Goal: Transaction & Acquisition: Register for event/course

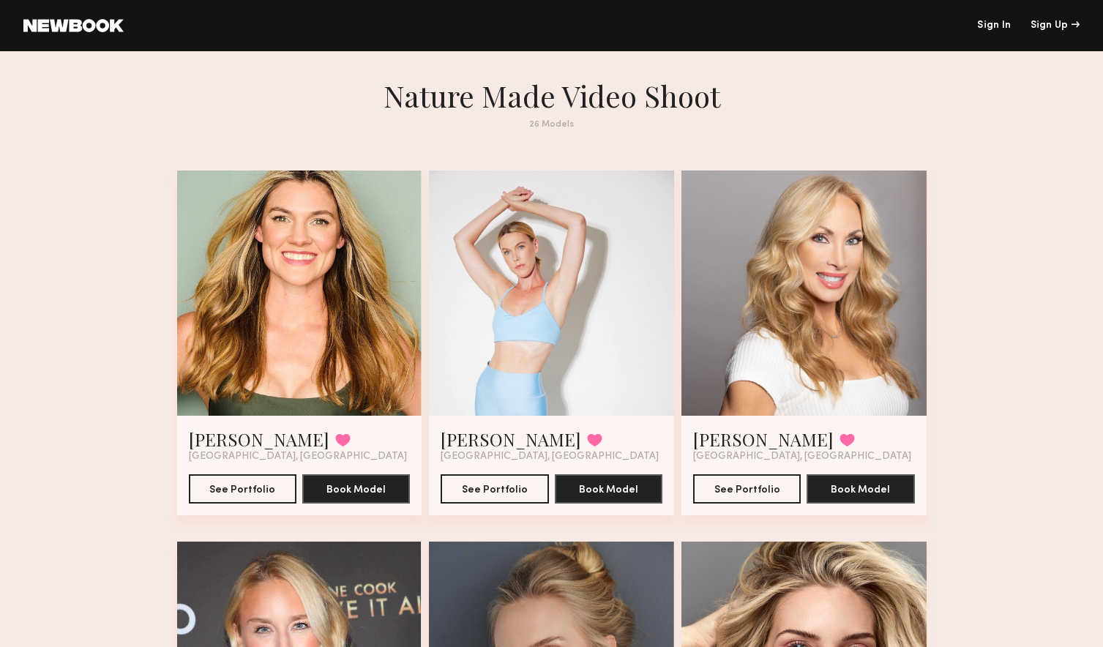
click at [283, 286] on div at bounding box center [299, 293] width 245 height 245
click at [260, 484] on button "See Portfolio" at bounding box center [243, 488] width 108 height 29
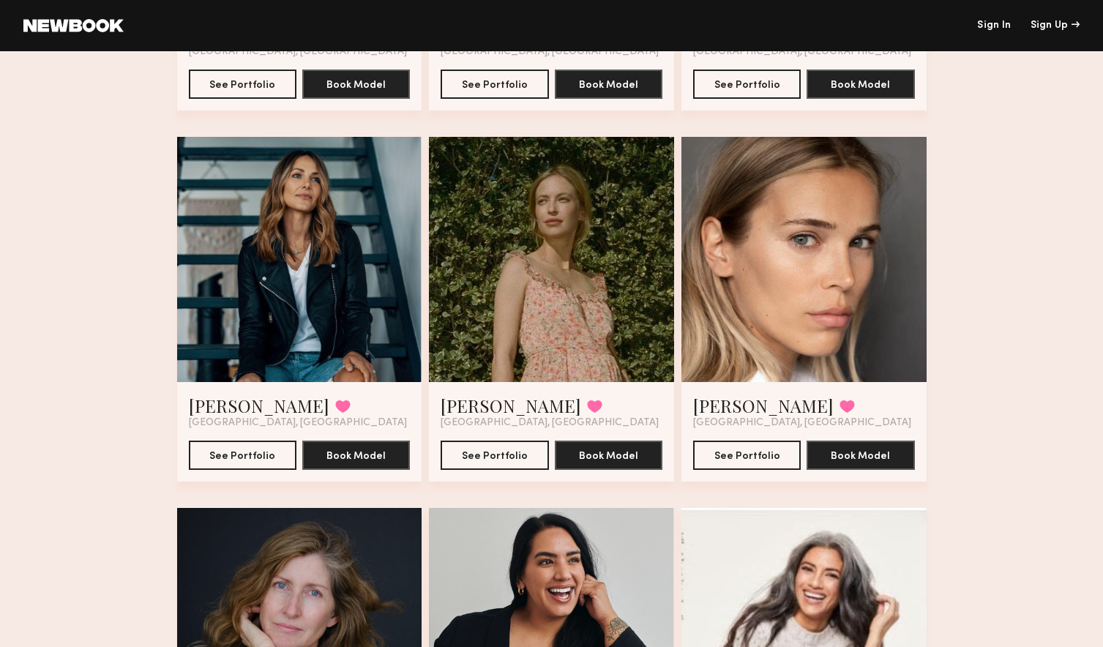
scroll to position [777, 0]
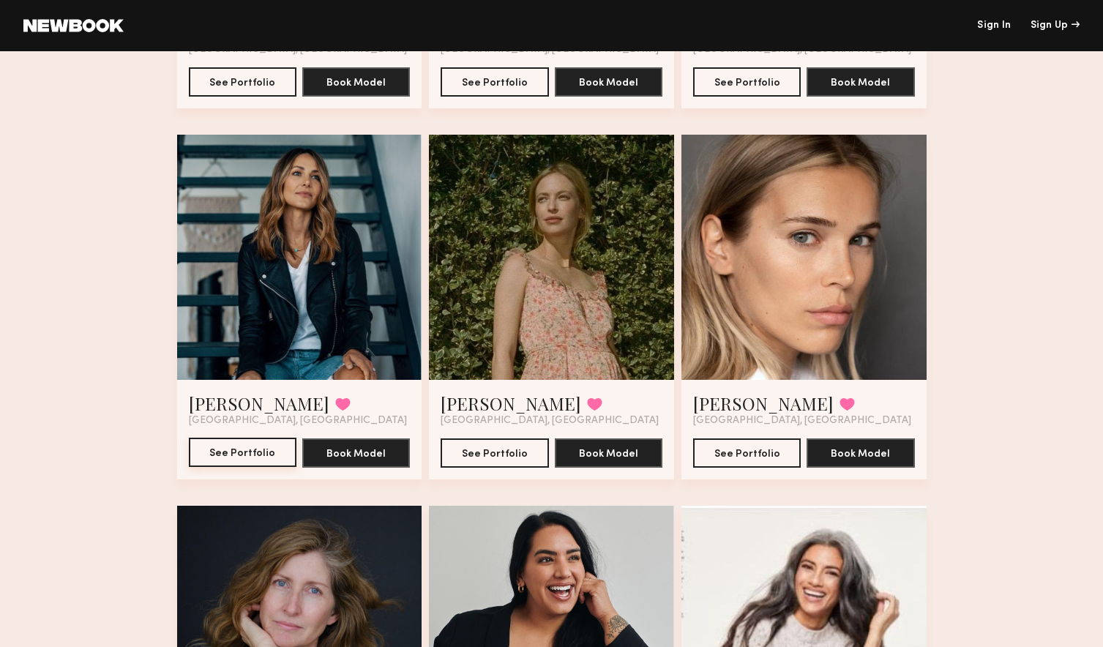
click at [239, 452] on button "See Portfolio" at bounding box center [243, 452] width 108 height 29
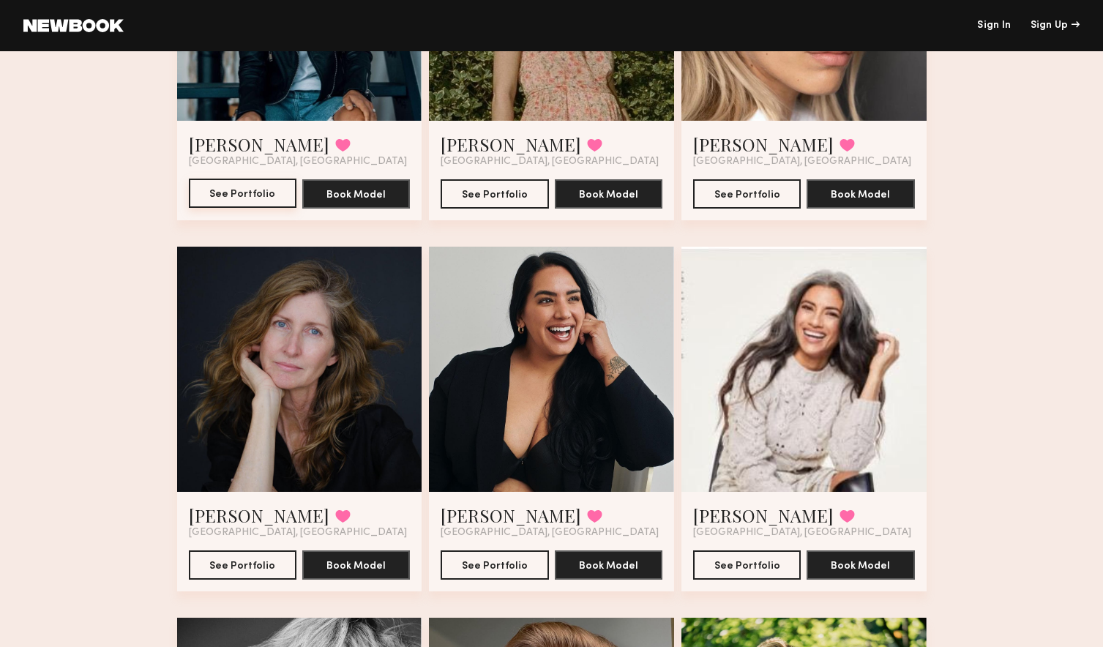
scroll to position [1077, 0]
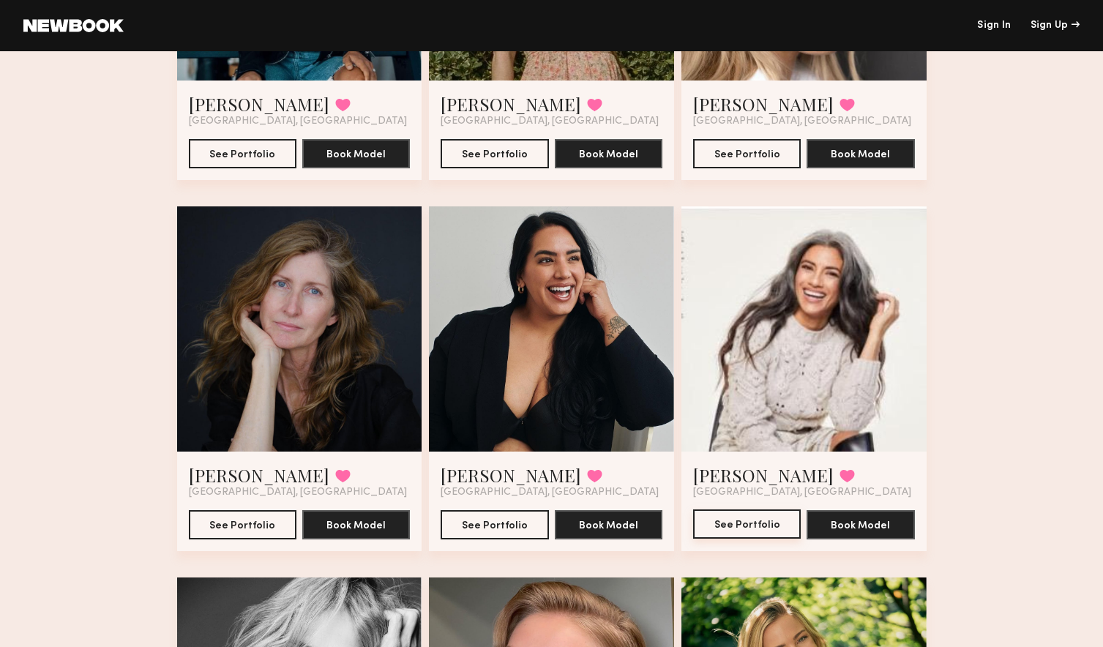
click at [736, 526] on button "See Portfolio" at bounding box center [747, 523] width 108 height 29
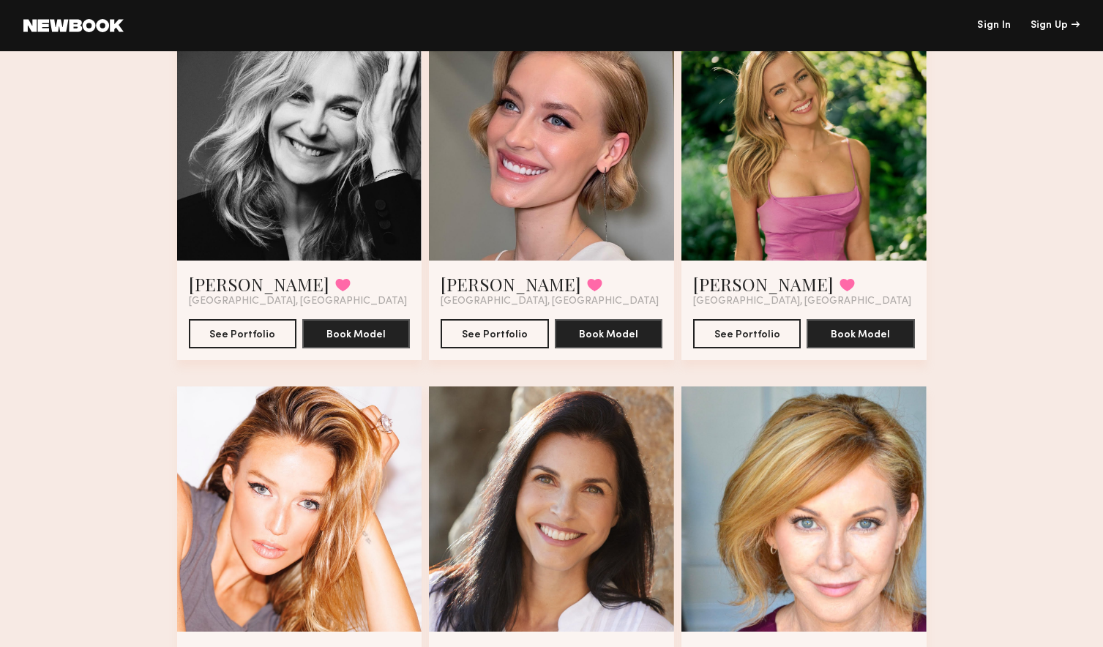
scroll to position [1660, 0]
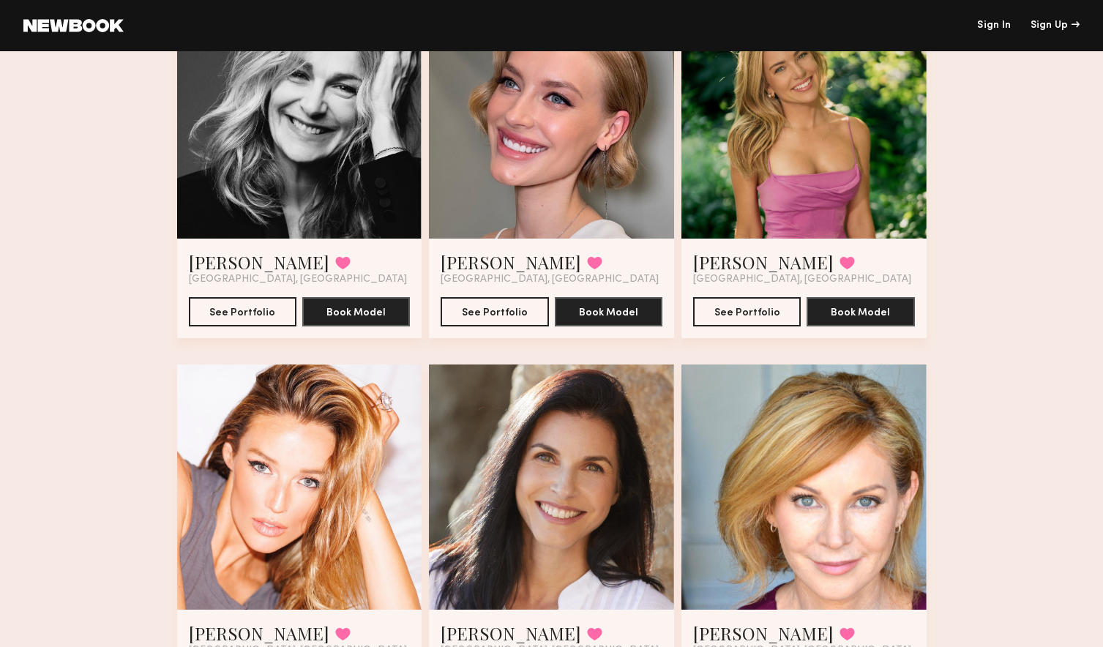
click at [856, 524] on div at bounding box center [803, 487] width 245 height 245
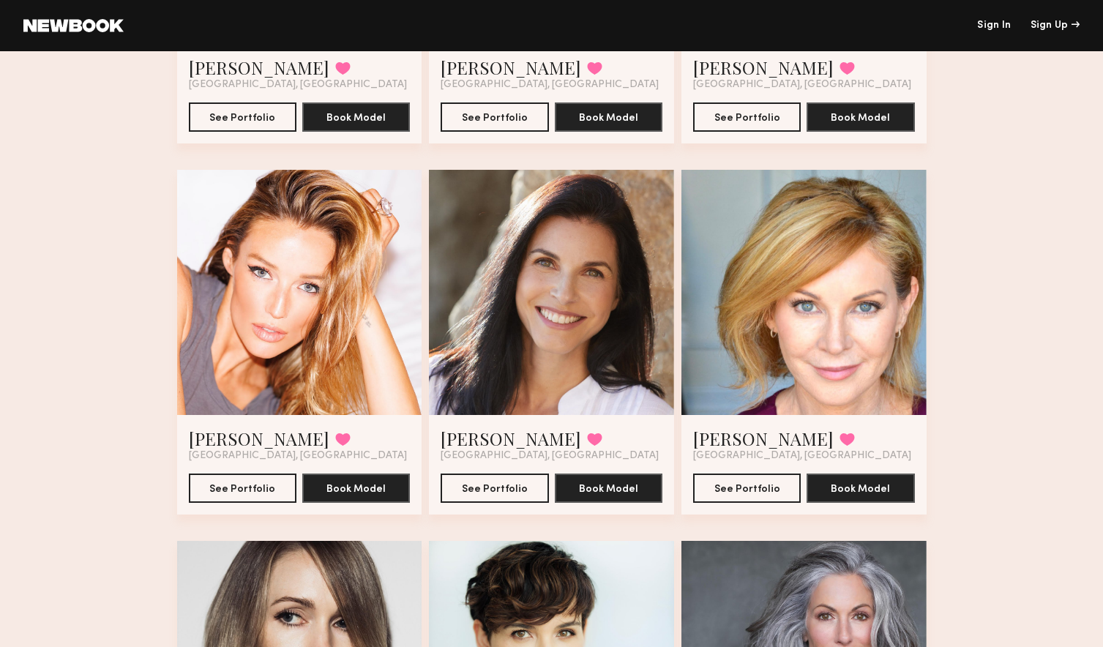
scroll to position [1869, 0]
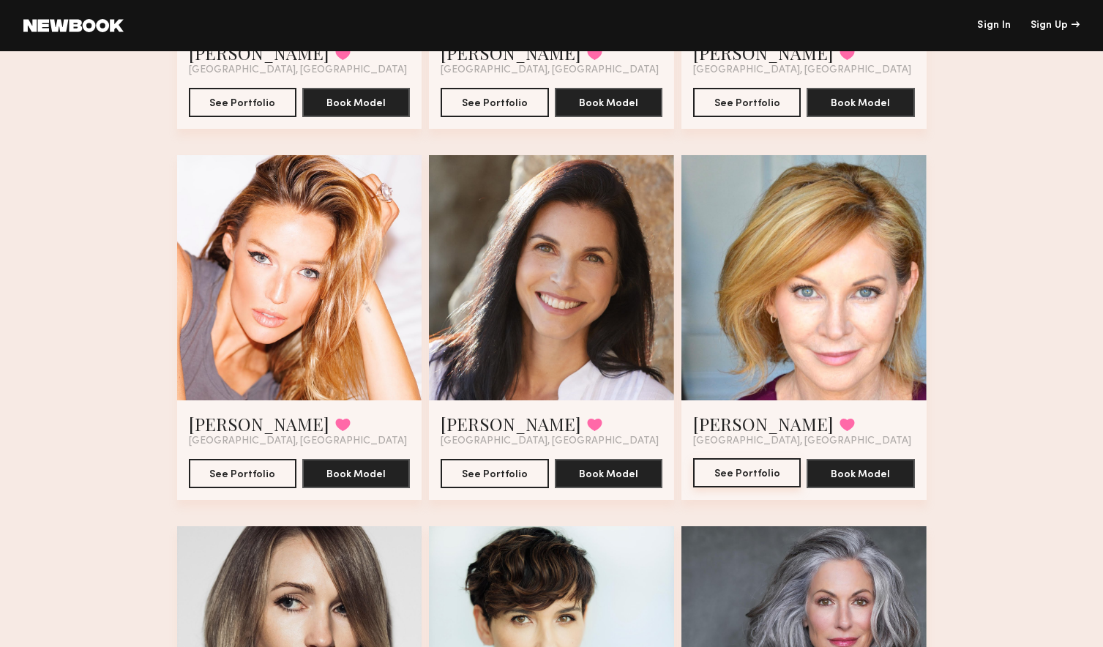
click at [752, 473] on button "See Portfolio" at bounding box center [747, 472] width 108 height 29
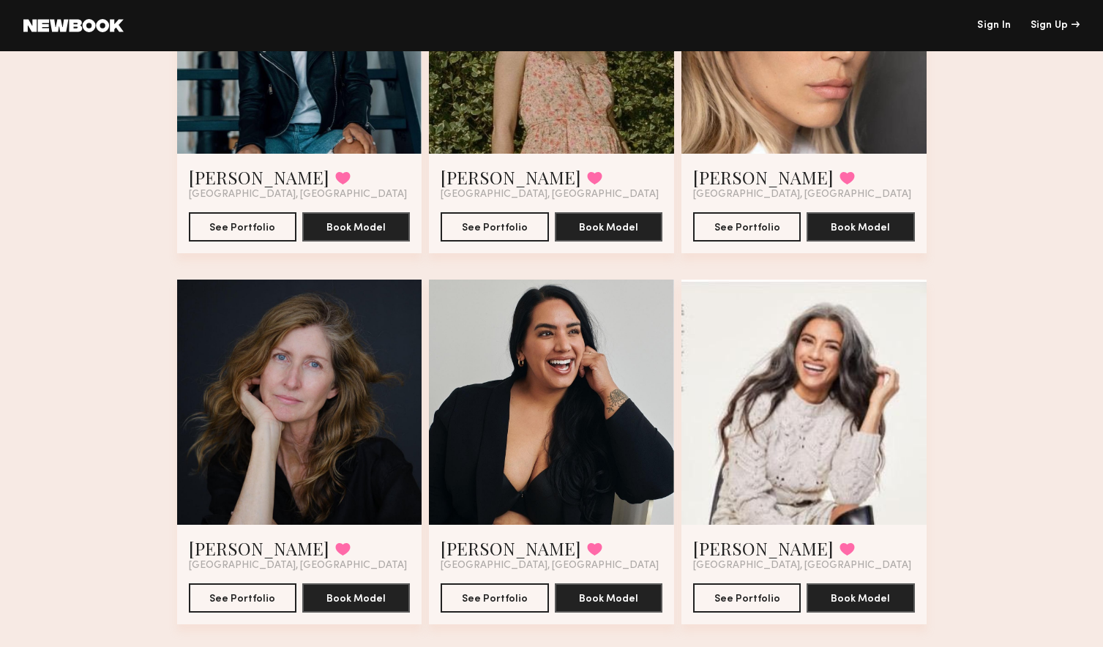
scroll to position [1003, 0]
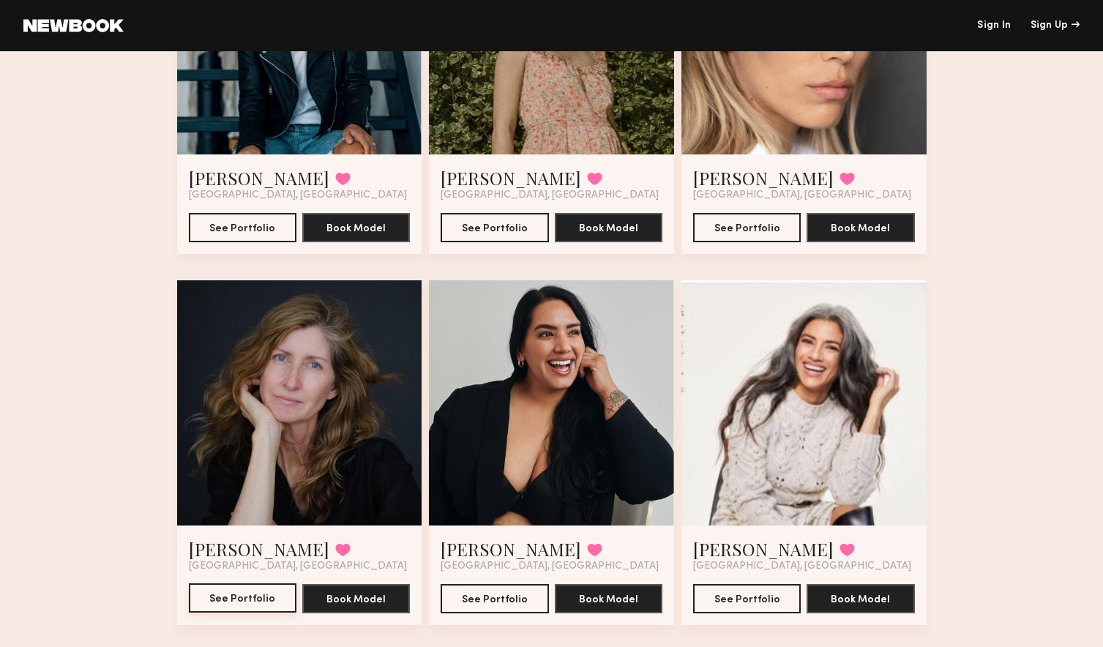
click at [236, 598] on button "See Portfolio" at bounding box center [243, 597] width 108 height 29
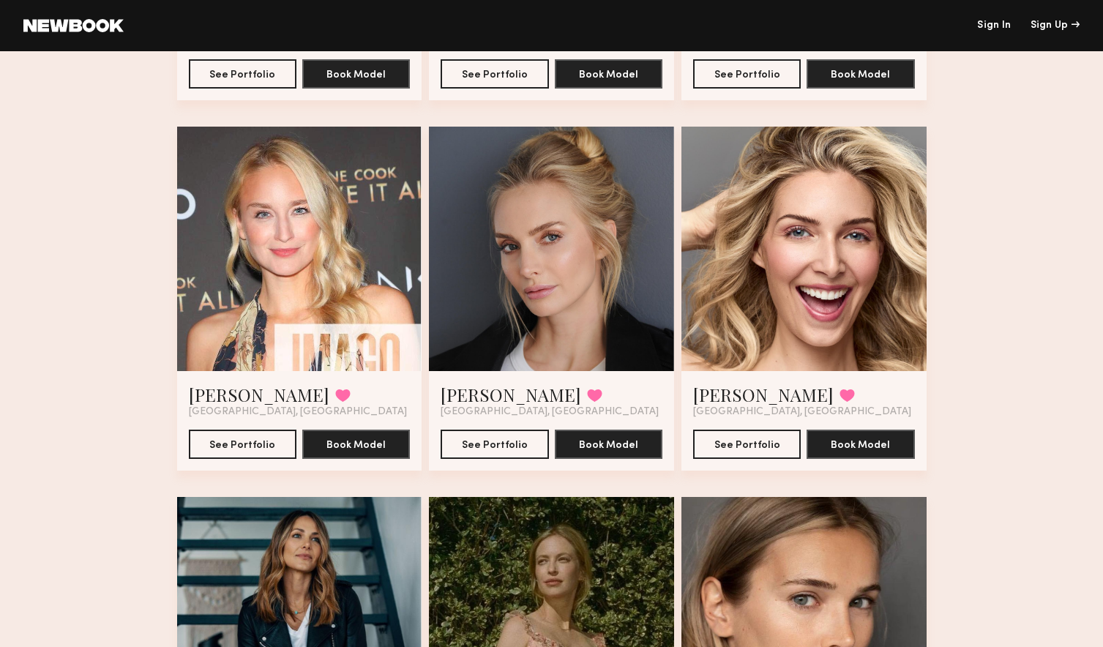
scroll to position [405, 0]
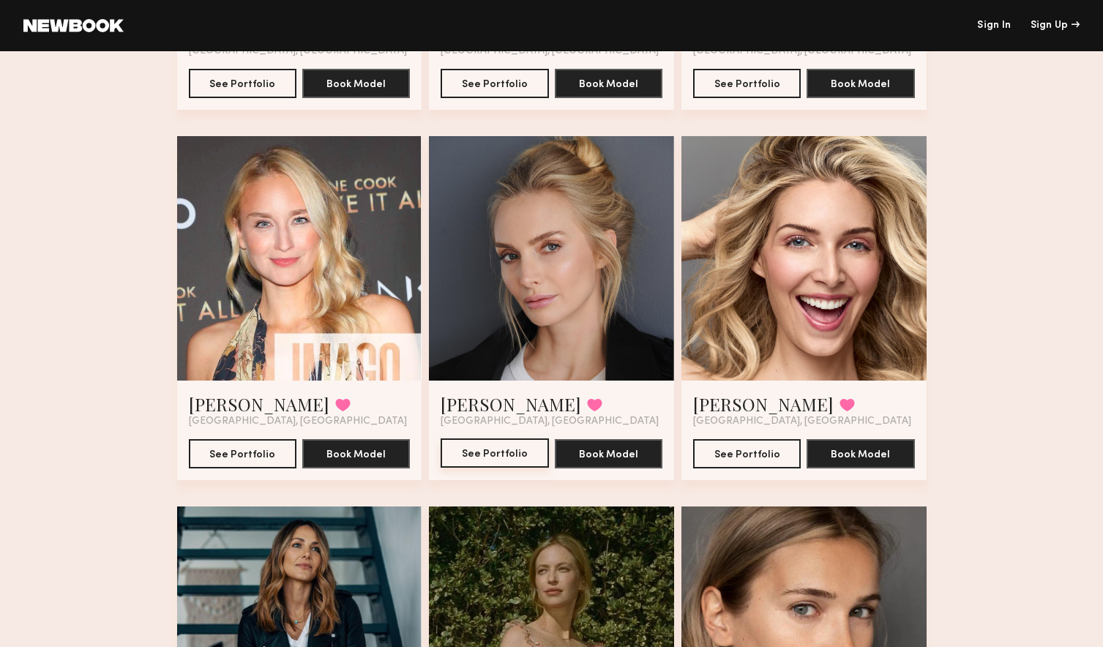
click at [480, 449] on button "See Portfolio" at bounding box center [495, 452] width 108 height 29
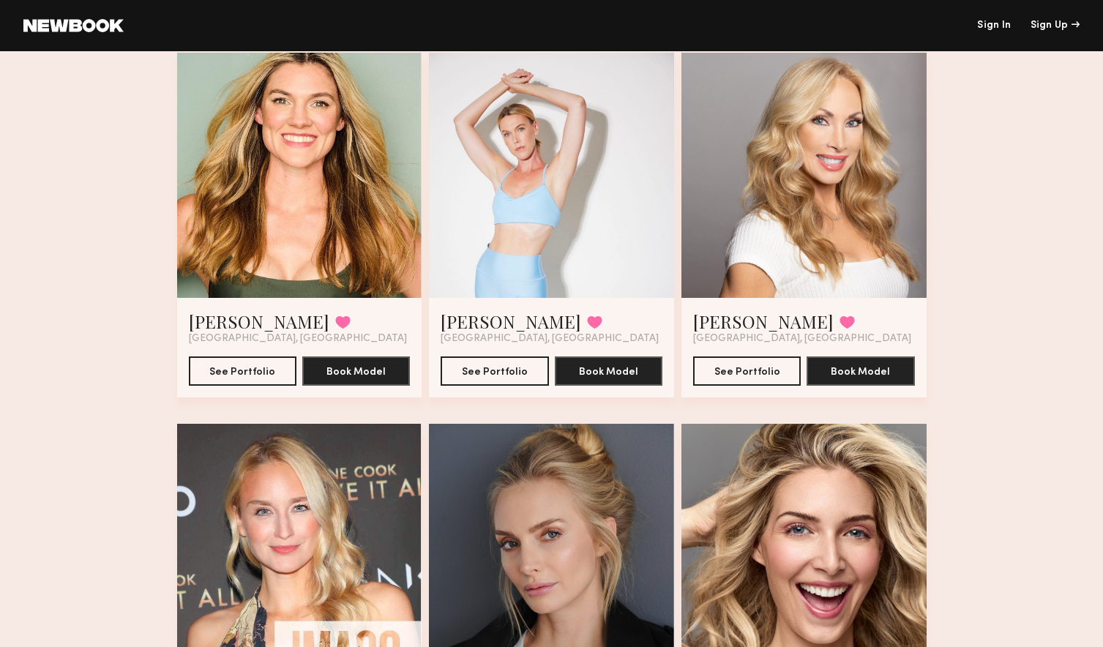
scroll to position [120, 0]
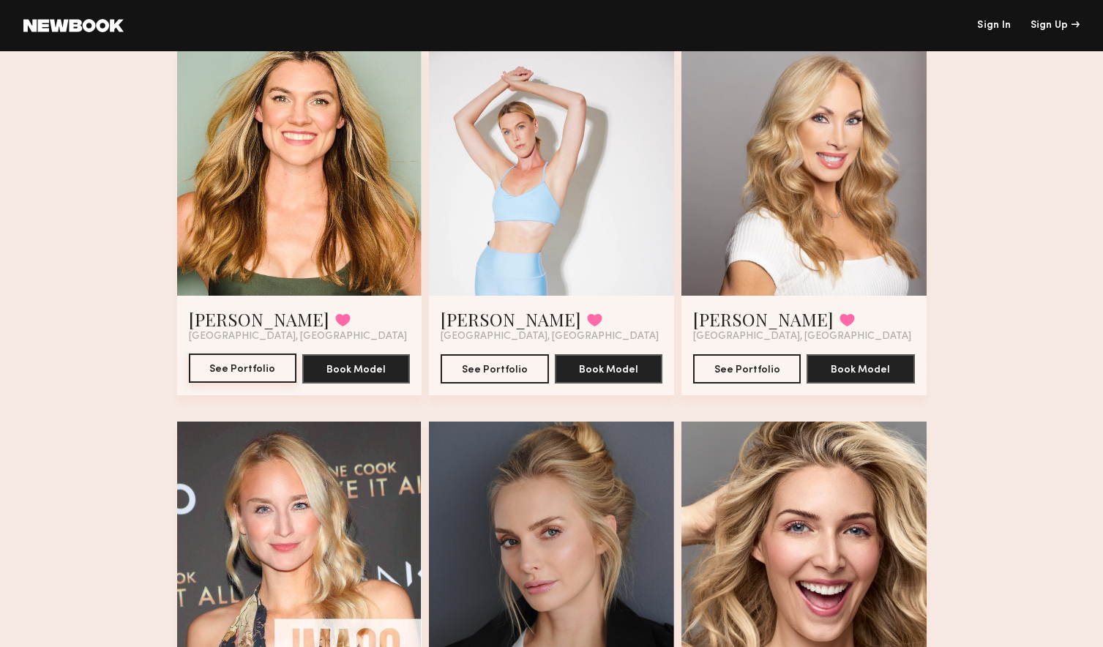
click at [233, 365] on button "See Portfolio" at bounding box center [243, 368] width 108 height 29
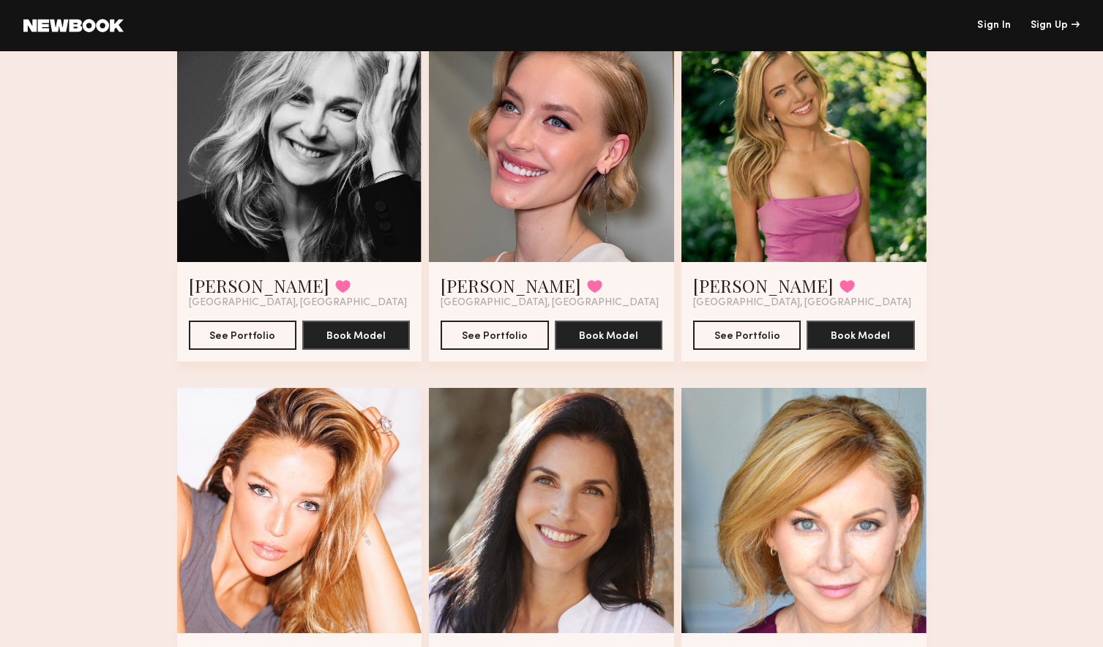
scroll to position [1642, 0]
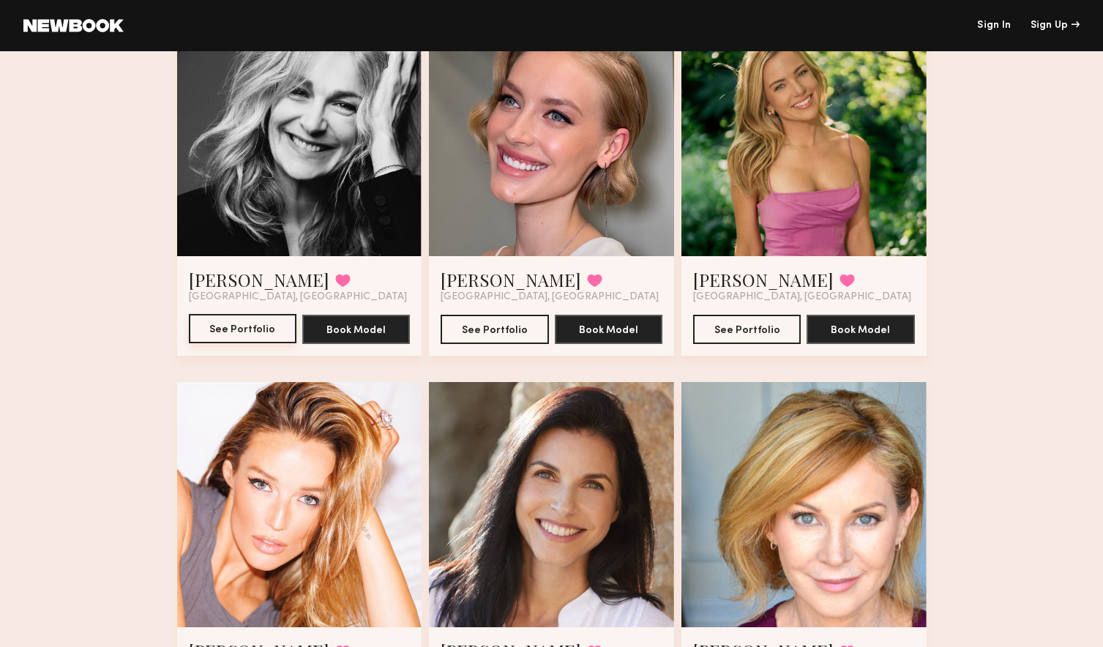
click at [239, 323] on button "See Portfolio" at bounding box center [243, 328] width 108 height 29
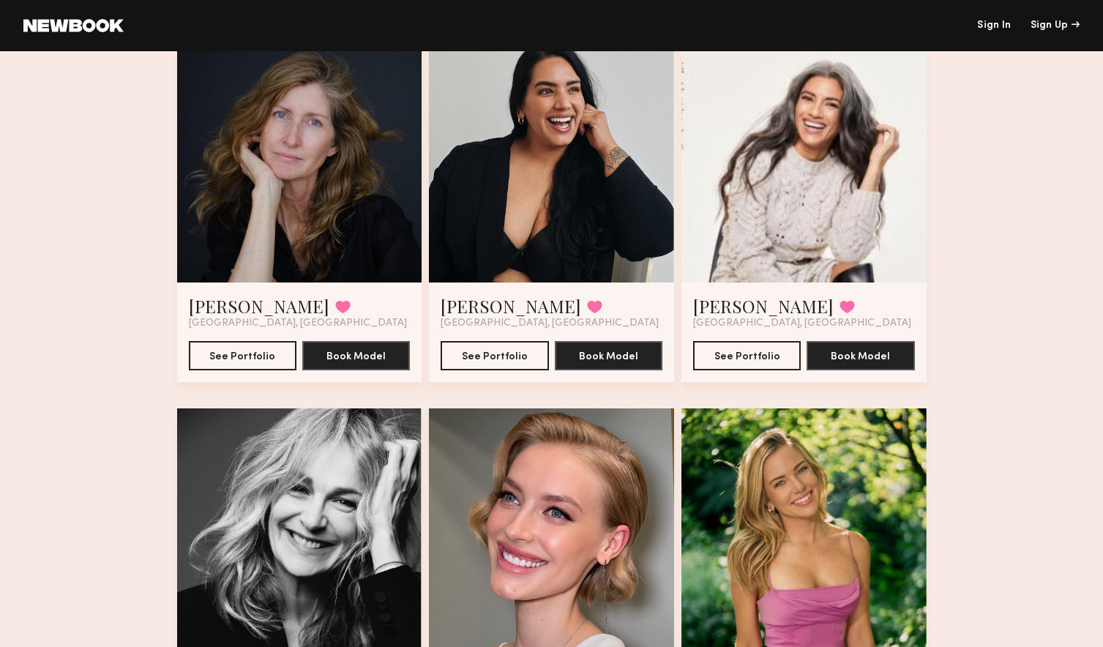
scroll to position [1246, 0]
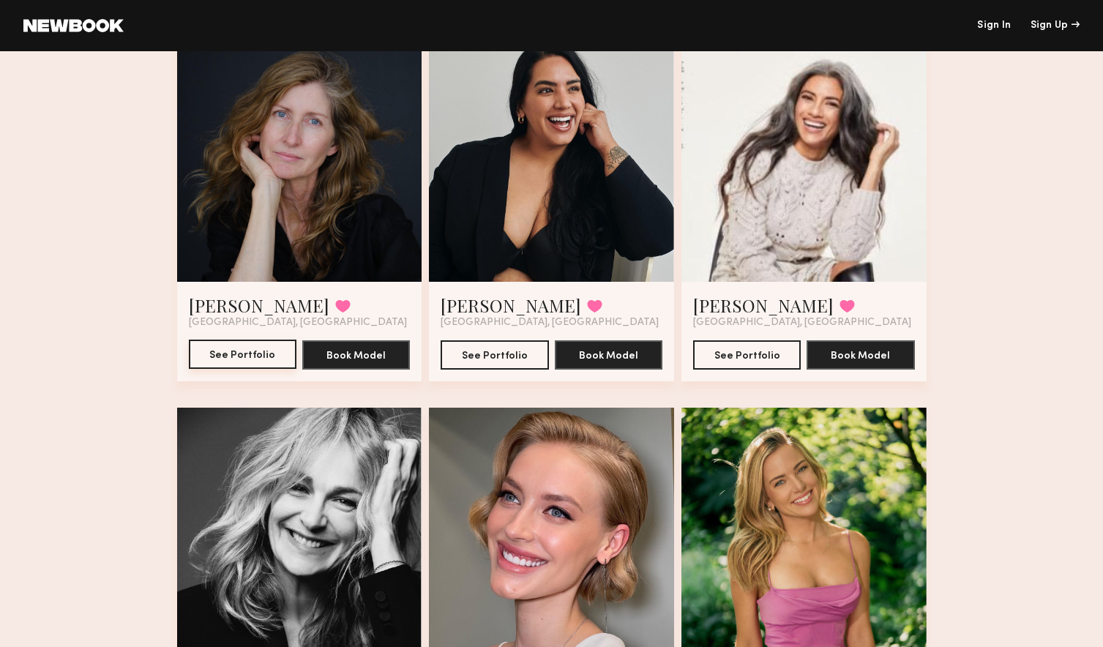
click at [241, 354] on button "See Portfolio" at bounding box center [243, 354] width 108 height 29
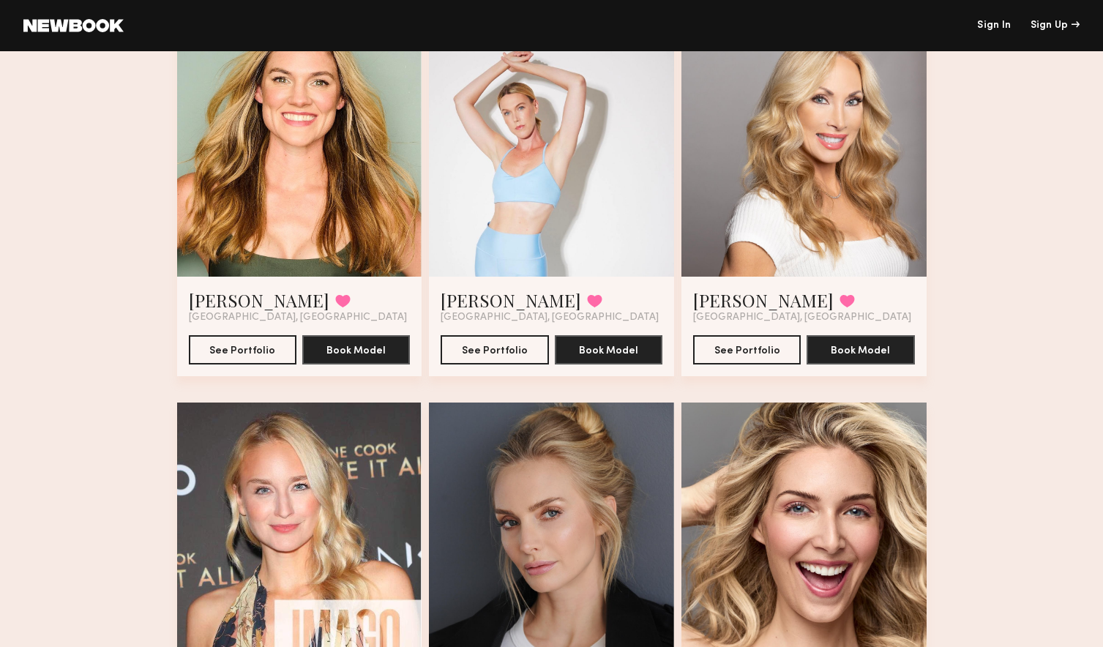
scroll to position [0, 0]
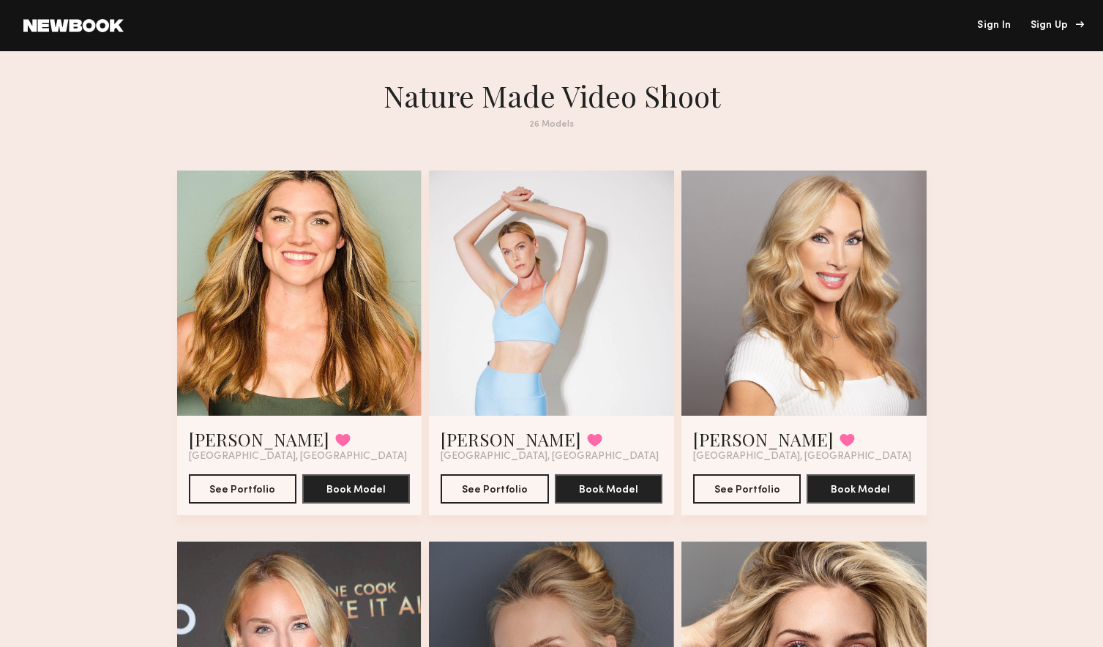
click at [1050, 28] on div "Sign Up" at bounding box center [1055, 25] width 49 height 10
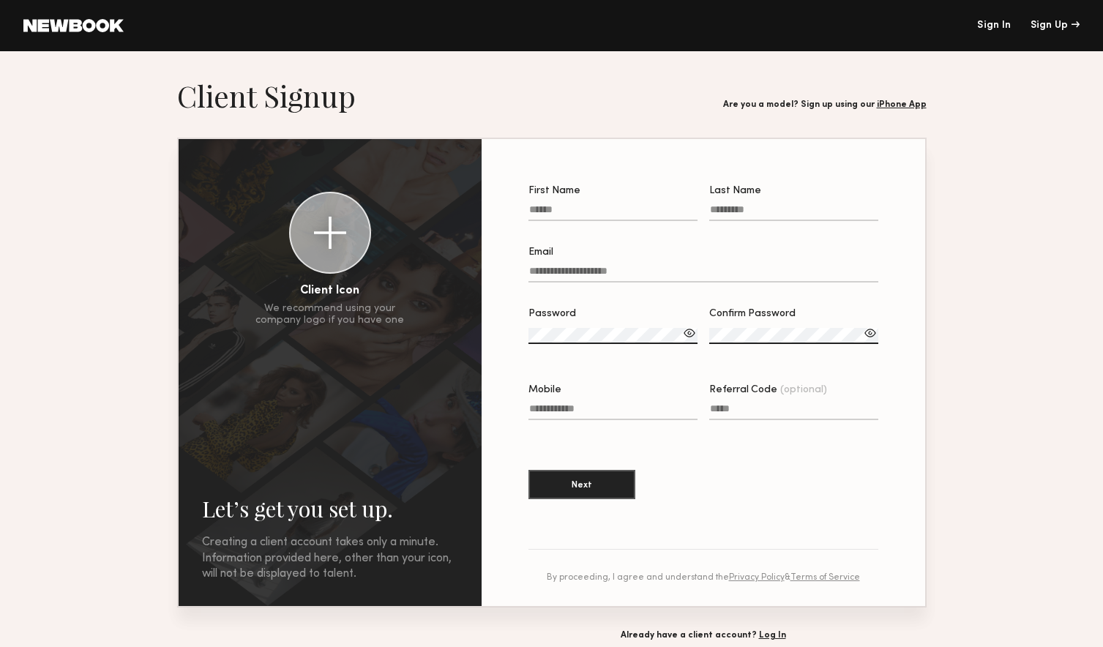
click at [573, 211] on input "First Name" at bounding box center [612, 212] width 169 height 17
click at [487, 125] on section "Let’s get you set up. Sign Up Below. Creating a client account takes only a min…" at bounding box center [552, 359] width 750 height 563
click at [544, 209] on input "First Name Required" at bounding box center [612, 212] width 169 height 17
type input "******"
type input "*******"
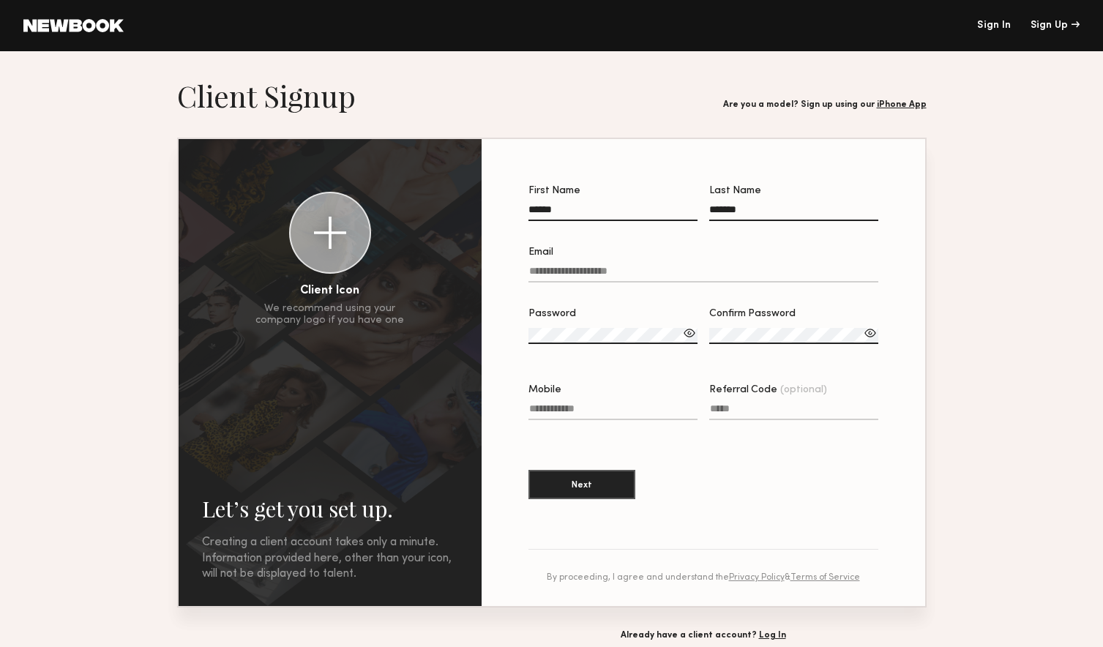
click at [540, 274] on input "Email" at bounding box center [703, 274] width 350 height 17
type input "*"
type input "**********"
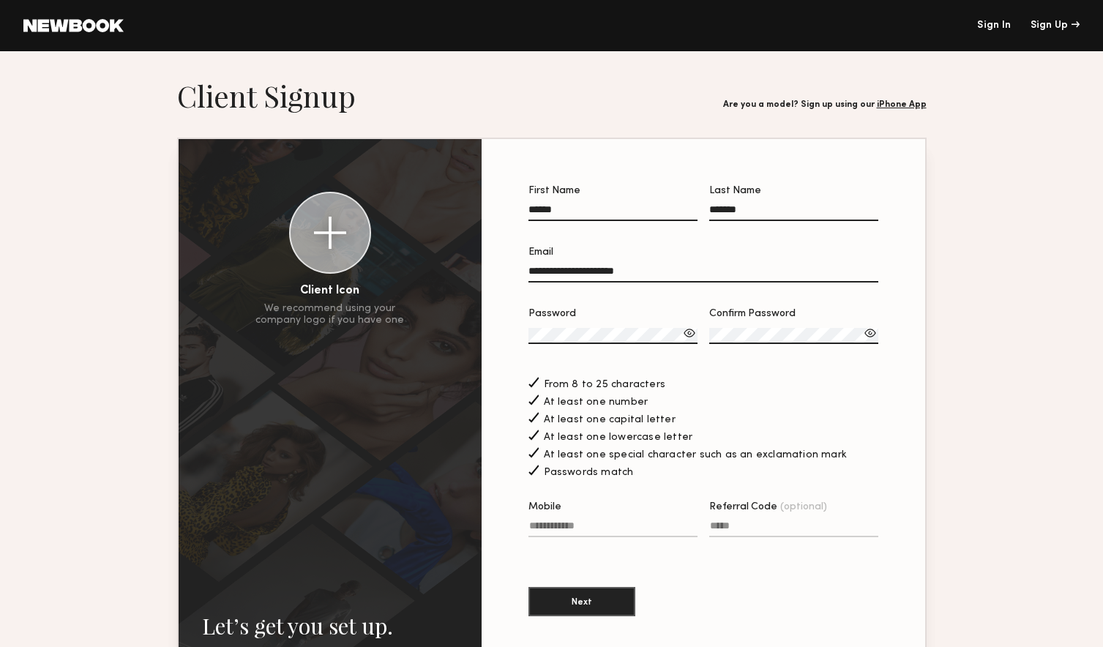
click at [582, 526] on input "Mobile" at bounding box center [612, 528] width 169 height 17
type input "**********"
click at [577, 599] on button "Next" at bounding box center [581, 600] width 107 height 29
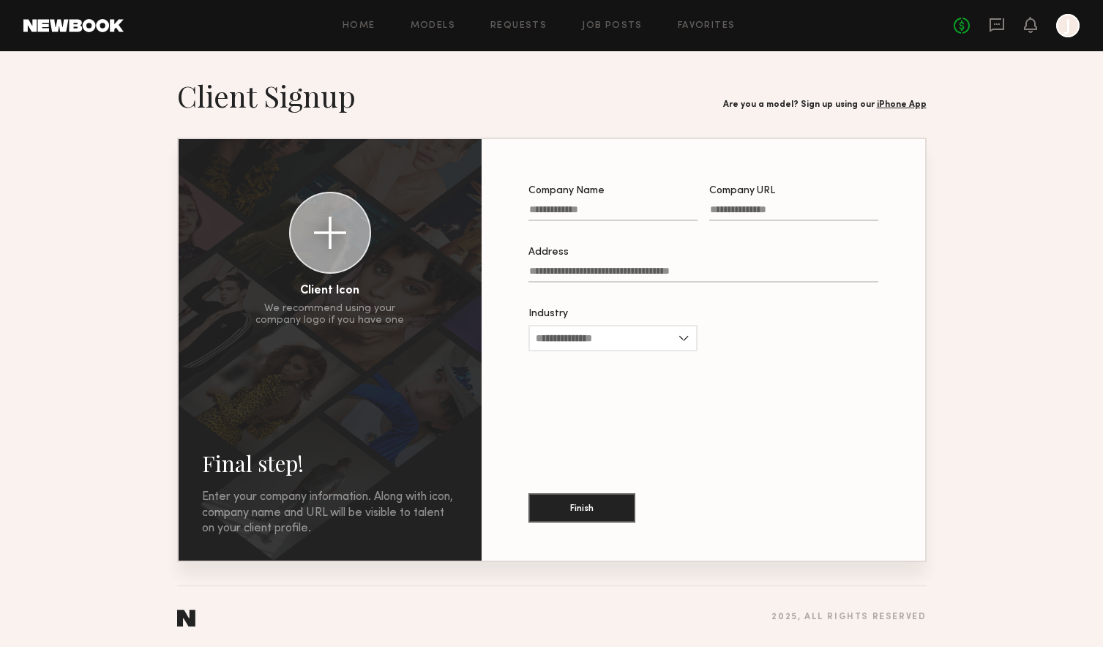
click at [639, 216] on input "Company Name" at bounding box center [612, 212] width 169 height 17
type input "*"
type input "**********"
click at [769, 218] on input "Company URL" at bounding box center [793, 212] width 169 height 17
type input "**********"
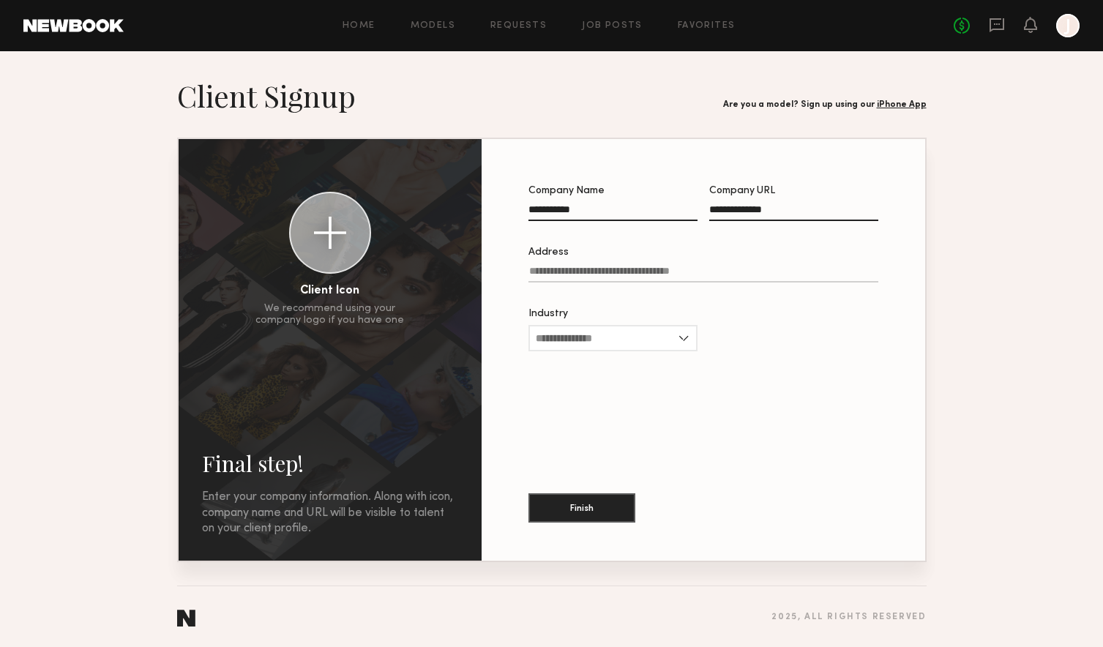
click at [647, 272] on input "Address" at bounding box center [703, 274] width 350 height 17
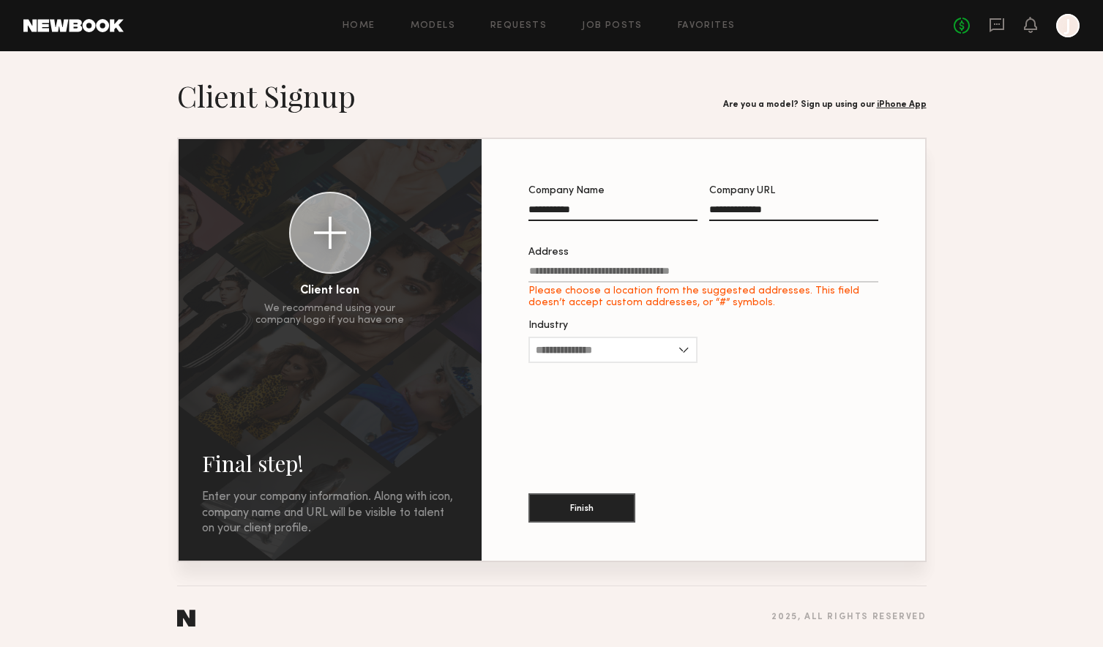
drag, startPoint x: 597, startPoint y: 214, endPoint x: 516, endPoint y: 212, distance: 80.5
click at [516, 213] on div "**********" at bounding box center [703, 349] width 397 height 375
type input "**********"
drag, startPoint x: 804, startPoint y: 209, endPoint x: 656, endPoint y: 198, distance: 149.0
click at [656, 200] on div "**********" at bounding box center [703, 211] width 350 height 50
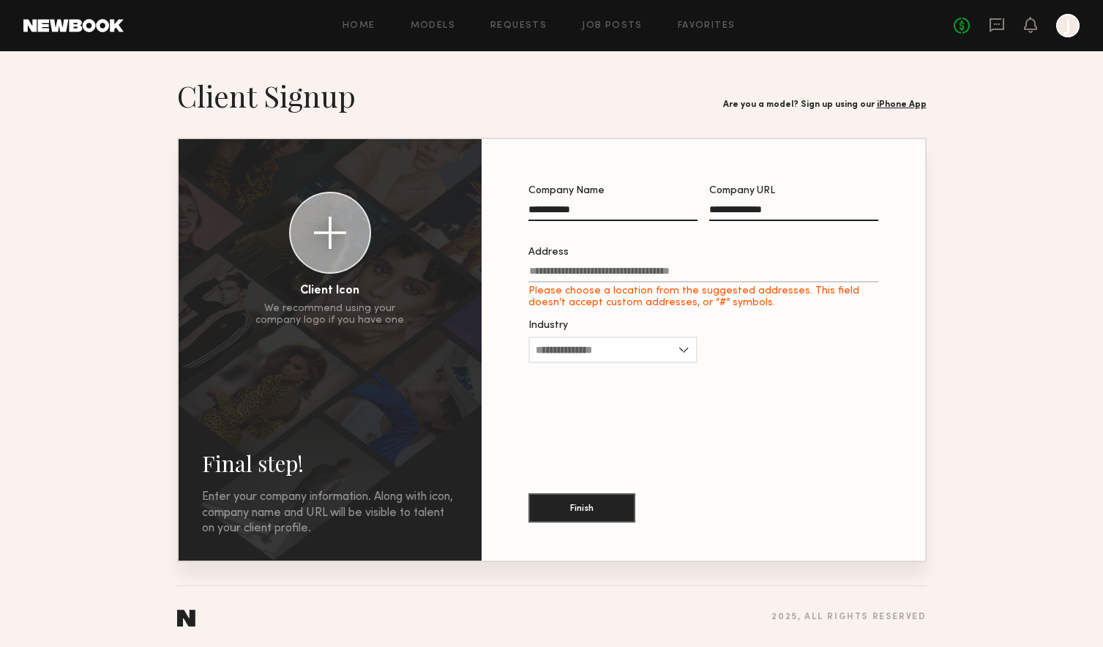
type input "**********"
click at [583, 270] on input "Address Please choose a location from the suggested addresses. This field doesn…" at bounding box center [703, 274] width 350 height 17
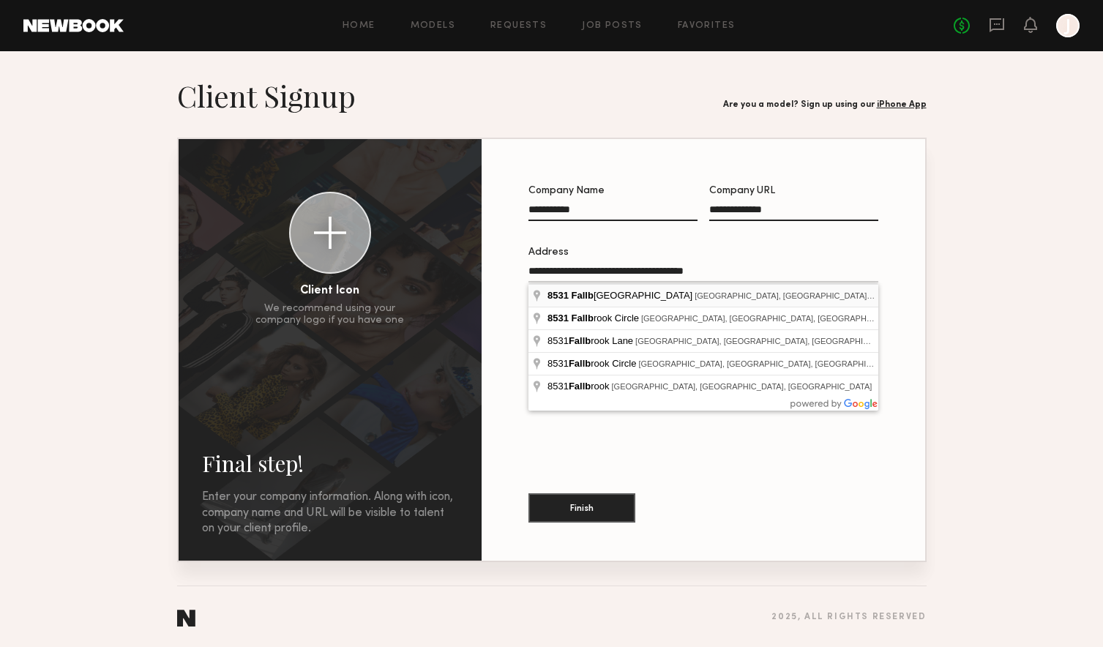
type input "**********"
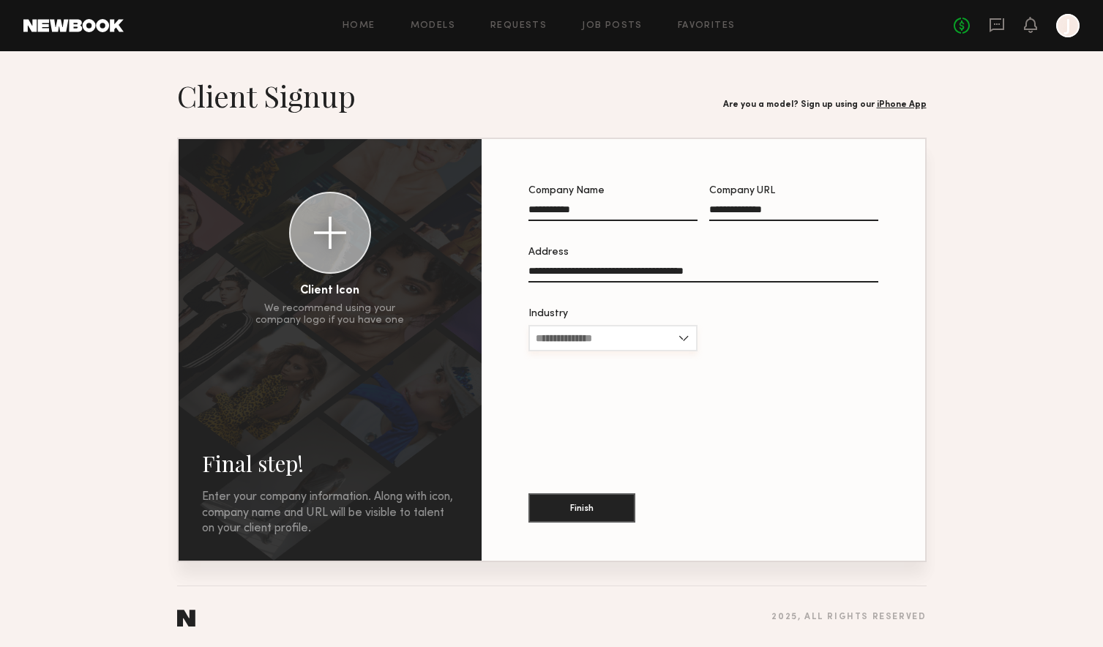
click at [611, 338] on input "Industry" at bounding box center [612, 338] width 169 height 26
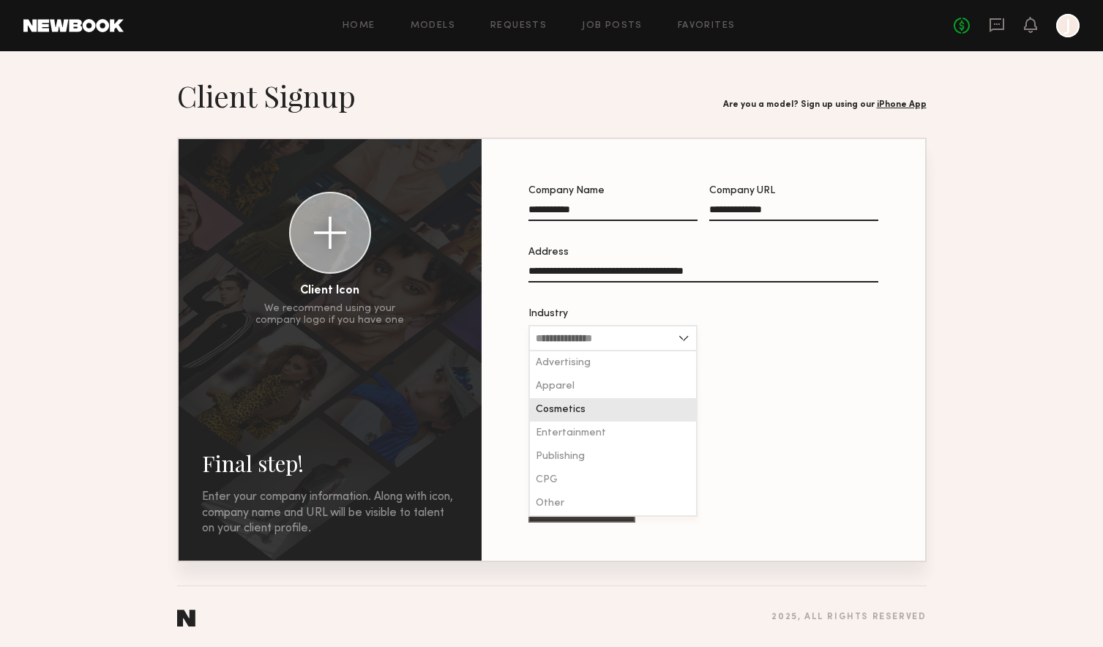
scroll to position [1, 0]
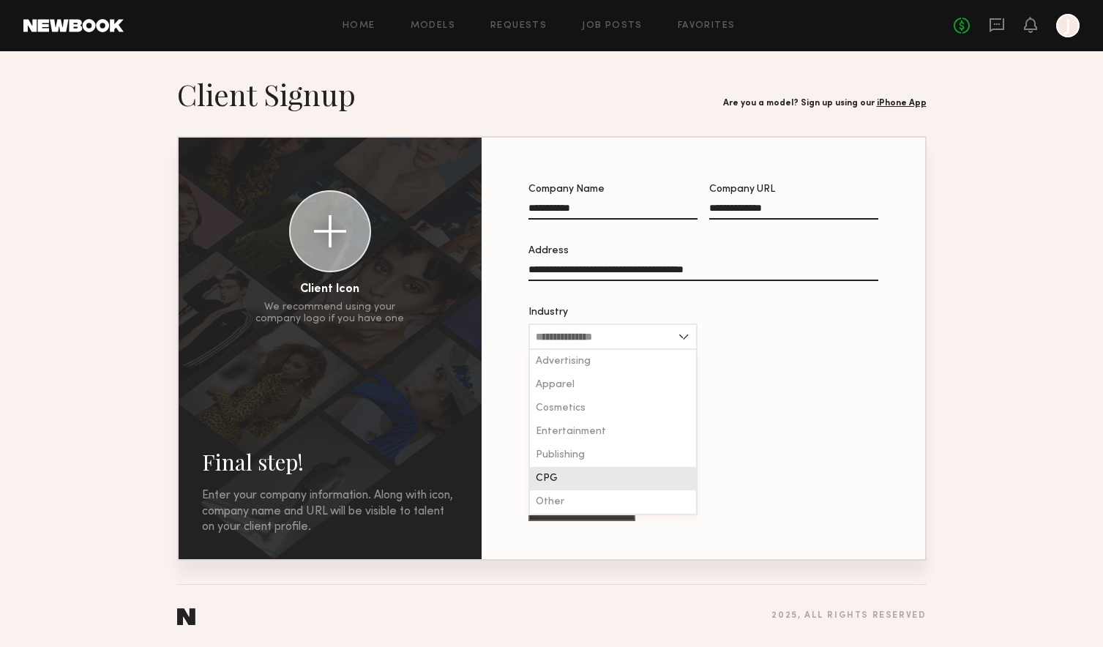
click at [566, 474] on div "CPG" at bounding box center [613, 478] width 166 height 23
type input "***"
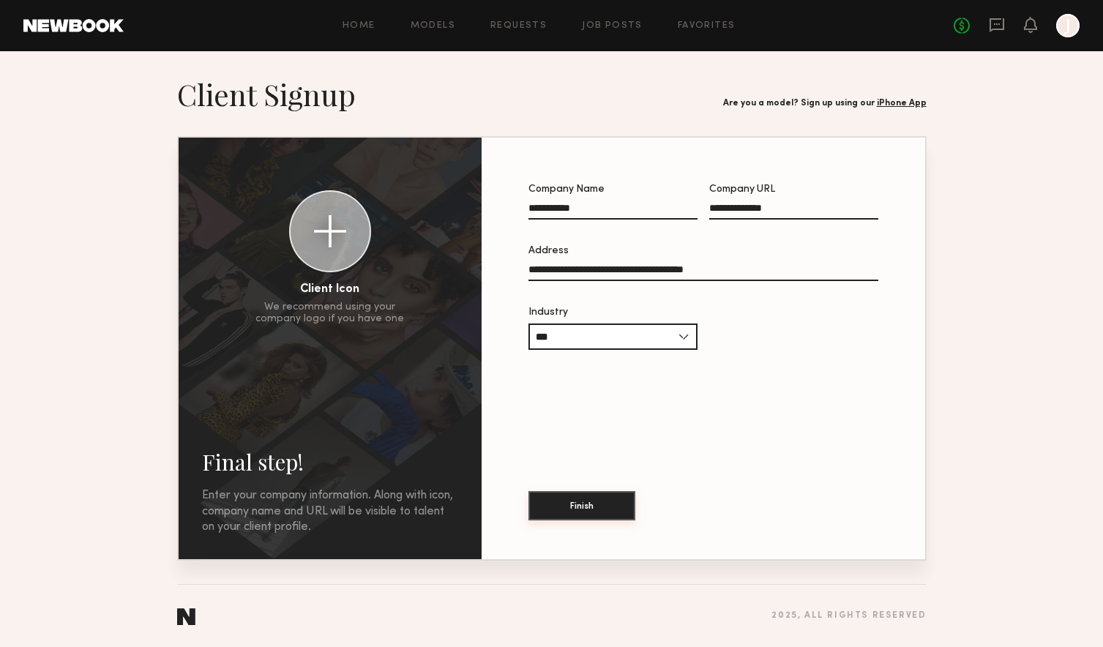
click at [567, 506] on button "Finish" at bounding box center [581, 505] width 107 height 29
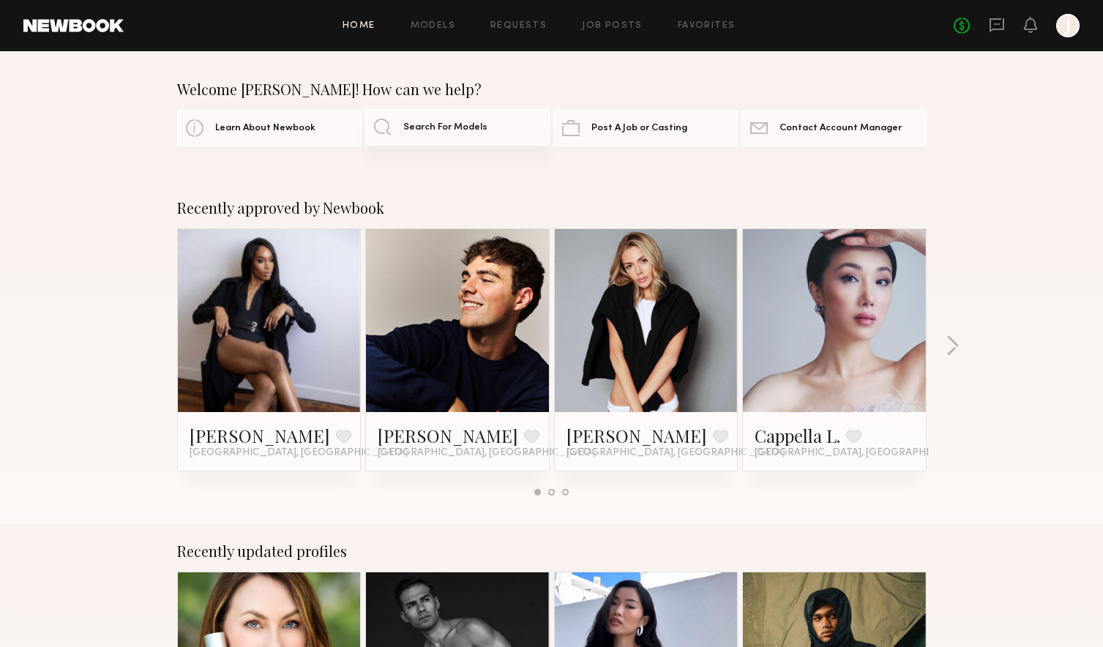
click at [461, 127] on span "Search For Models" at bounding box center [445, 128] width 84 height 10
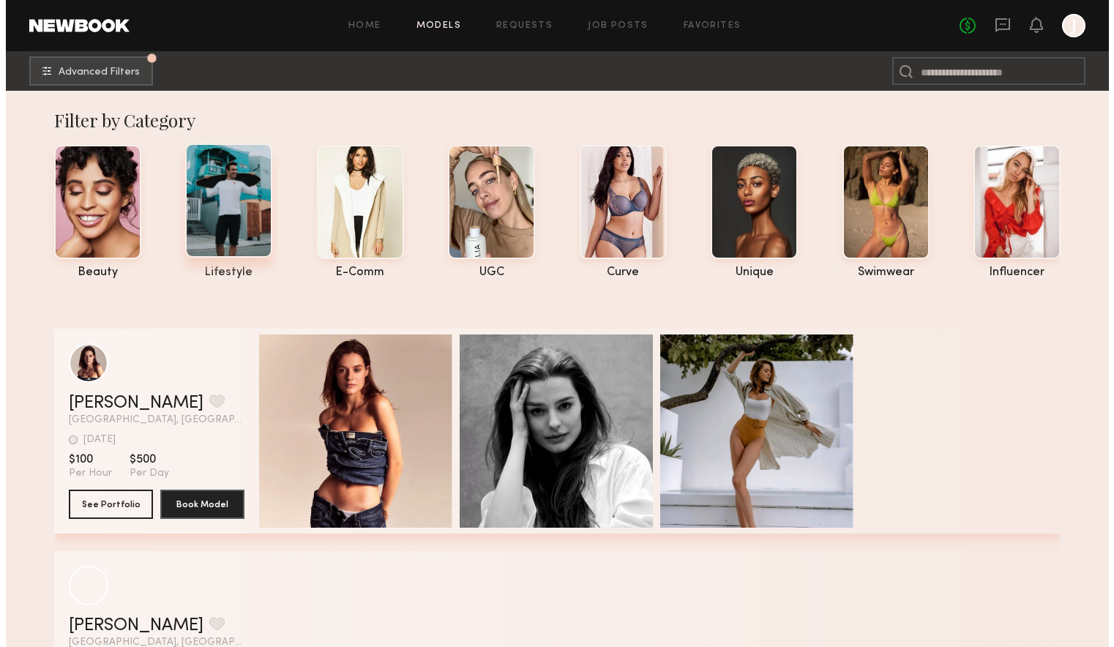
scroll to position [2, 0]
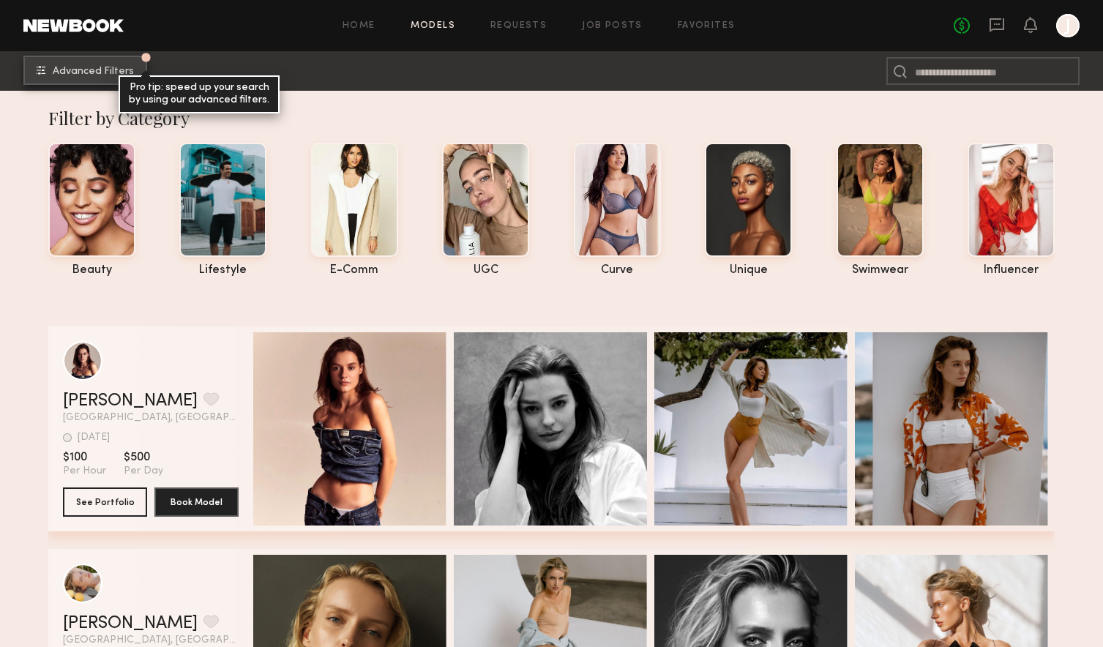
click at [107, 64] on button "Advanced Filters Pro tip: speed up your search by using our advanced filters." at bounding box center [85, 70] width 124 height 29
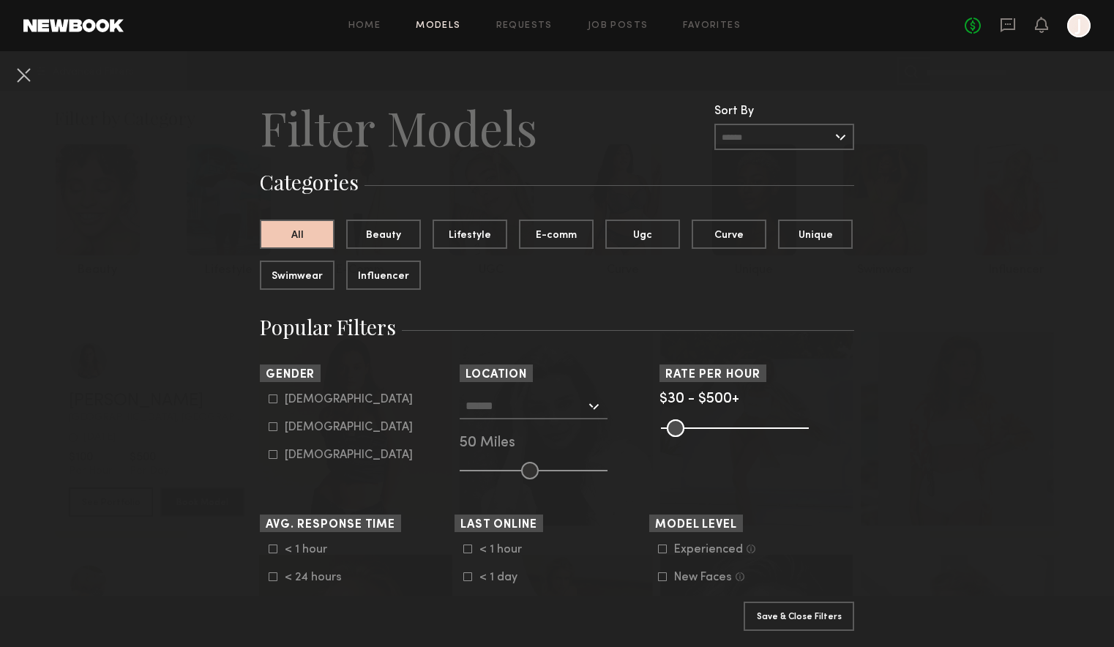
click at [269, 420] on form "Male Female Non-binary" at bounding box center [362, 427] width 186 height 69
click at [269, 427] on icon at bounding box center [273, 426] width 9 height 9
type input "**"
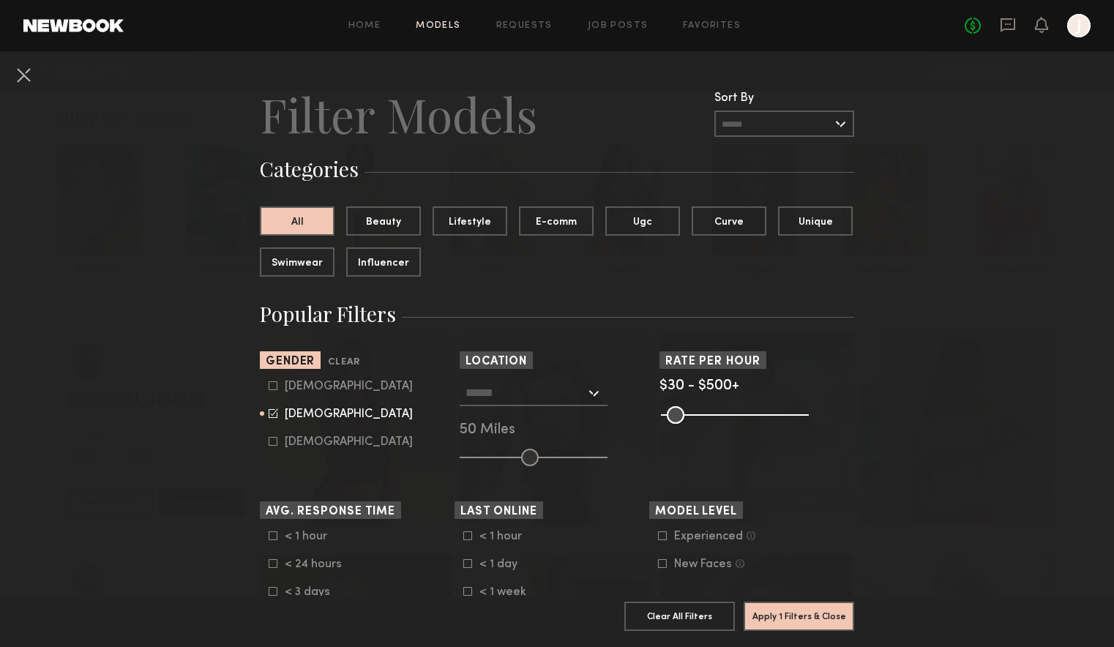
scroll to position [0, 0]
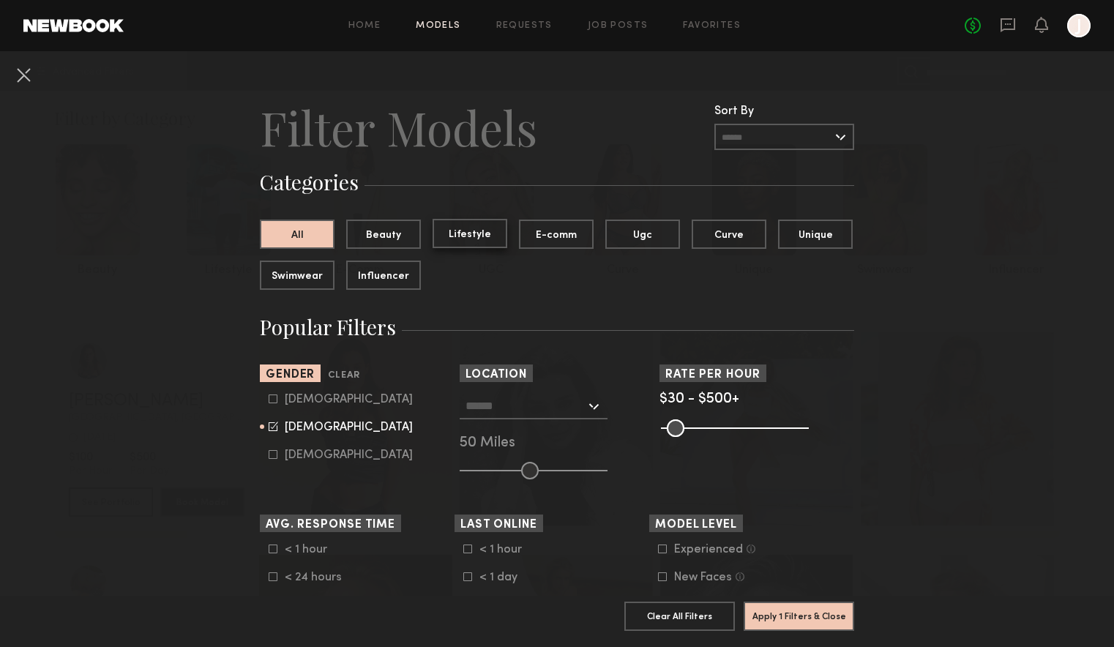
click at [476, 234] on button "Lifestyle" at bounding box center [470, 233] width 75 height 29
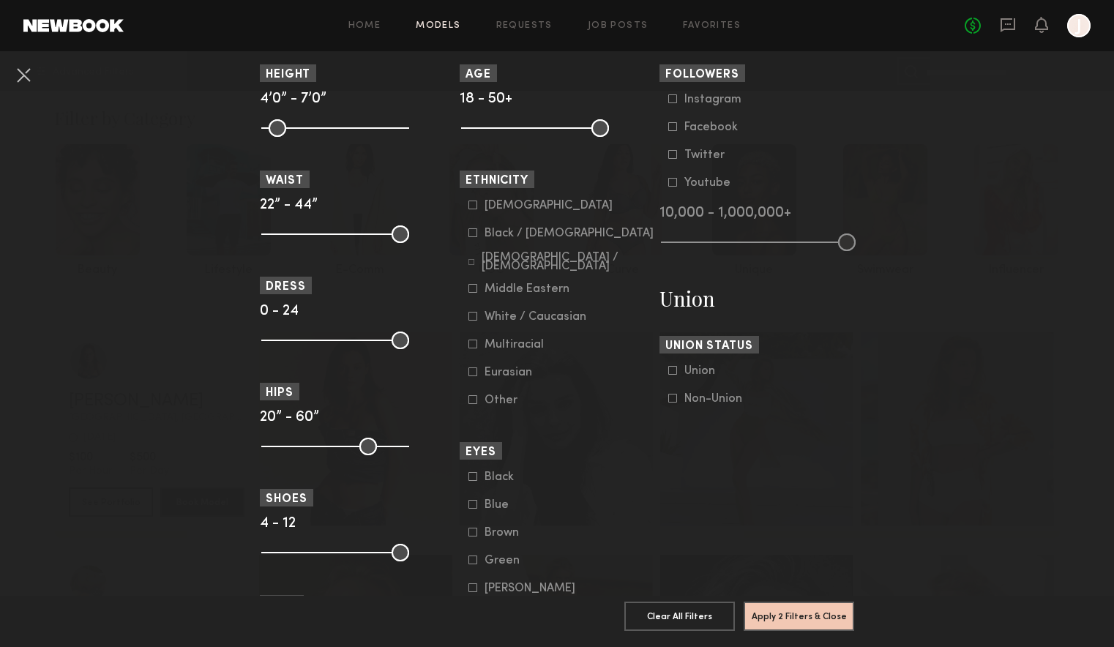
scroll to position [681, 0]
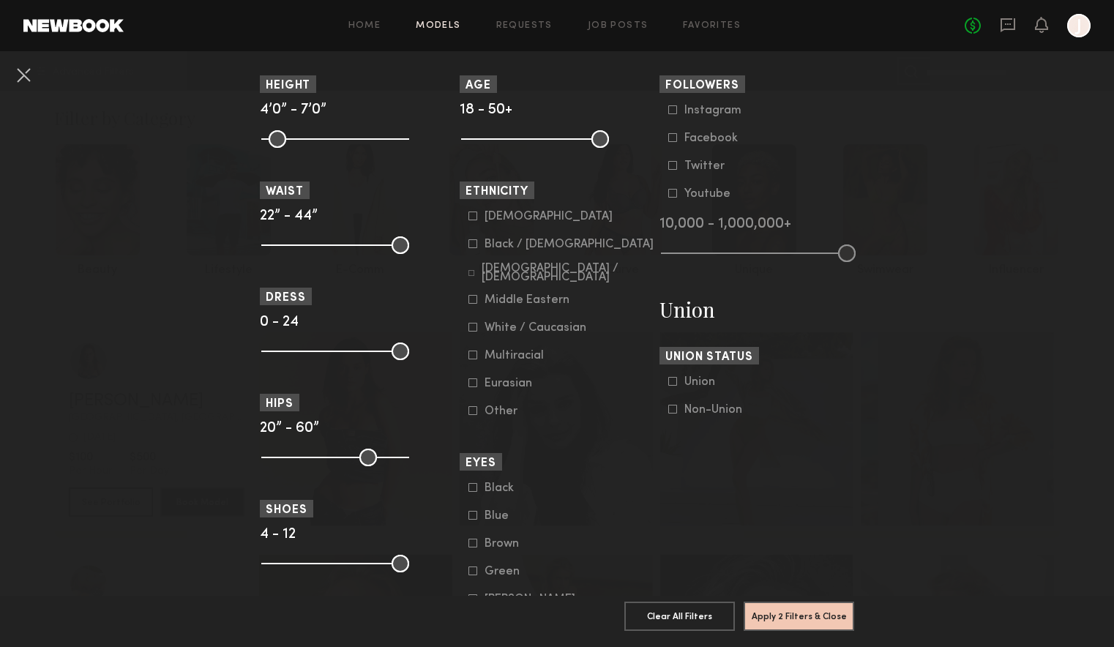
click at [669, 108] on icon at bounding box center [673, 110] width 8 height 8
click at [668, 113] on icon at bounding box center [673, 110] width 10 height 10
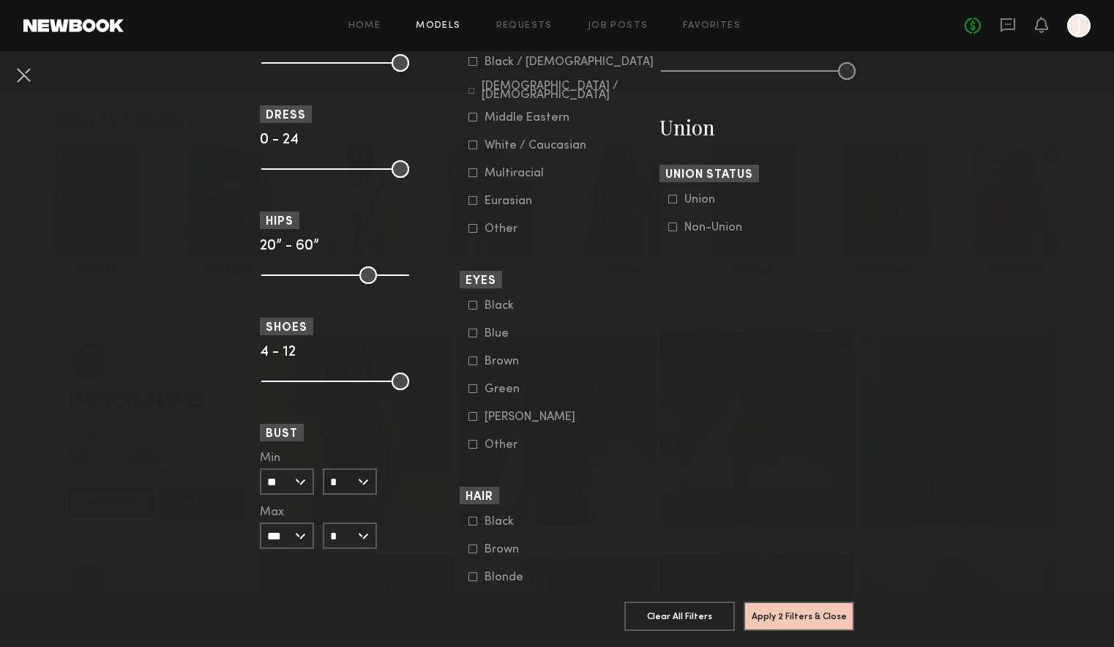
scroll to position [874, 0]
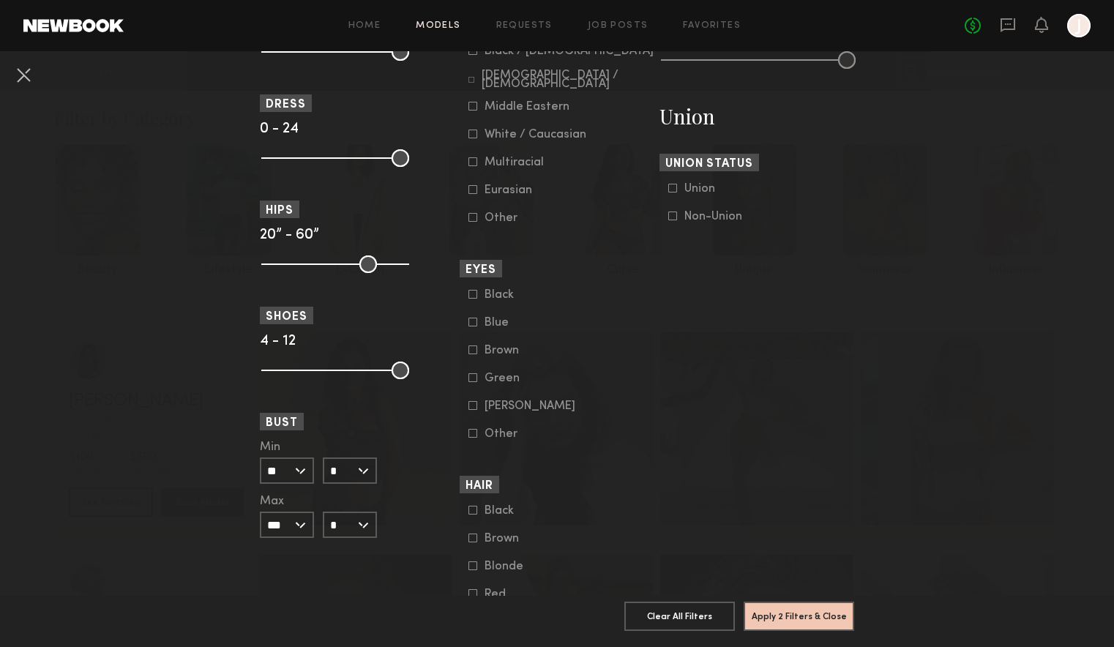
click at [468, 138] on icon at bounding box center [472, 134] width 9 height 9
click at [469, 166] on icon at bounding box center [472, 161] width 9 height 9
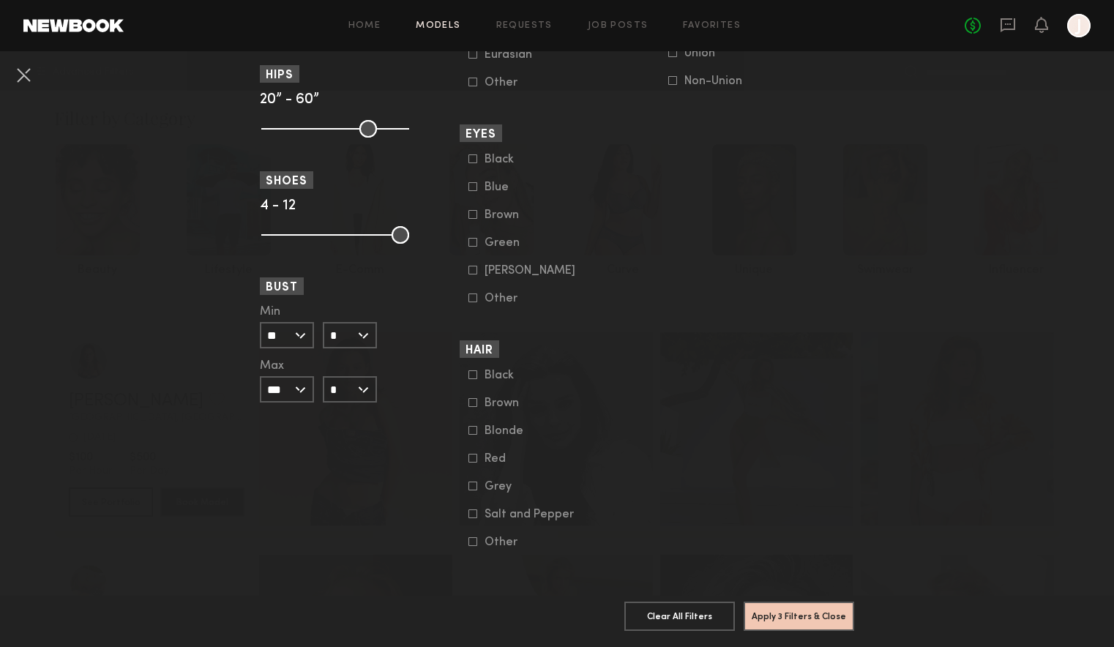
scroll to position [1029, 0]
click at [463, 419] on div "Black Brown Blonde Red Grey Salt and Pepper Other" at bounding box center [557, 459] width 195 height 180
click at [468, 426] on icon at bounding box center [472, 430] width 9 height 9
click at [468, 398] on icon at bounding box center [472, 402] width 9 height 9
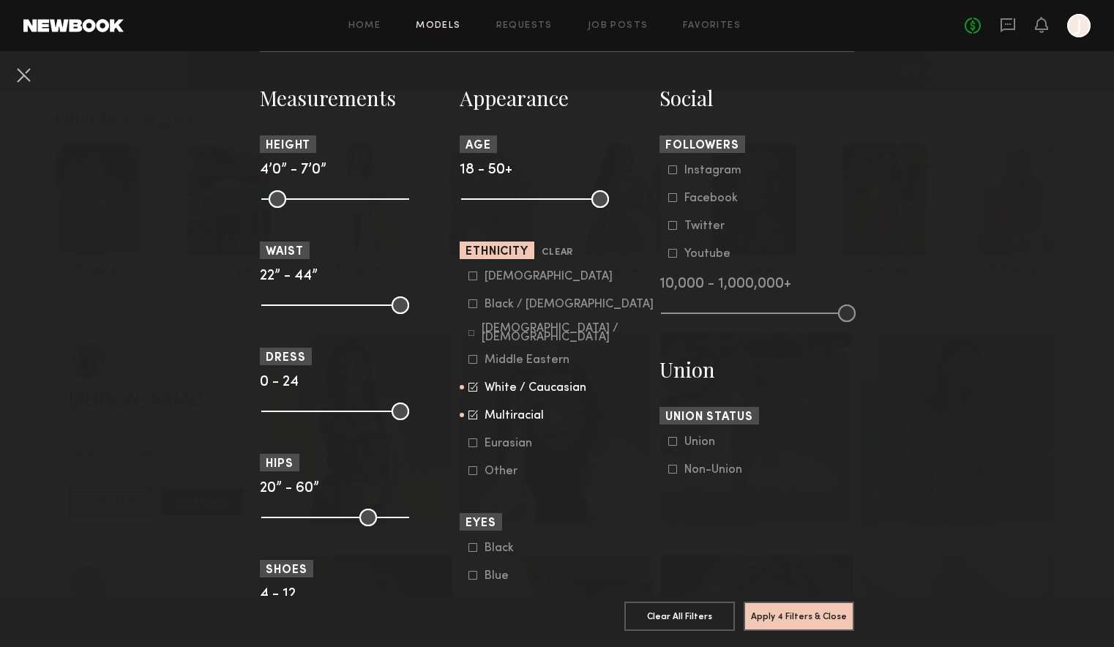
scroll to position [610, 0]
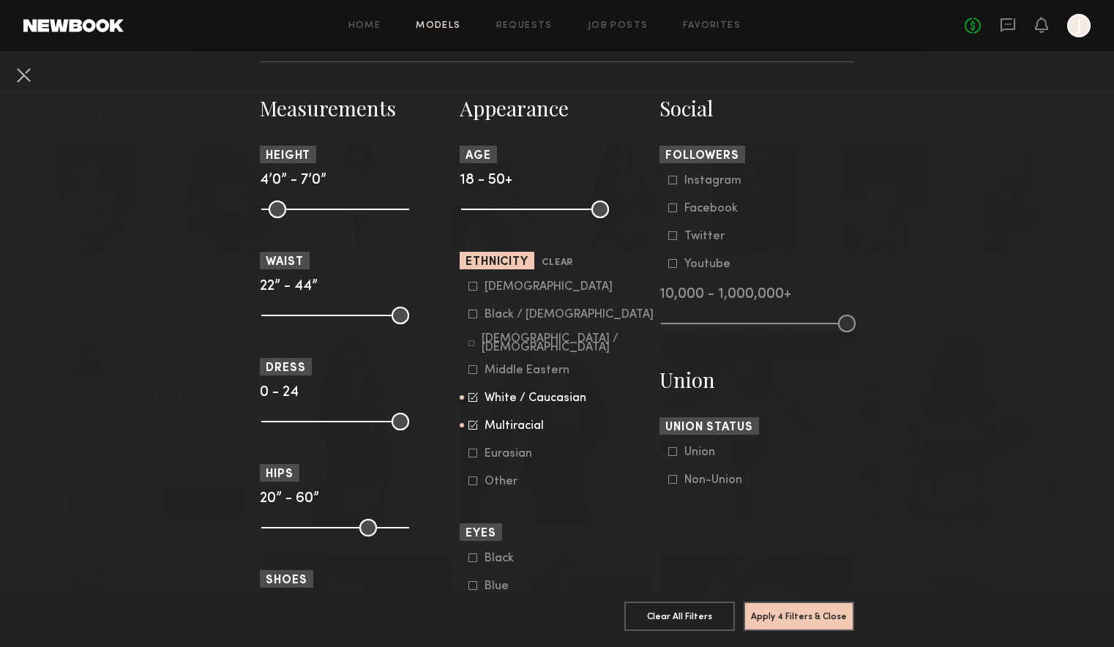
click at [468, 210] on input "range" at bounding box center [535, 210] width 148 height 18
drag, startPoint x: 468, startPoint y: 210, endPoint x: 555, endPoint y: 206, distance: 87.2
type input "**"
click at [555, 206] on input "range" at bounding box center [535, 210] width 148 height 18
type input "**"
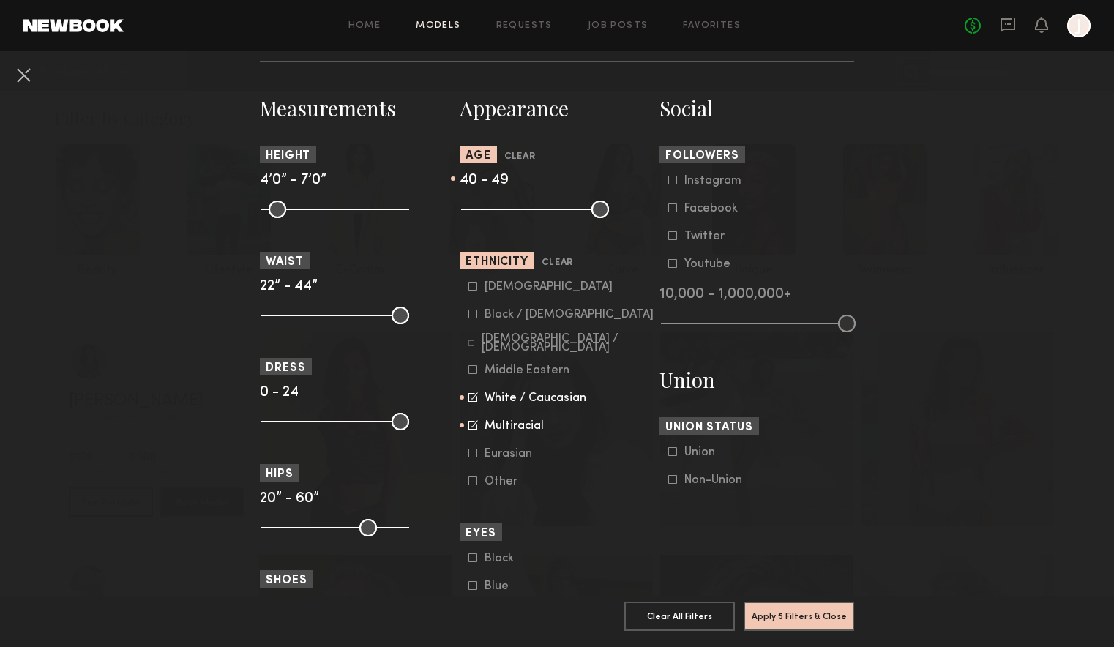
click at [591, 208] on input "range" at bounding box center [535, 210] width 148 height 18
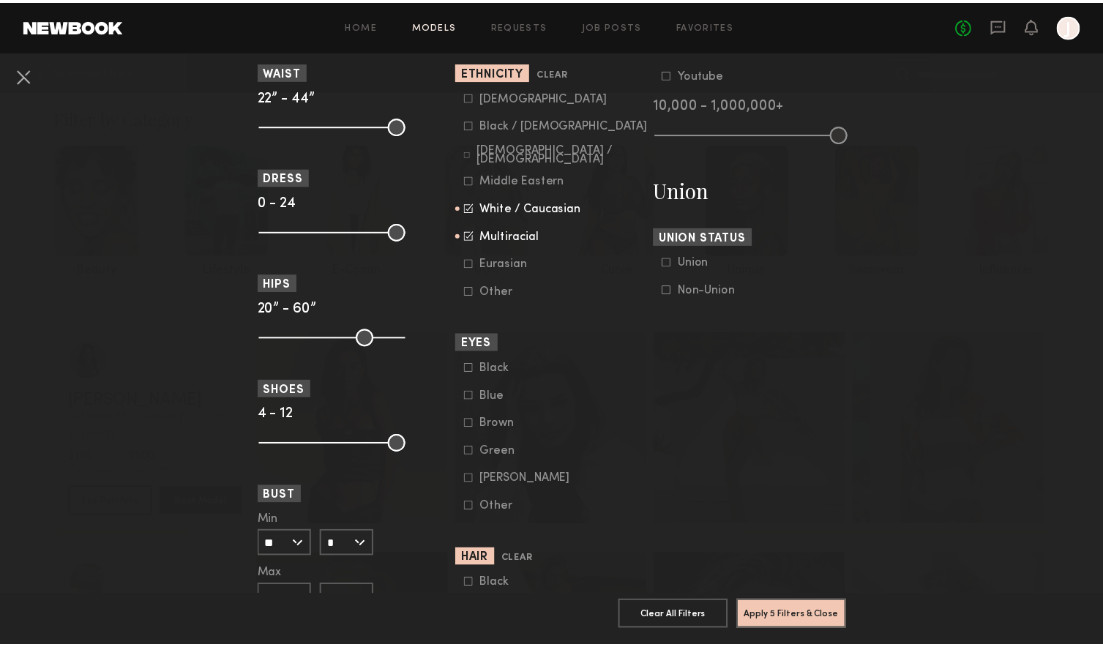
scroll to position [806, 0]
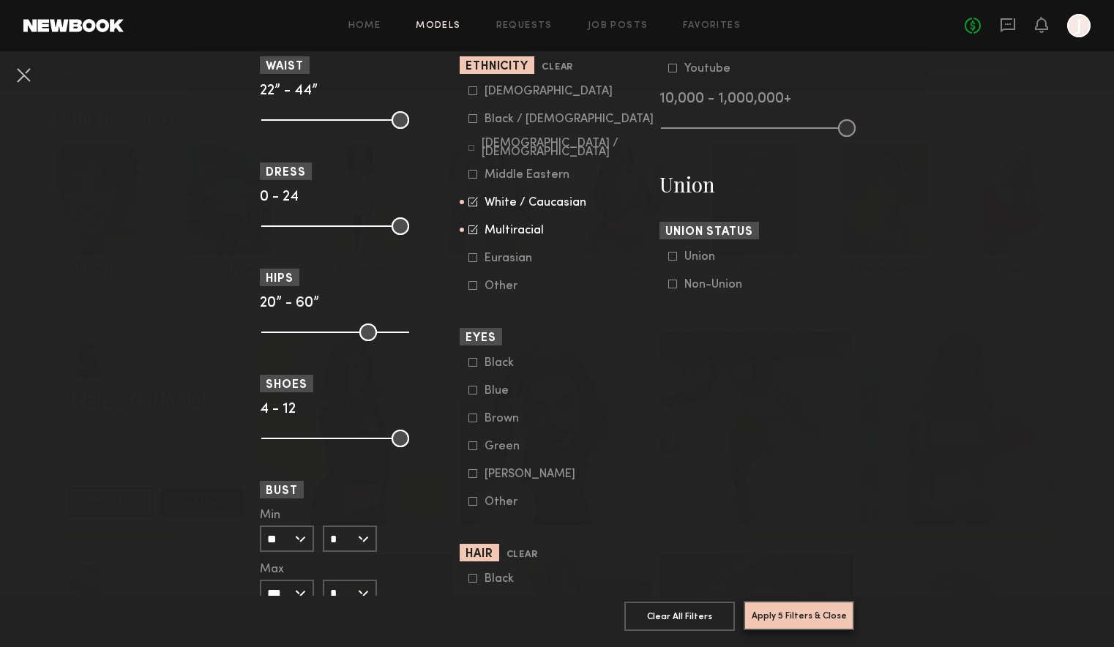
click at [812, 604] on button "Apply 5 Filters & Close" at bounding box center [799, 615] width 111 height 29
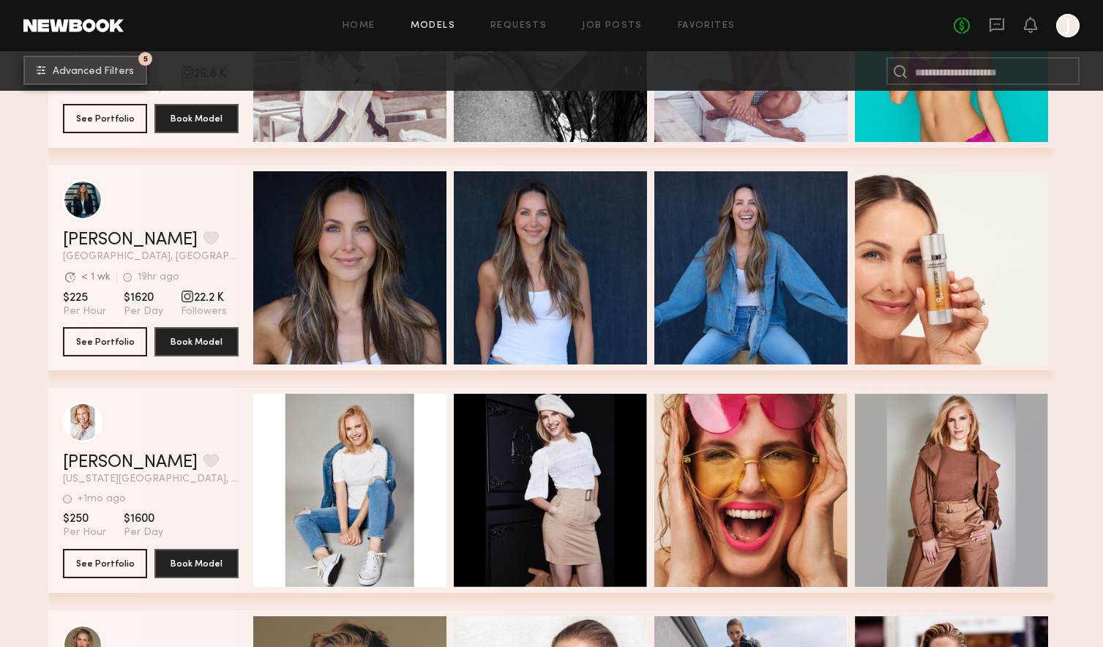
scroll to position [3556, 0]
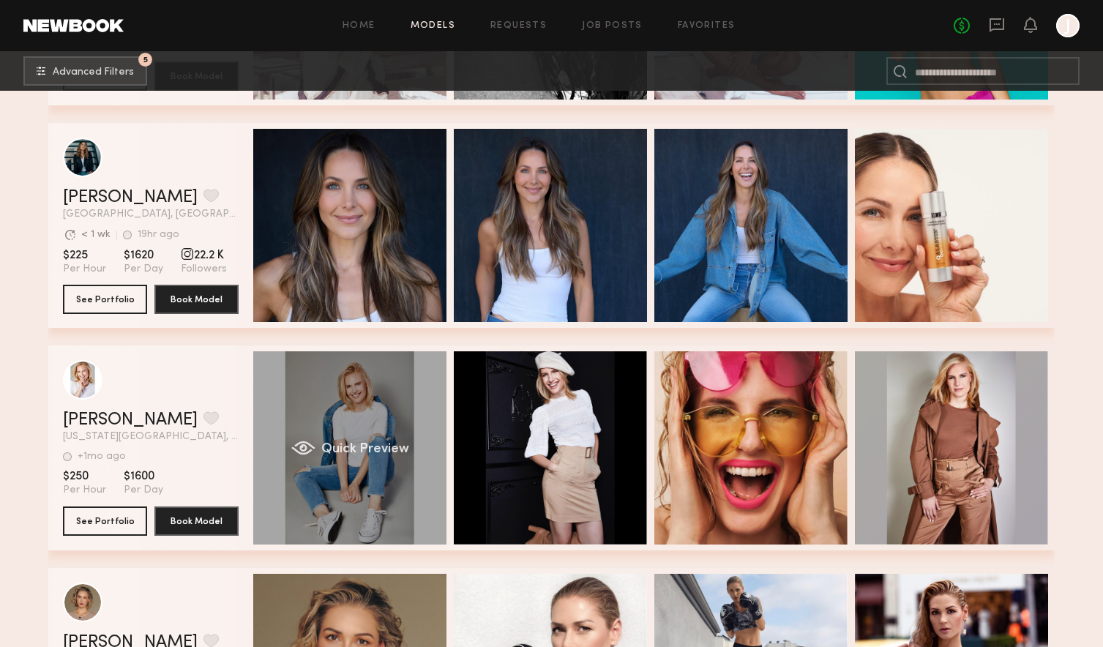
click at [364, 425] on div "Quick Preview" at bounding box center [349, 447] width 193 height 193
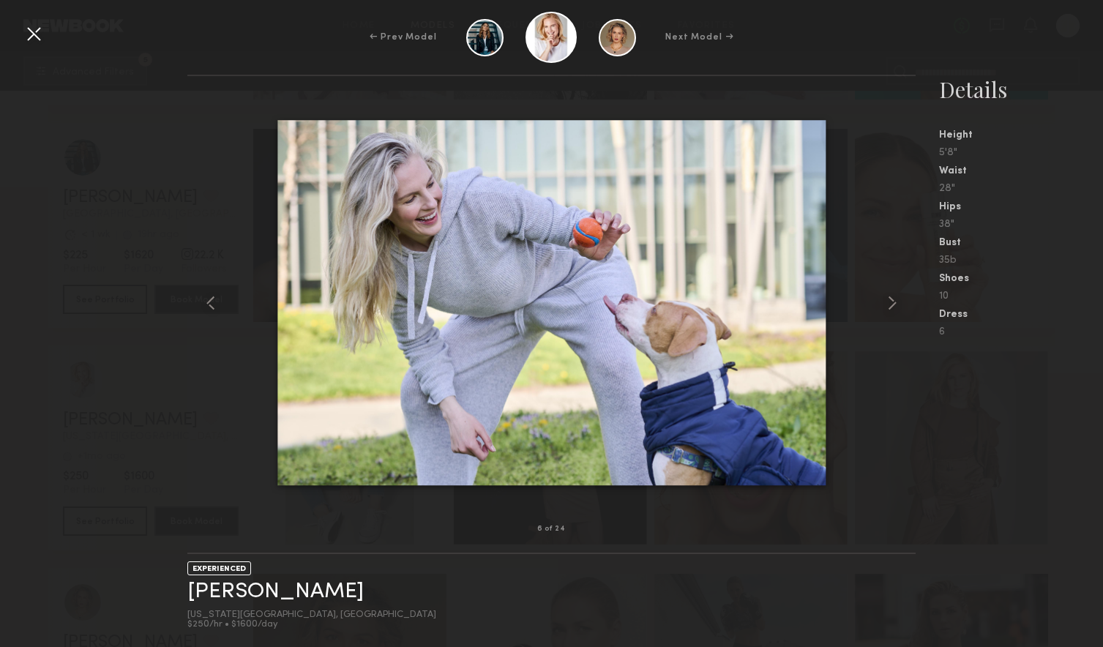
click at [39, 34] on div at bounding box center [33, 33] width 23 height 23
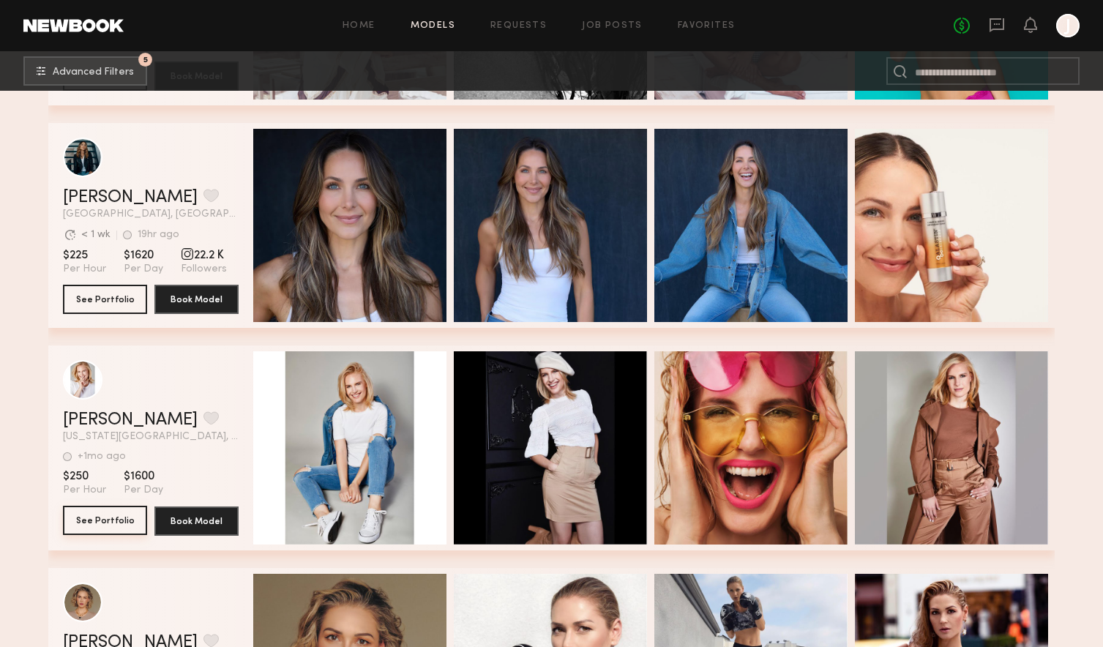
click at [101, 521] on button "See Portfolio" at bounding box center [105, 520] width 84 height 29
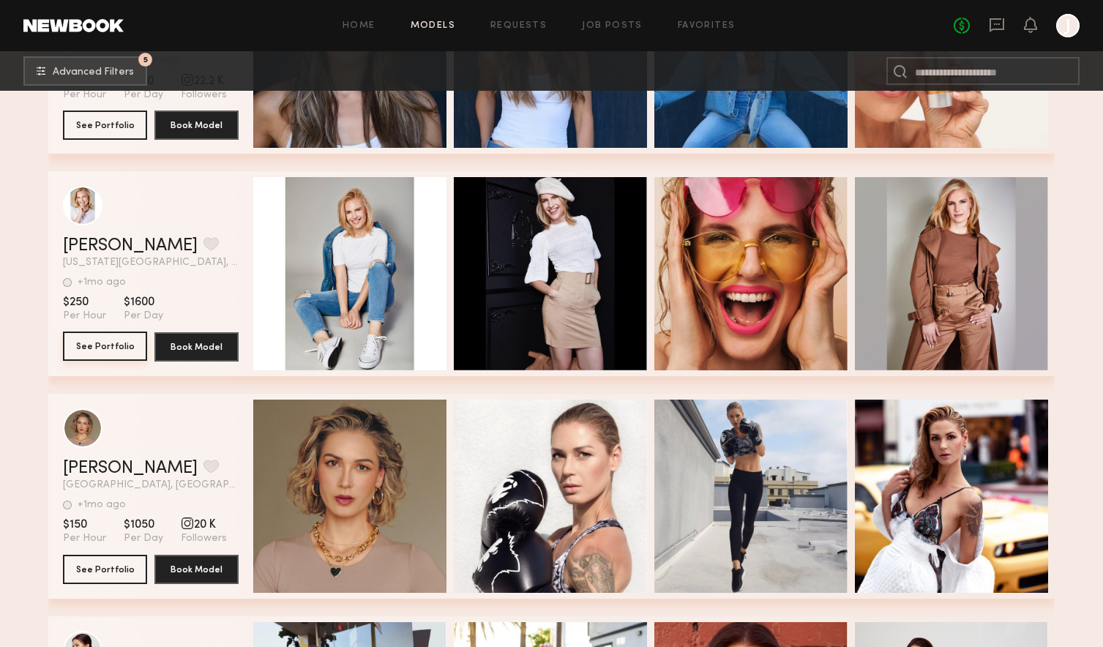
scroll to position [3734, 0]
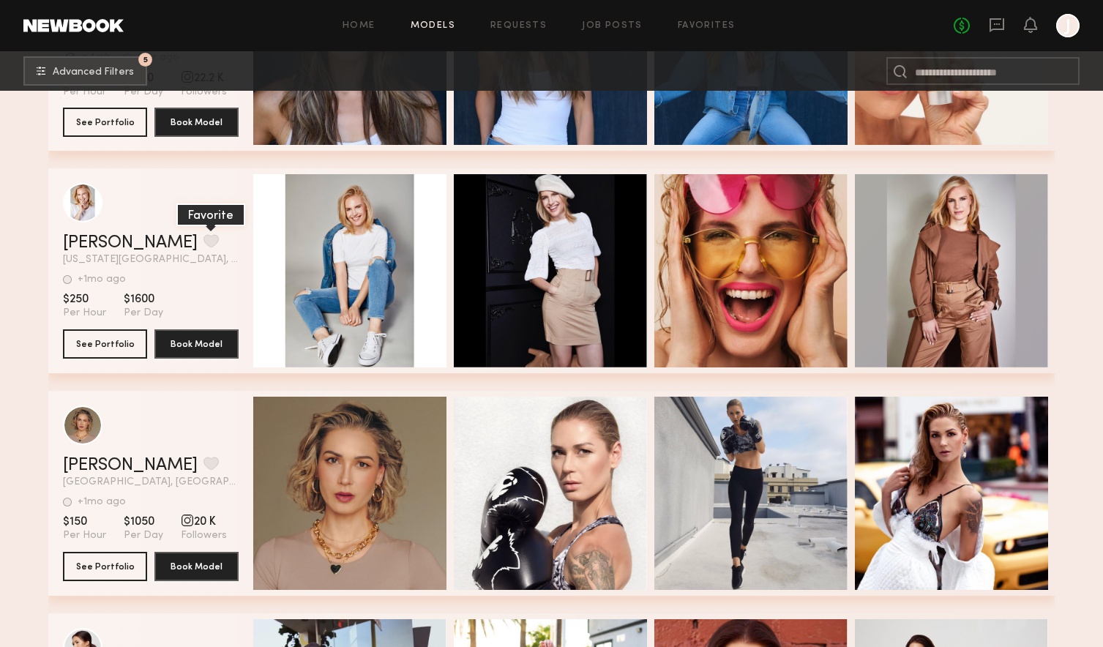
click at [203, 238] on button "grid" at bounding box center [210, 240] width 15 height 13
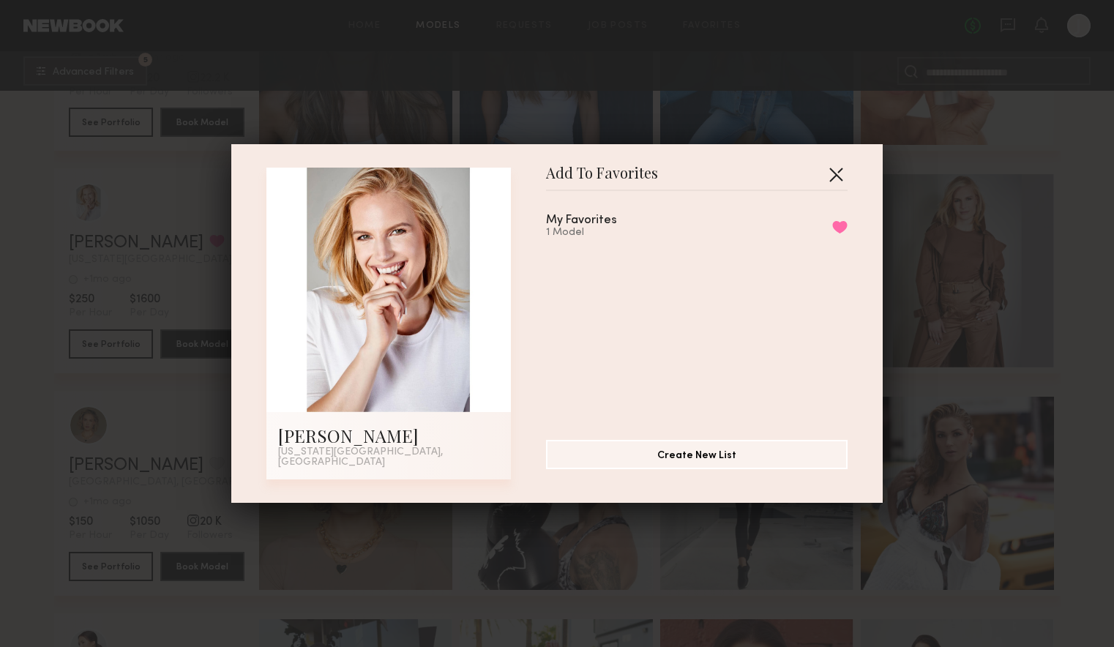
click at [830, 179] on button "button" at bounding box center [835, 173] width 23 height 23
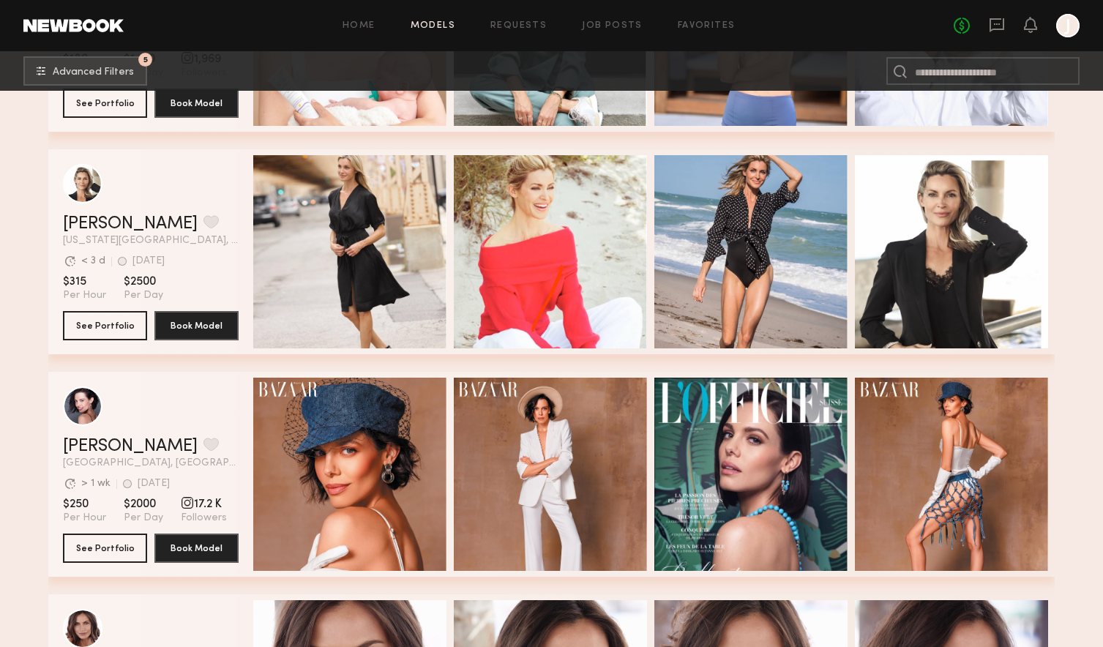
scroll to position [849, 0]
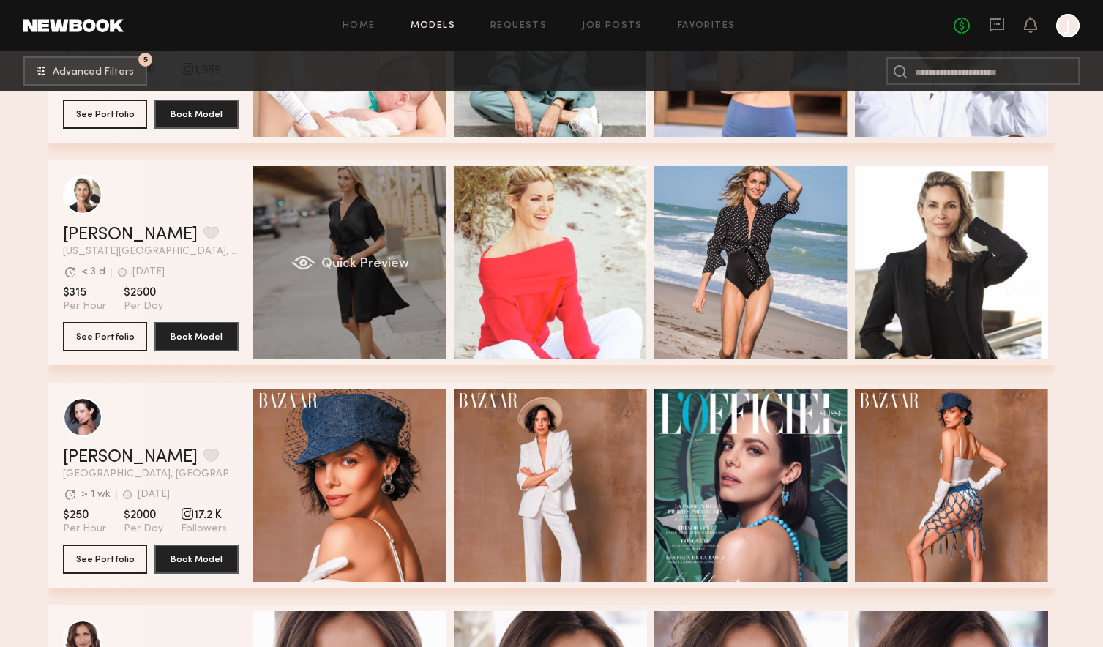
click at [375, 264] on span "Quick Preview" at bounding box center [365, 264] width 88 height 13
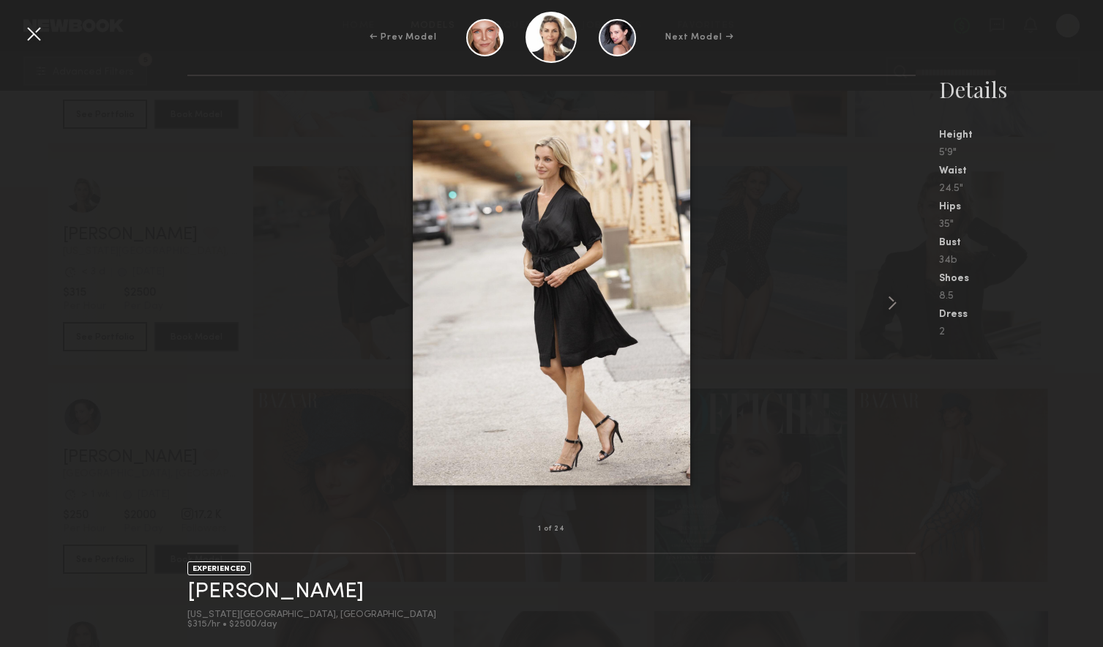
click at [709, 296] on div at bounding box center [551, 303] width 728 height 406
click at [524, 281] on img at bounding box center [552, 303] width 278 height 366
click at [37, 35] on div at bounding box center [33, 33] width 23 height 23
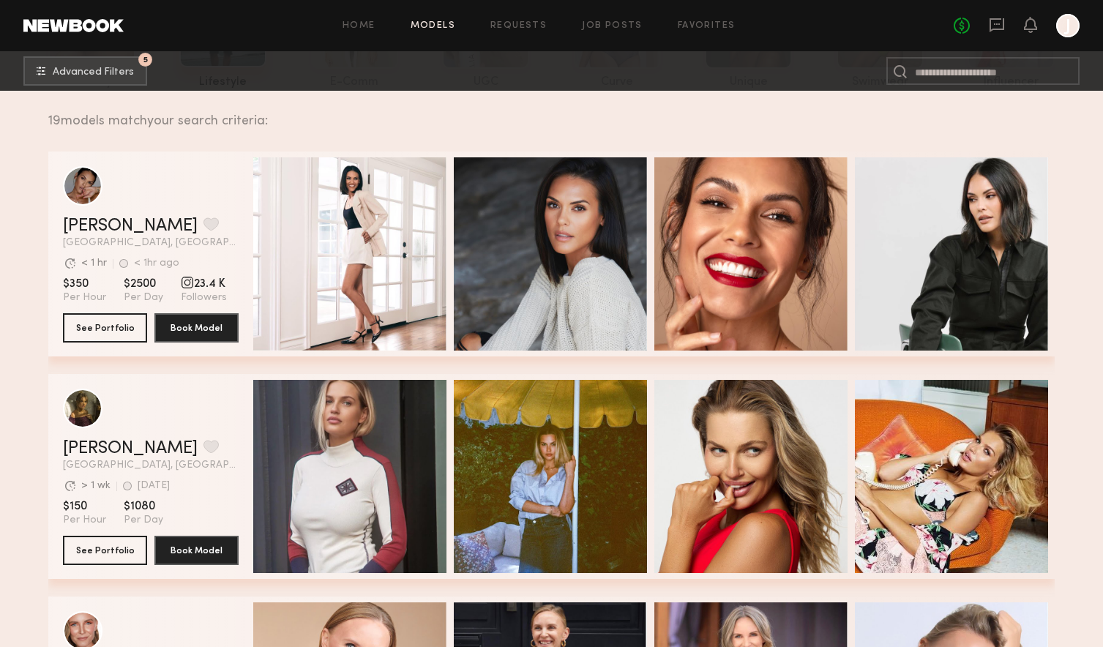
scroll to position [201, 0]
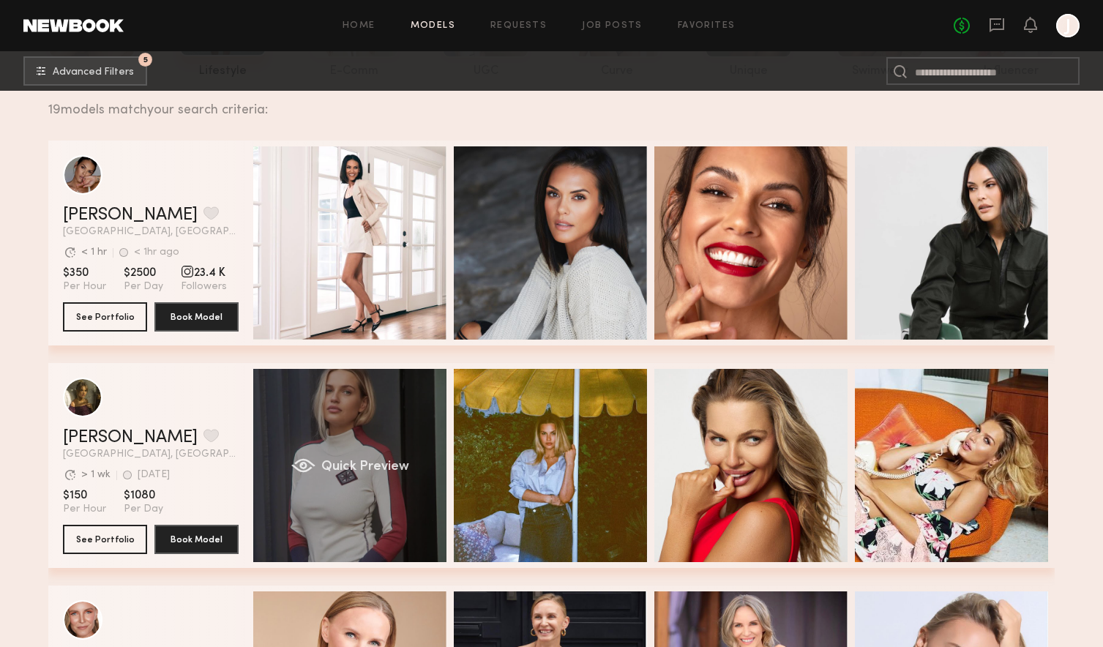
click at [348, 426] on div "Quick Preview" at bounding box center [349, 465] width 193 height 193
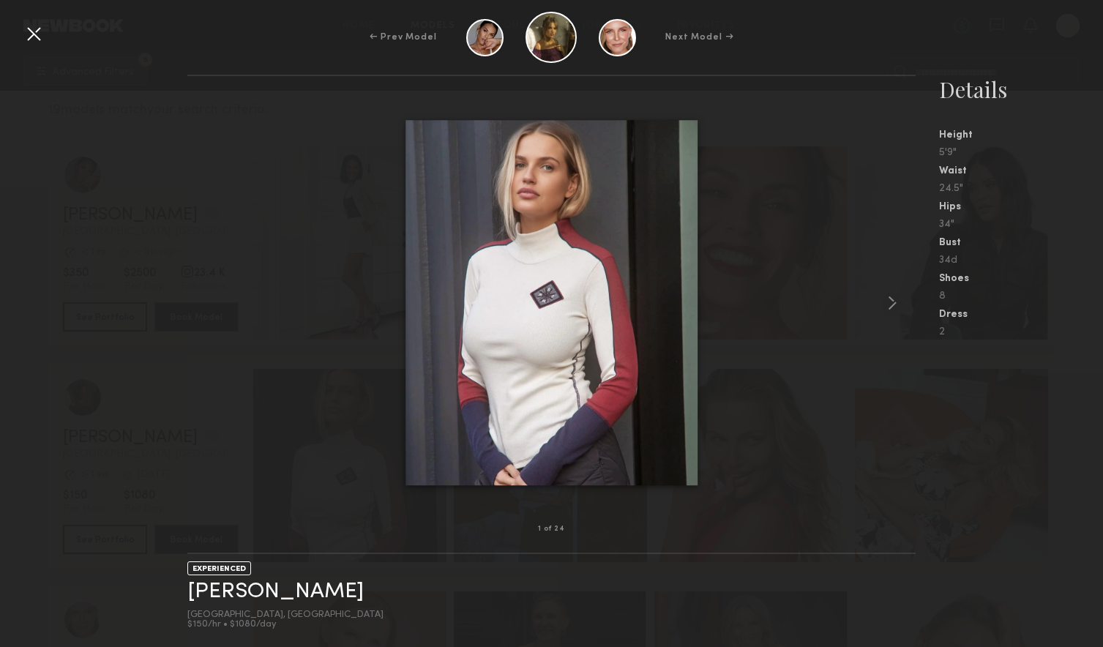
click at [29, 24] on div at bounding box center [33, 33] width 23 height 23
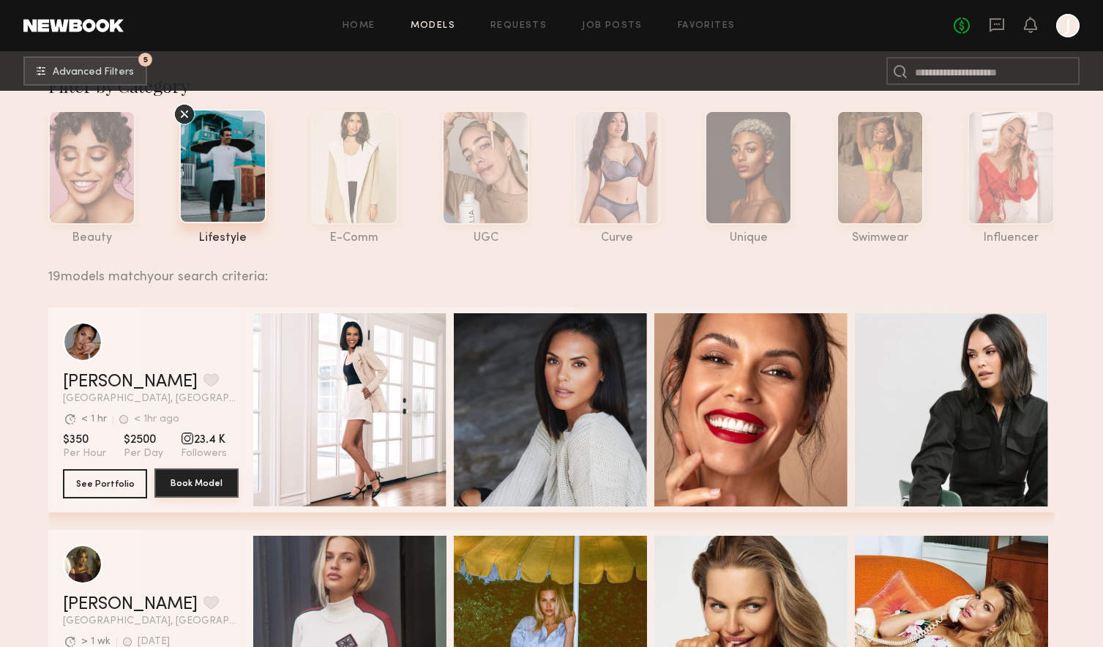
scroll to position [0, 0]
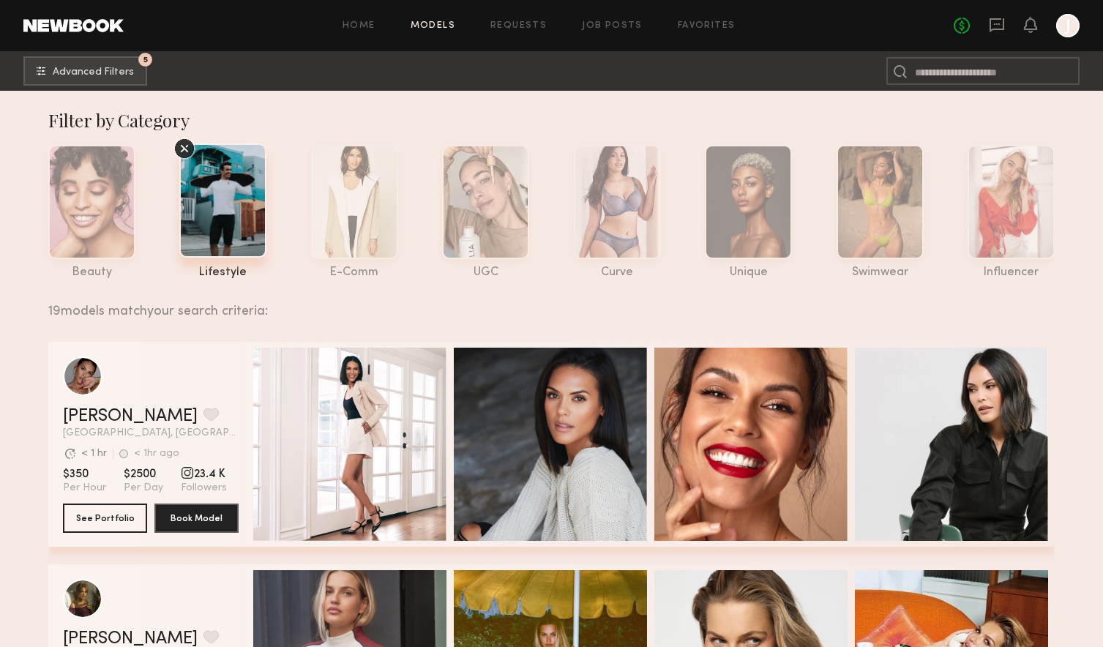
click at [184, 145] on icon at bounding box center [184, 149] width 22 height 22
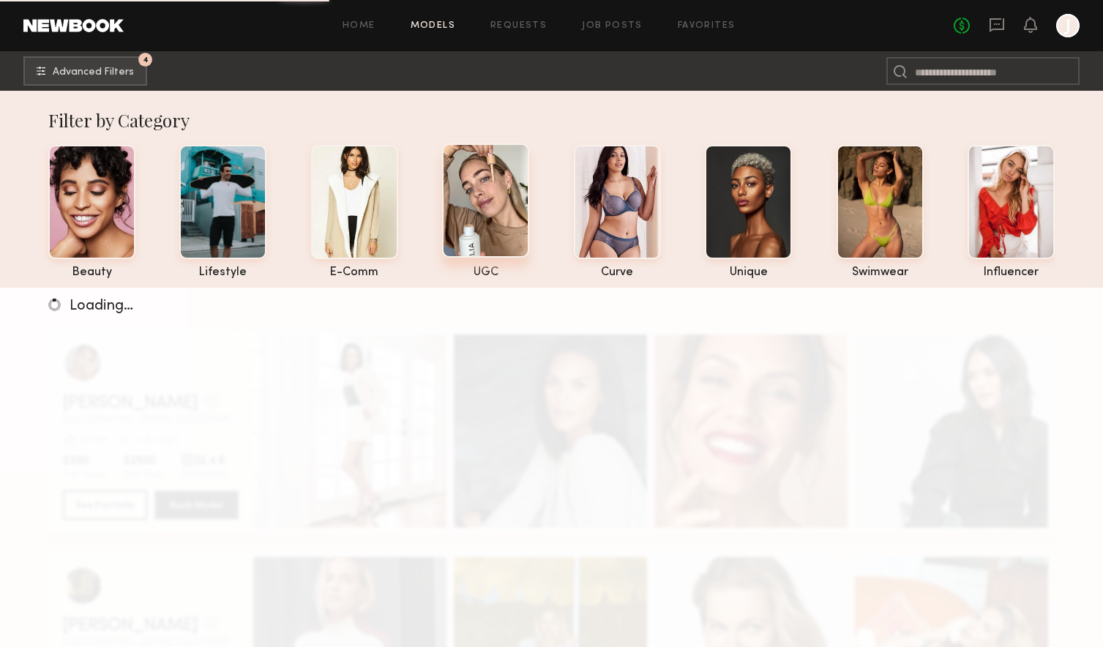
click at [493, 209] on div at bounding box center [485, 200] width 87 height 114
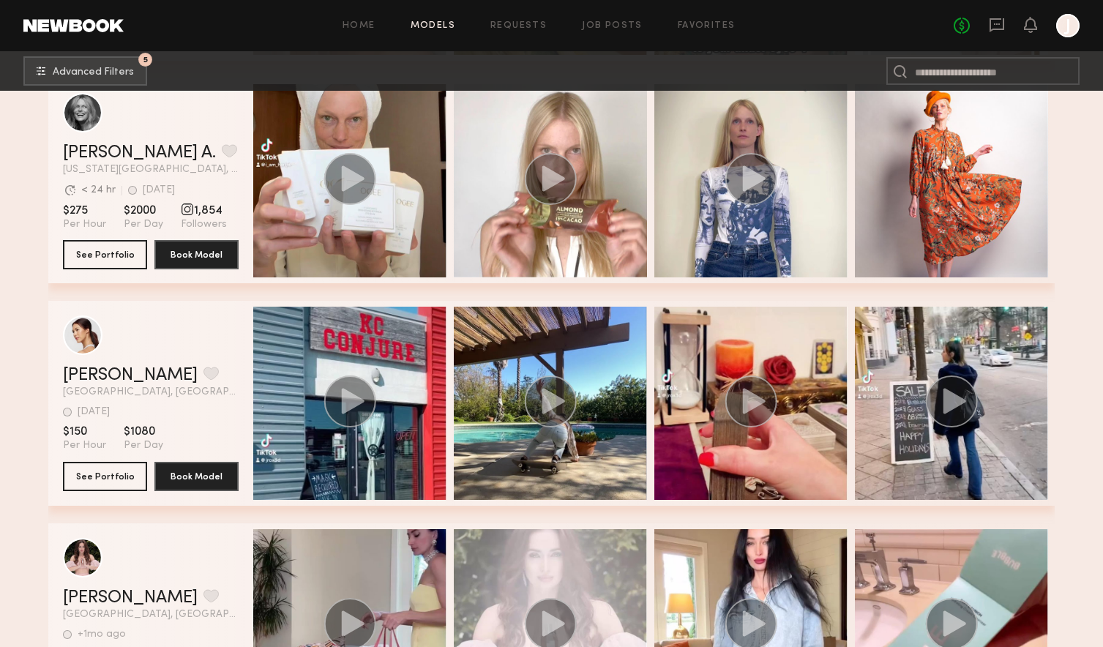
scroll to position [2049, 0]
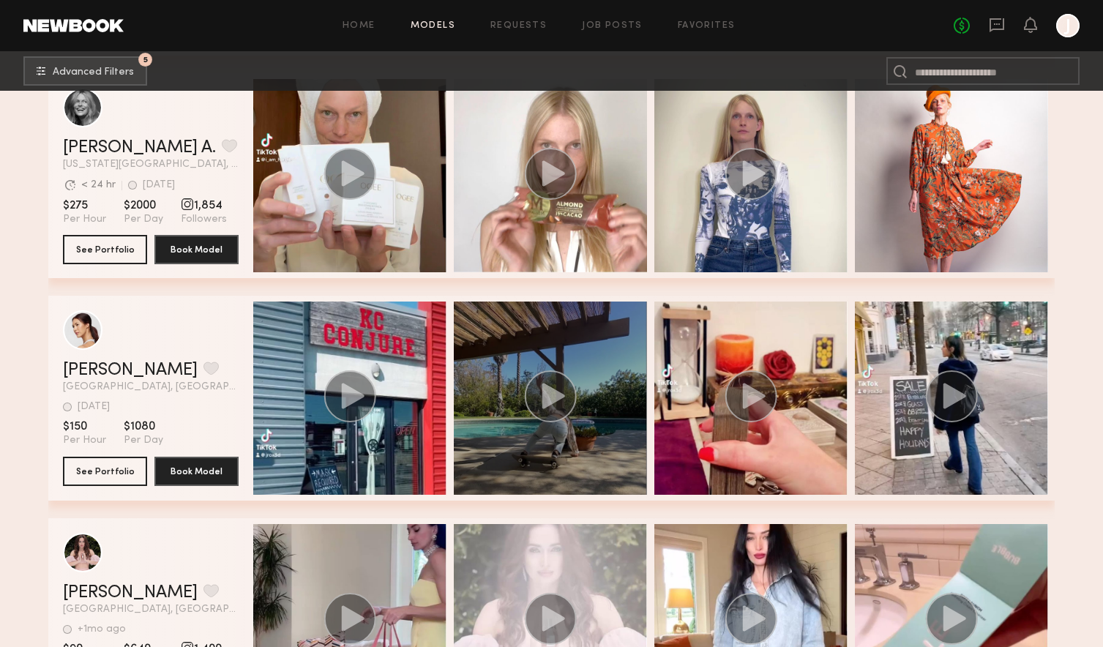
click at [558, 397] on icon "grid" at bounding box center [553, 396] width 23 height 26
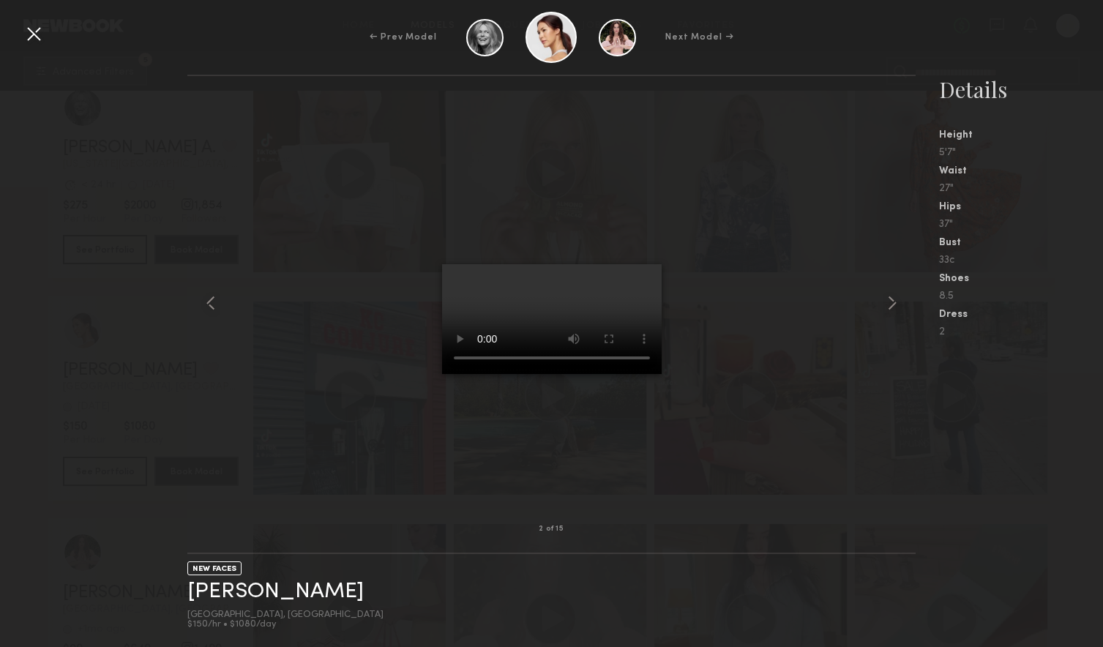
click at [33, 35] on div at bounding box center [33, 33] width 23 height 23
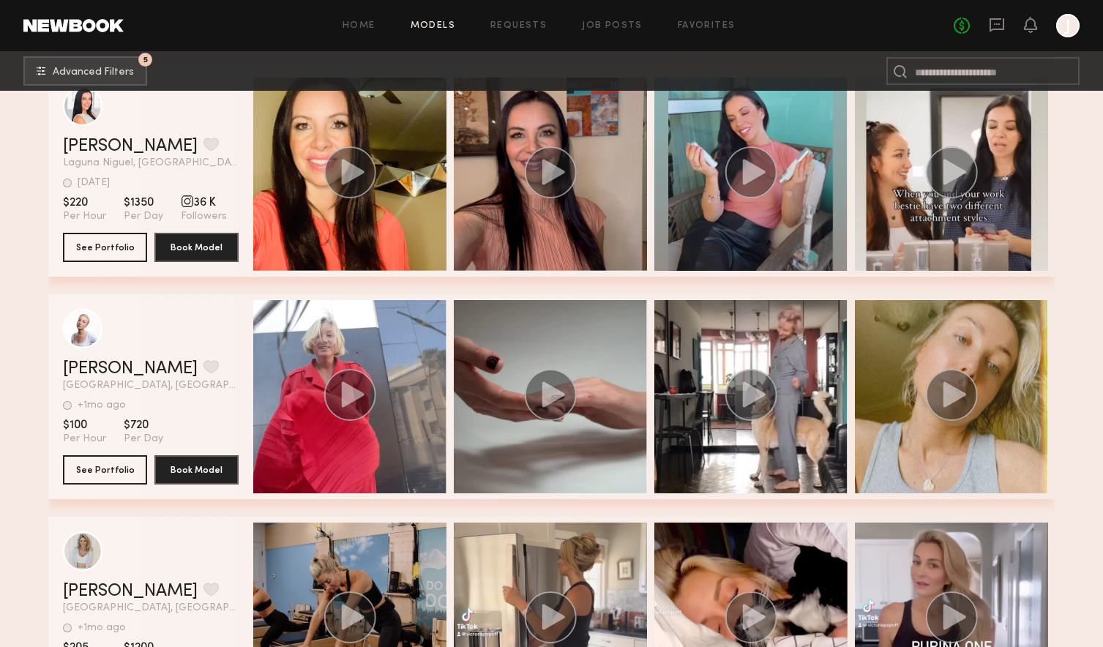
scroll to position [2942, 0]
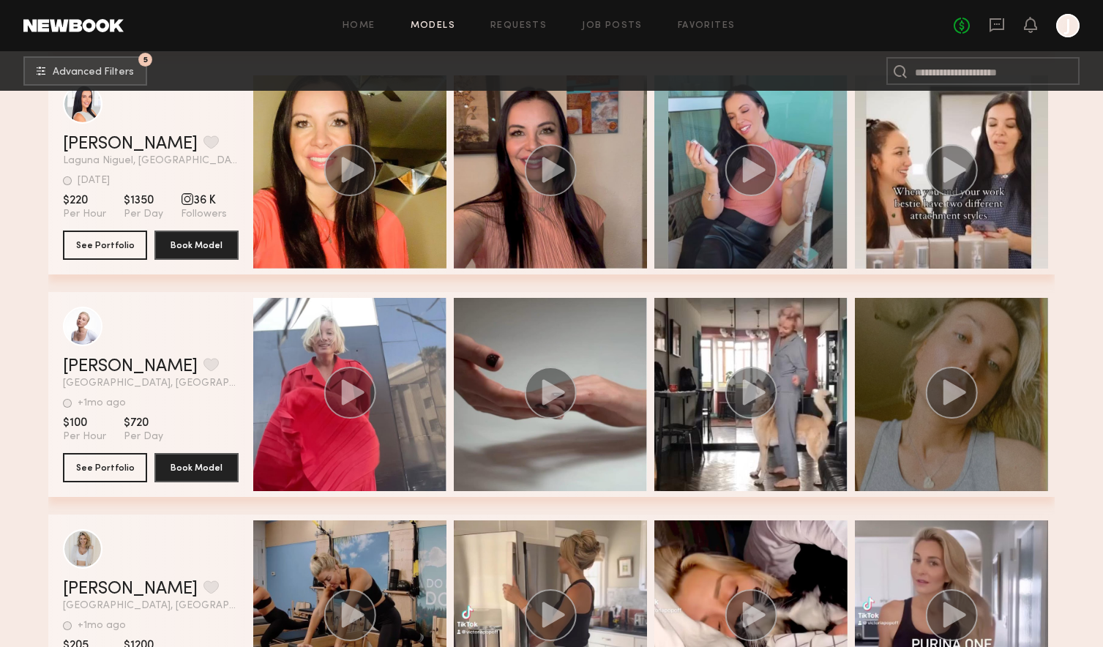
click at [949, 396] on icon "grid" at bounding box center [954, 392] width 23 height 26
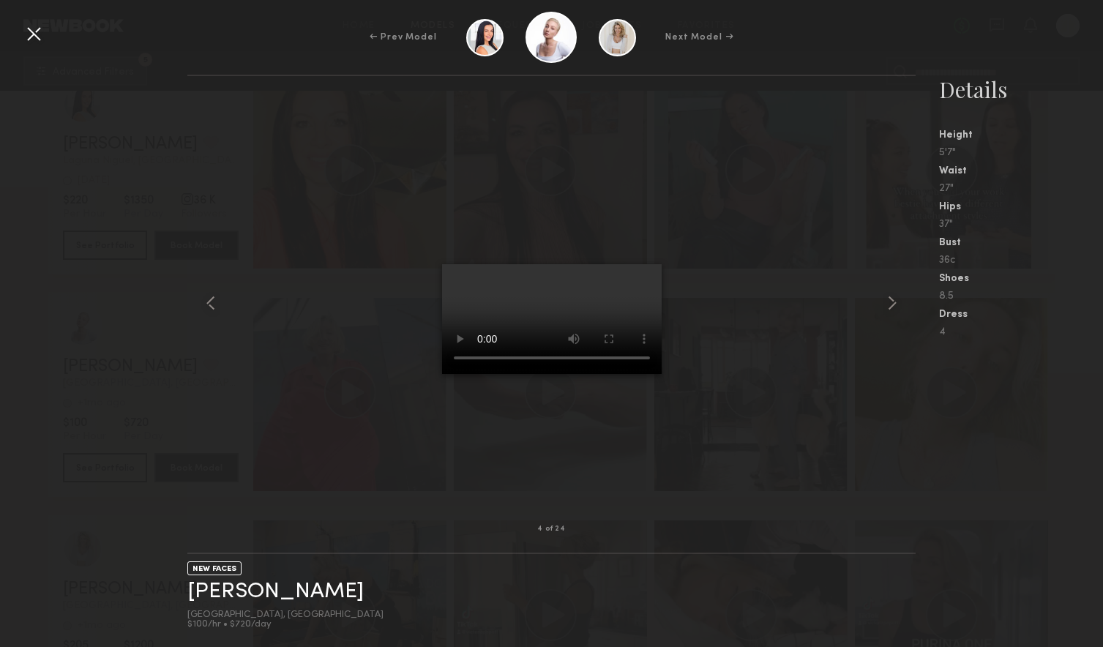
click at [36, 35] on div at bounding box center [33, 33] width 23 height 23
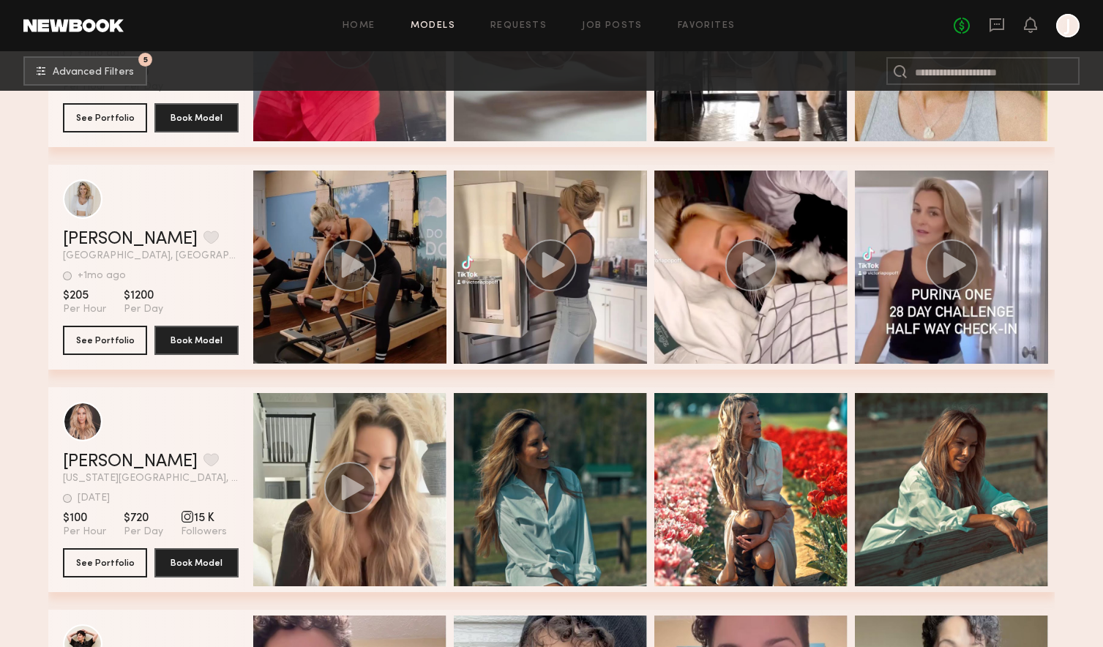
scroll to position [3308, 0]
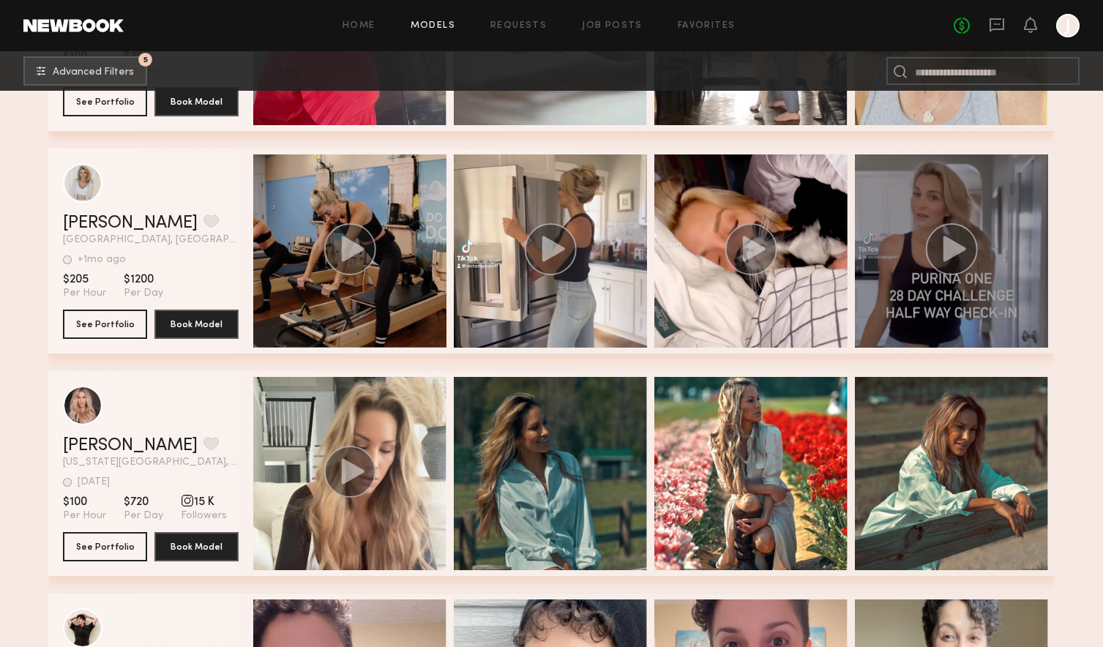
click at [941, 253] on circle "grid" at bounding box center [952, 249] width 52 height 52
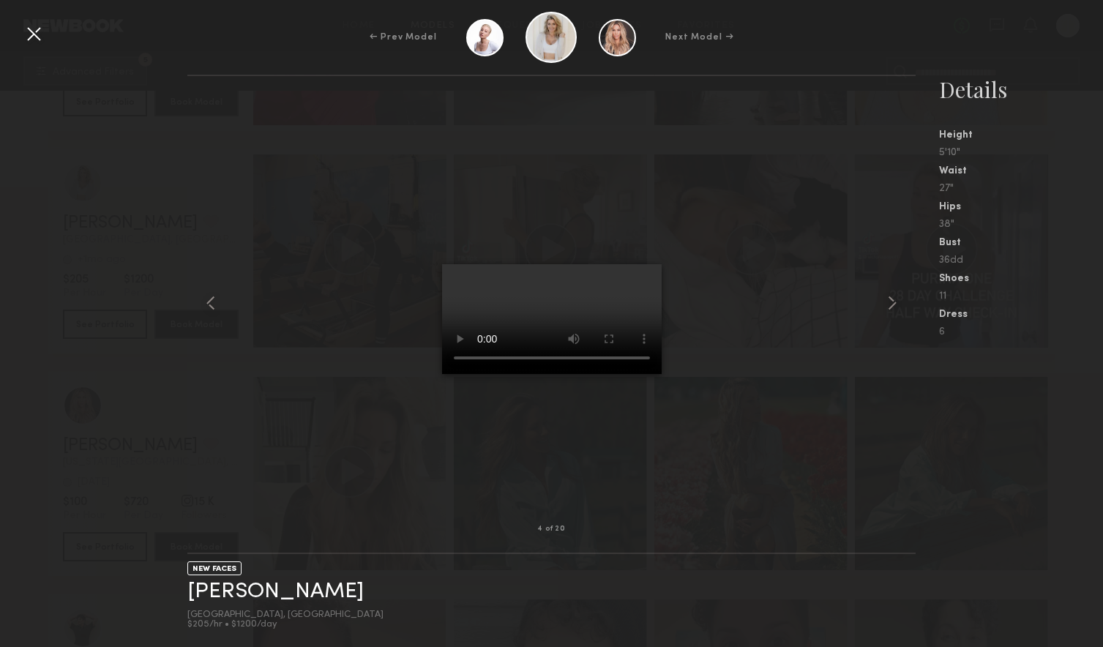
click at [36, 34] on div at bounding box center [33, 33] width 23 height 23
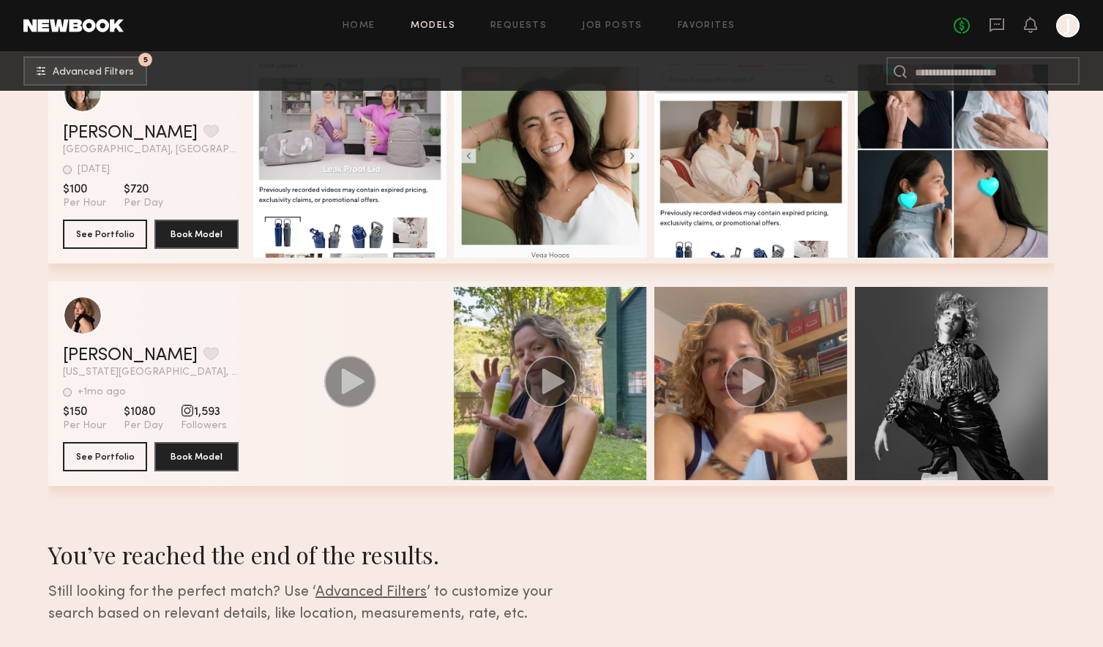
scroll to position [5405, 0]
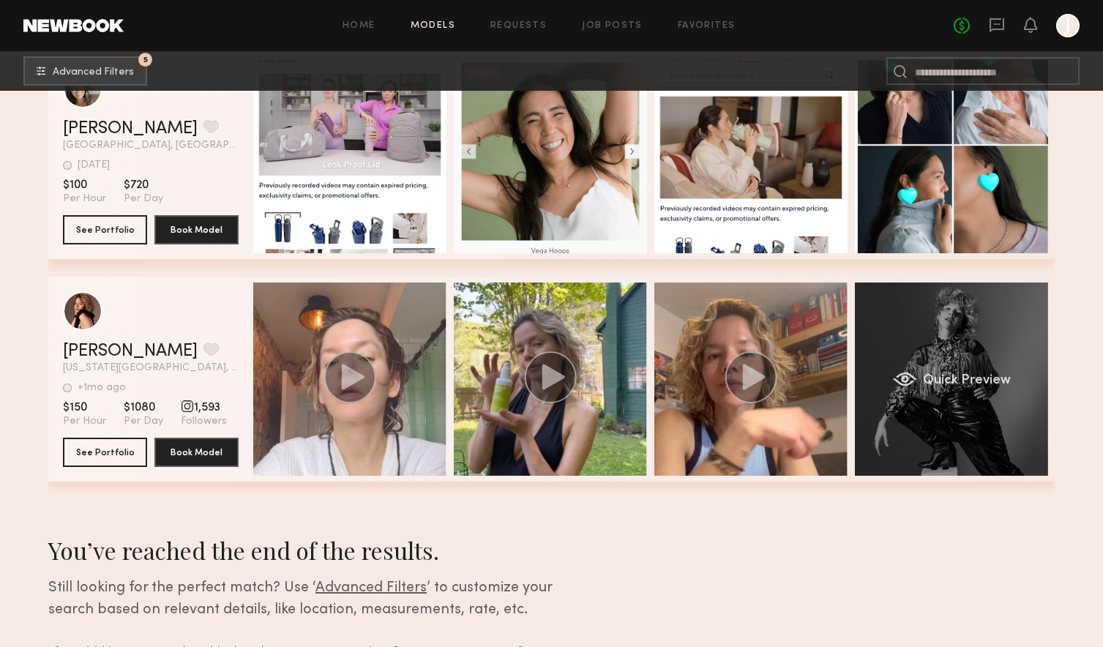
click at [946, 370] on div "Quick Preview" at bounding box center [951, 379] width 193 height 193
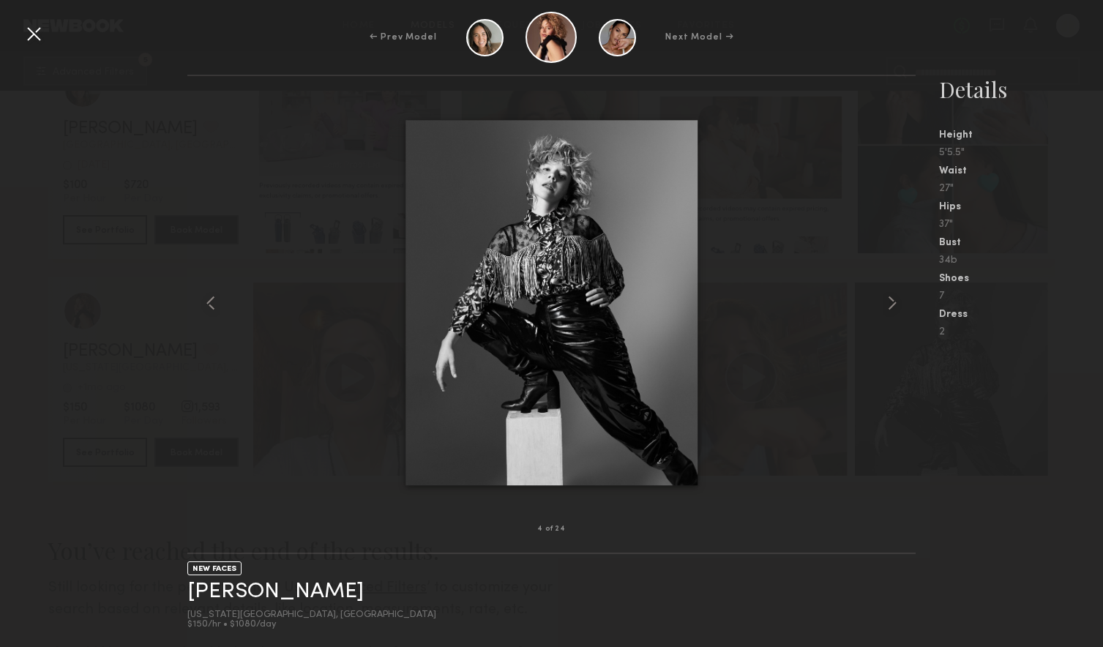
click at [39, 40] on div at bounding box center [33, 33] width 23 height 23
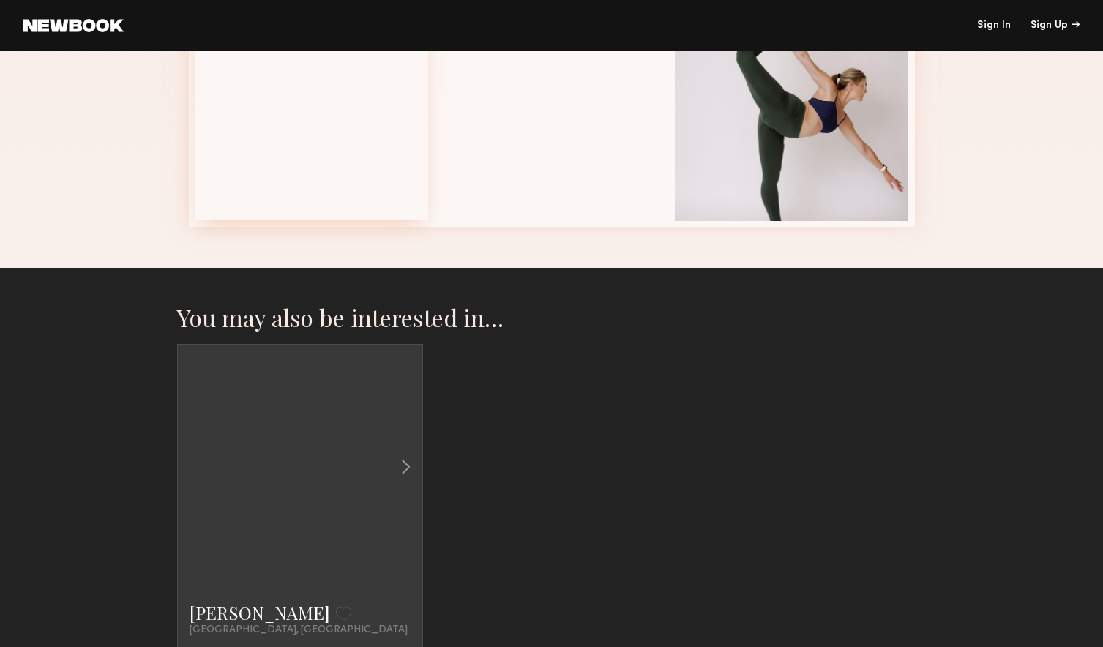
scroll to position [646, 0]
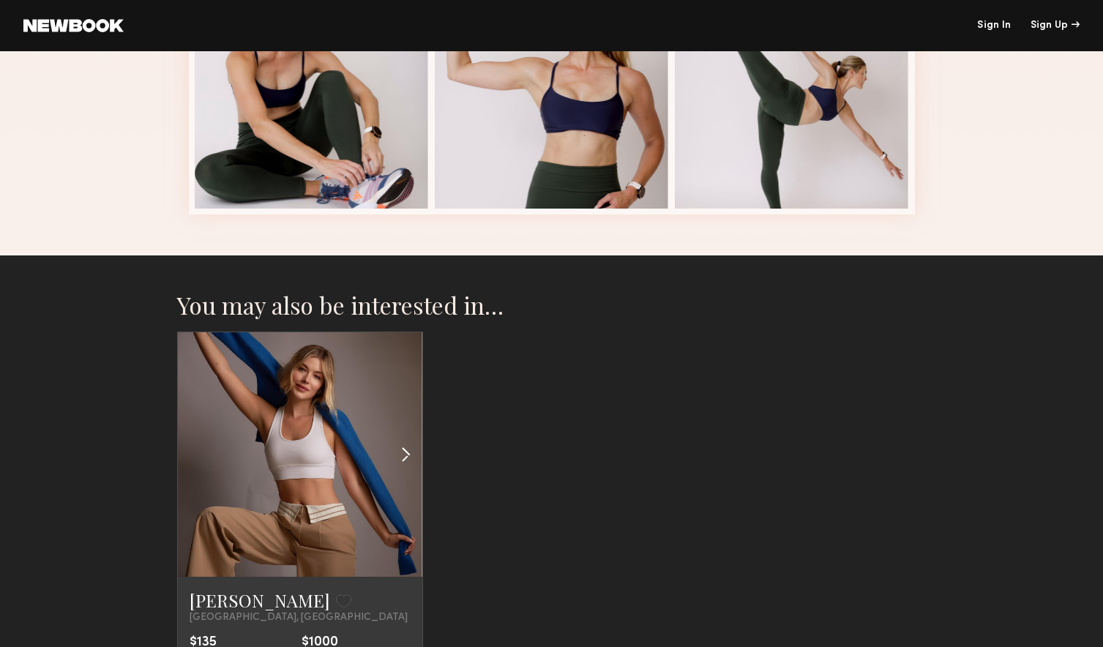
click at [403, 452] on common-icon at bounding box center [405, 455] width 21 height 28
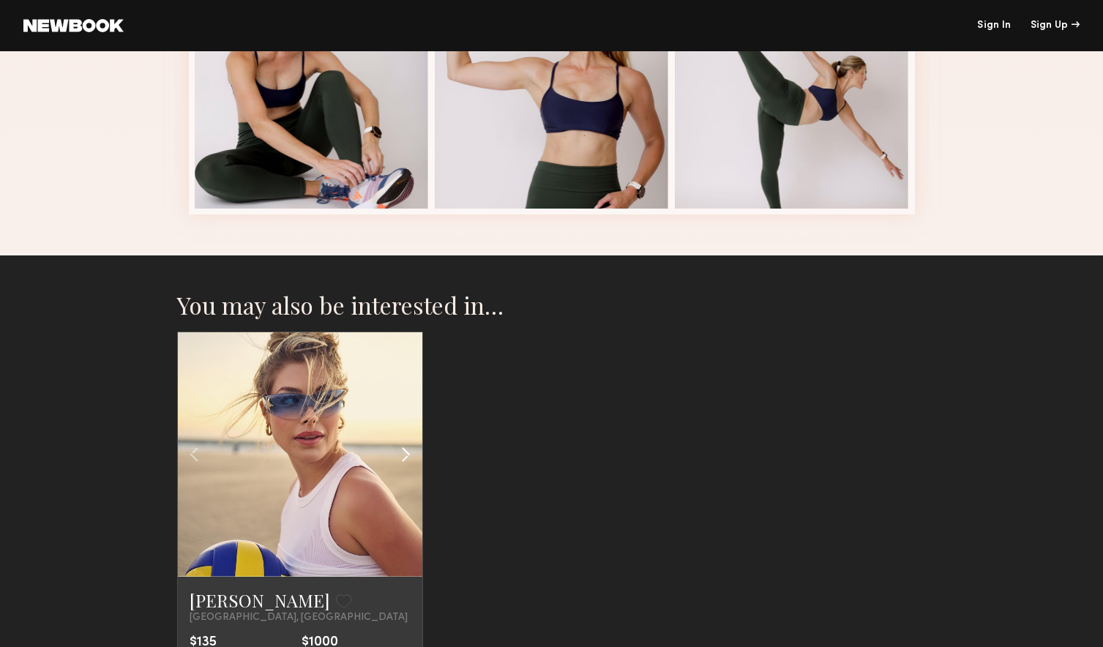
click at [403, 452] on common-icon at bounding box center [405, 455] width 21 height 28
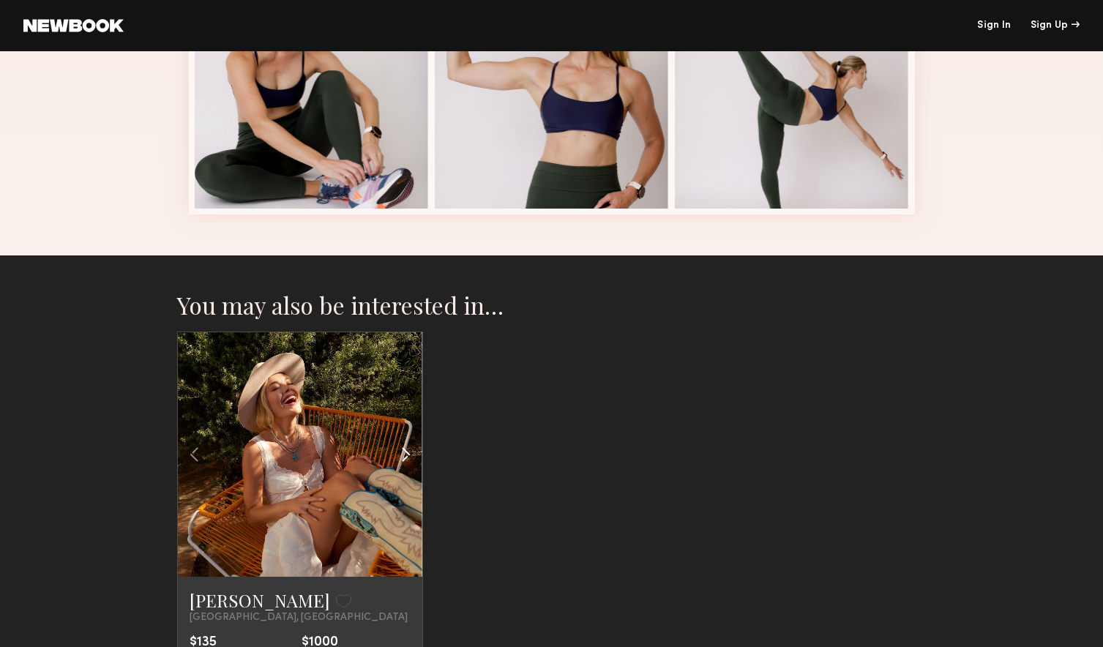
click at [403, 452] on common-icon at bounding box center [405, 455] width 21 height 28
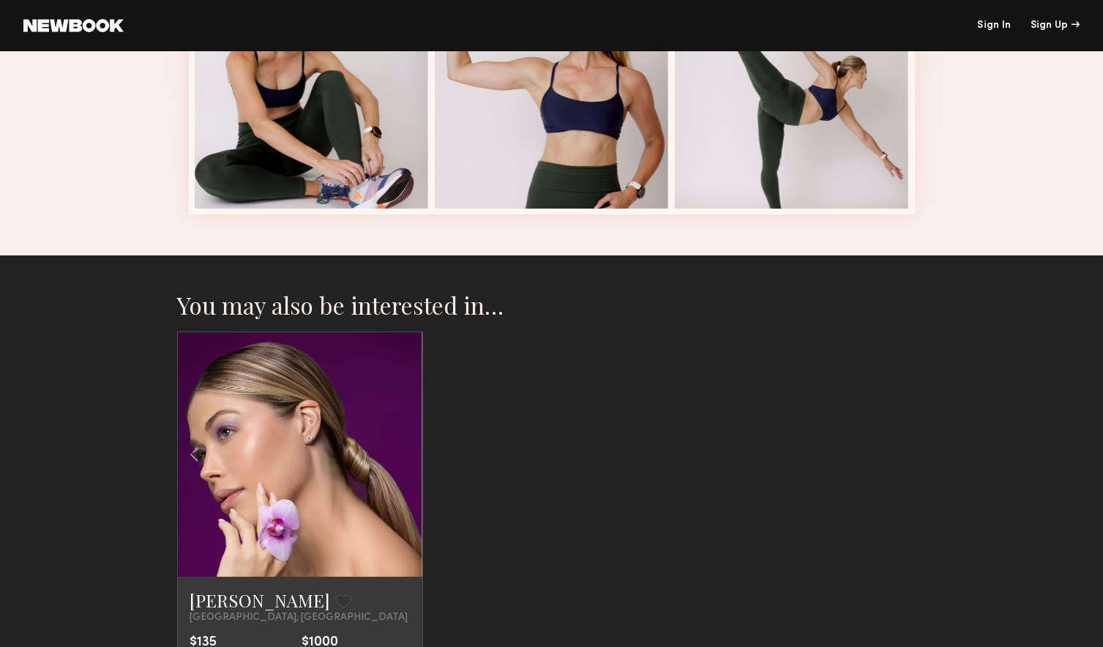
click at [403, 452] on div at bounding box center [300, 454] width 244 height 244
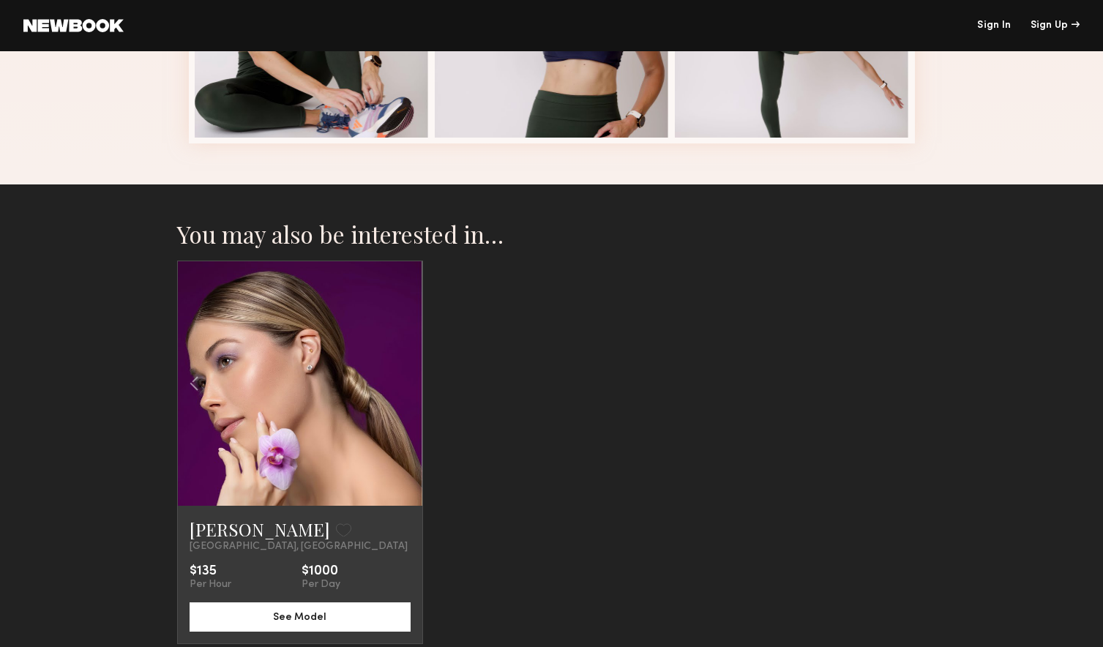
scroll to position [719, 0]
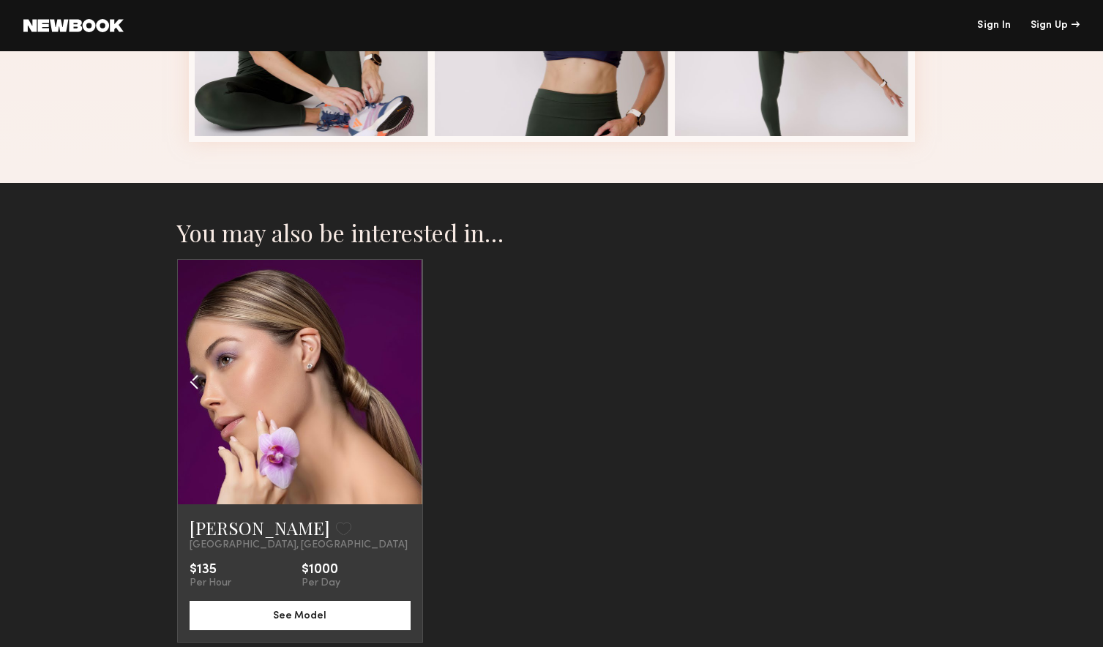
click at [191, 377] on common-icon at bounding box center [194, 382] width 21 height 28
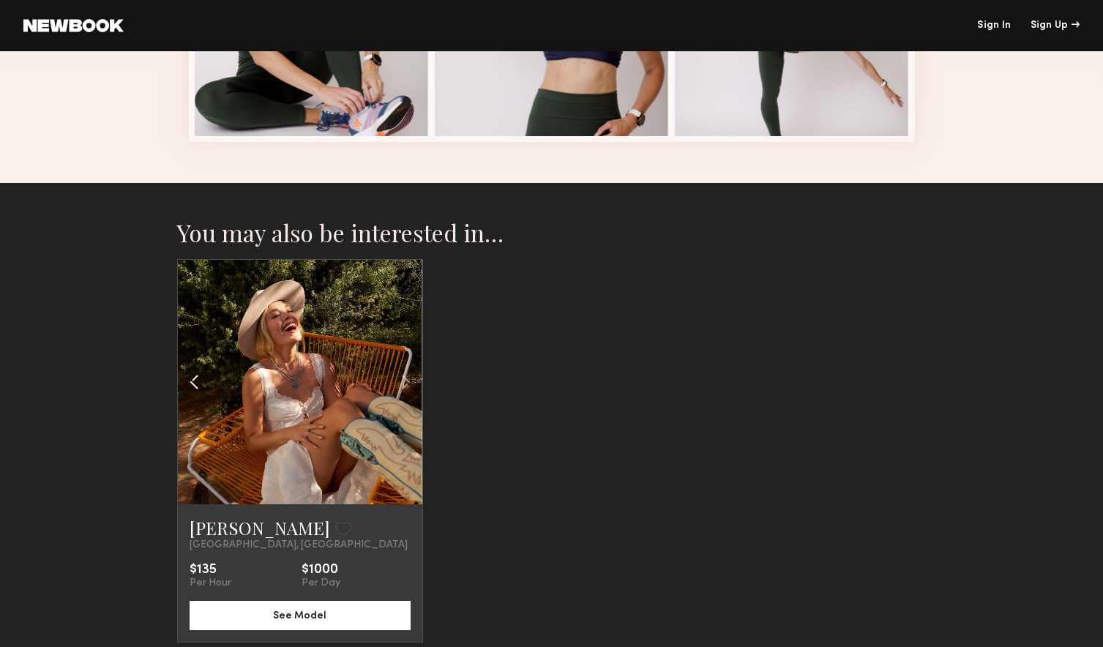
click at [191, 377] on common-icon at bounding box center [194, 382] width 21 height 28
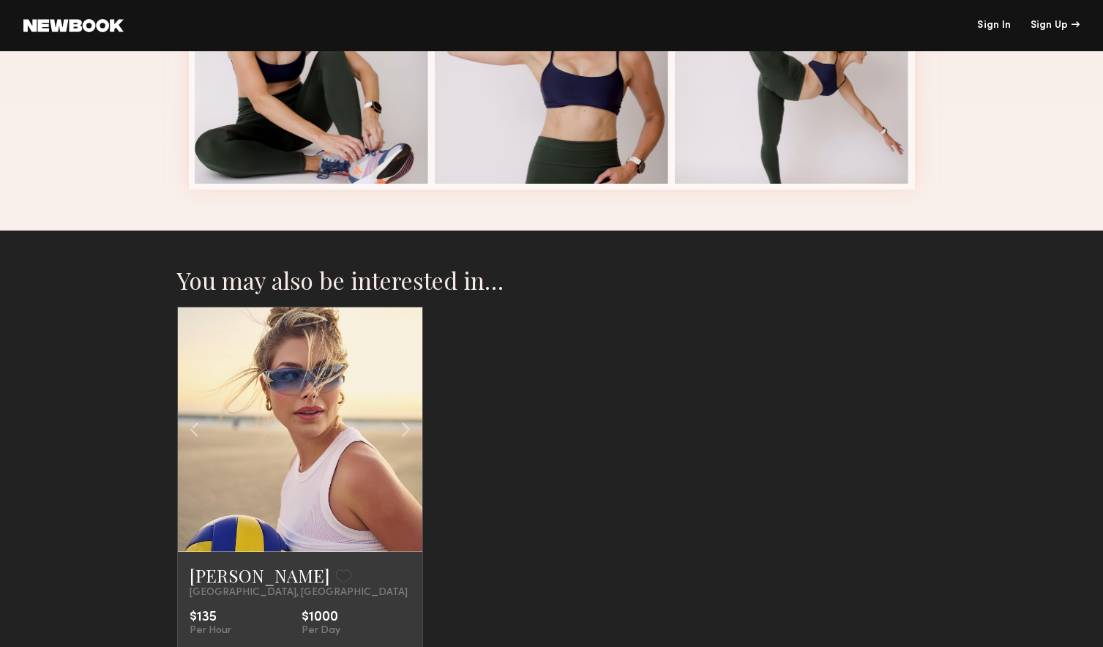
scroll to position [681, 0]
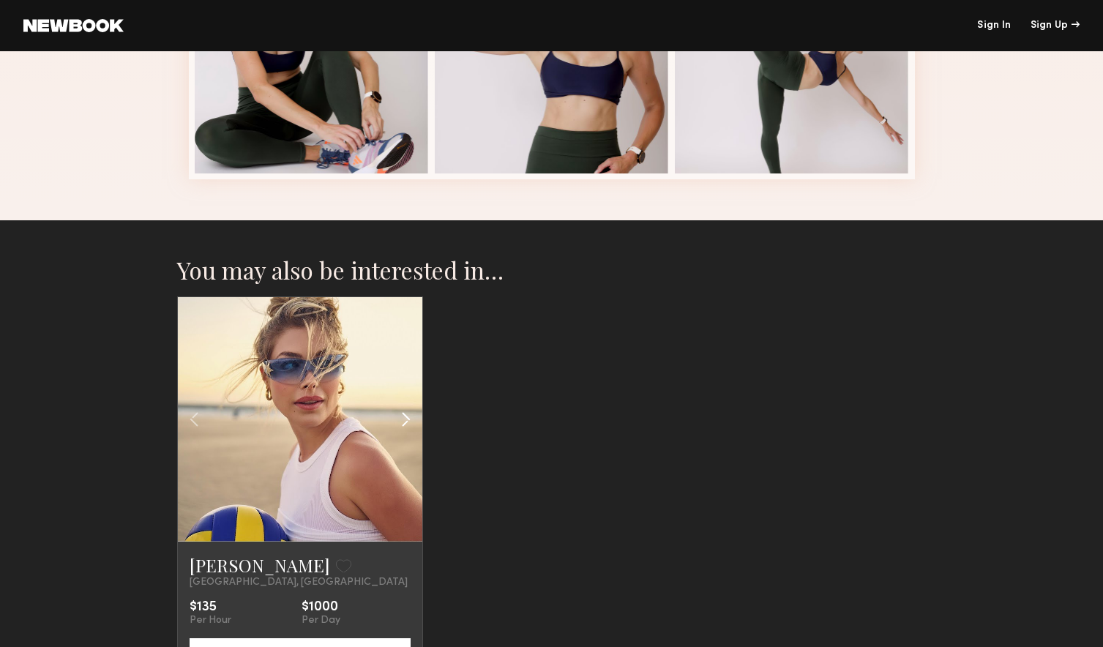
click at [406, 421] on common-icon at bounding box center [405, 419] width 21 height 28
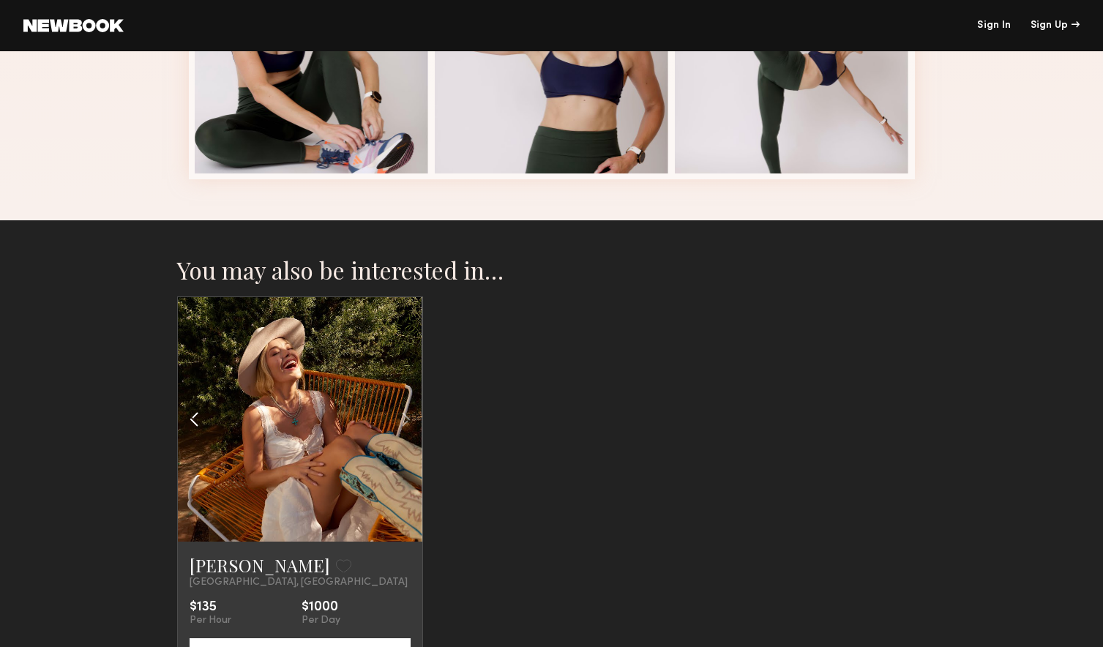
click at [188, 422] on common-icon at bounding box center [194, 419] width 21 height 28
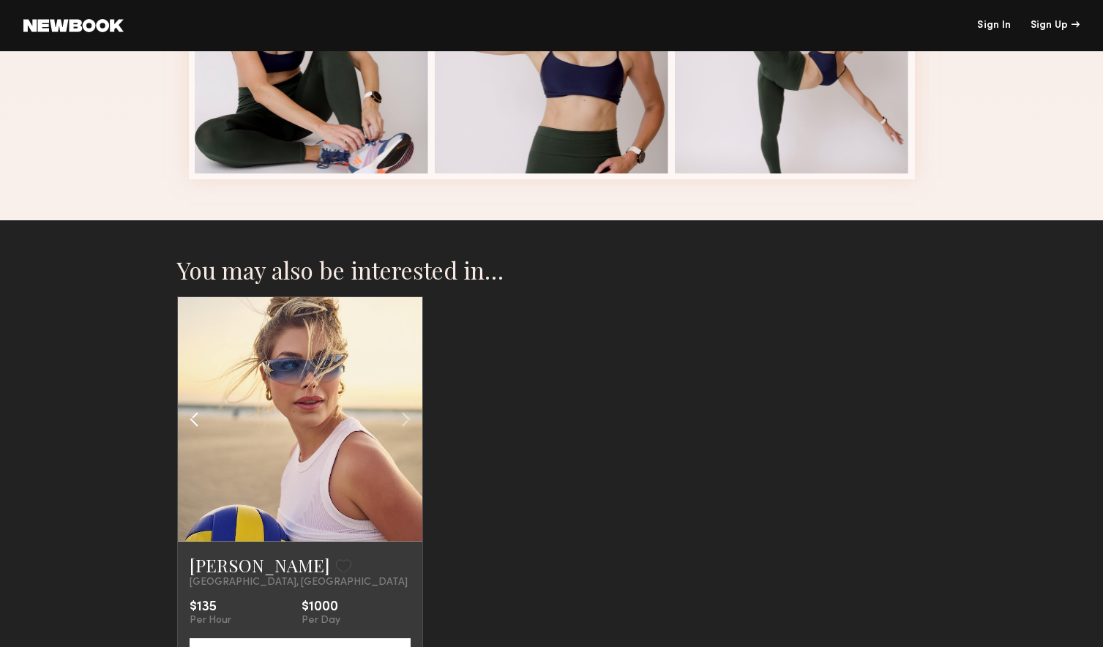
click at [188, 422] on common-icon at bounding box center [194, 419] width 21 height 28
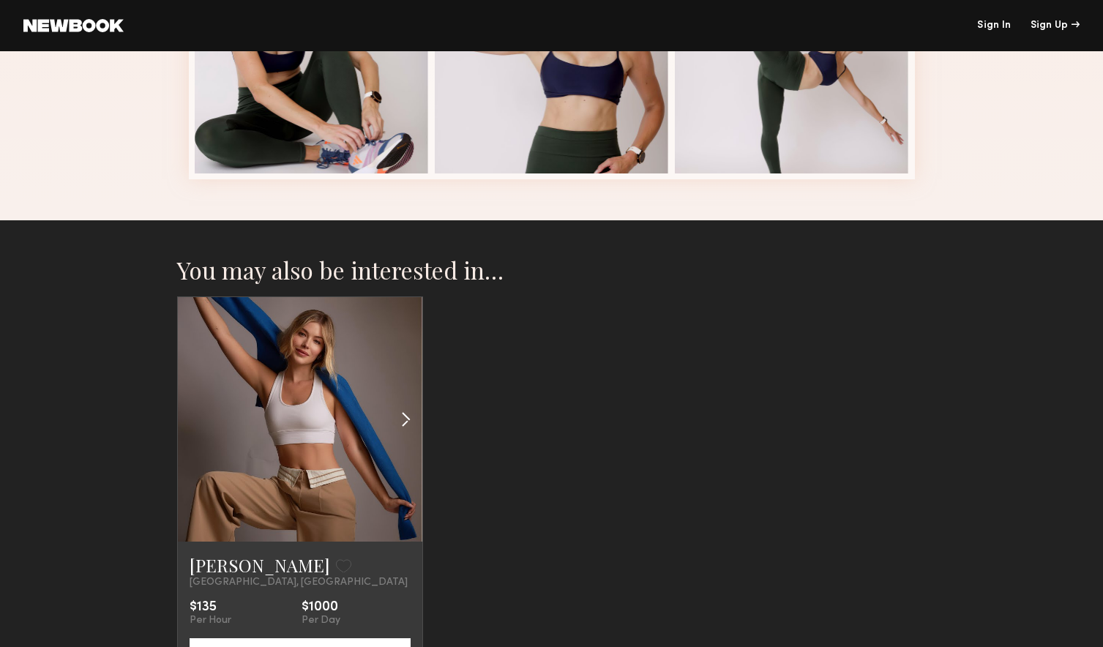
click at [403, 420] on common-icon at bounding box center [405, 419] width 21 height 28
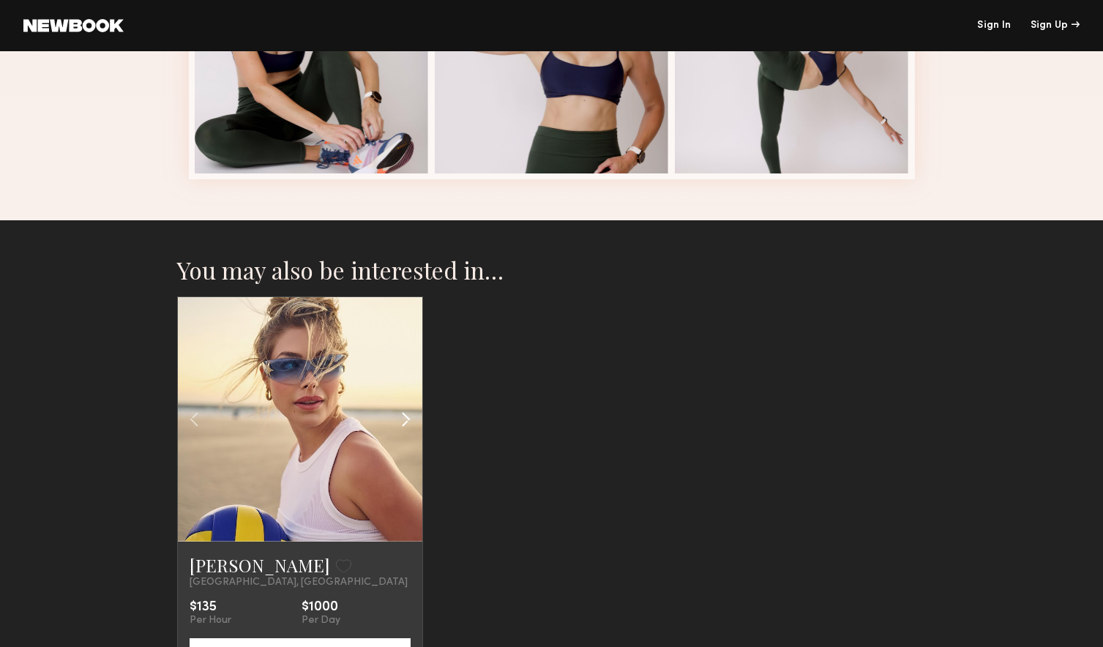
click at [403, 420] on common-icon at bounding box center [405, 419] width 21 height 28
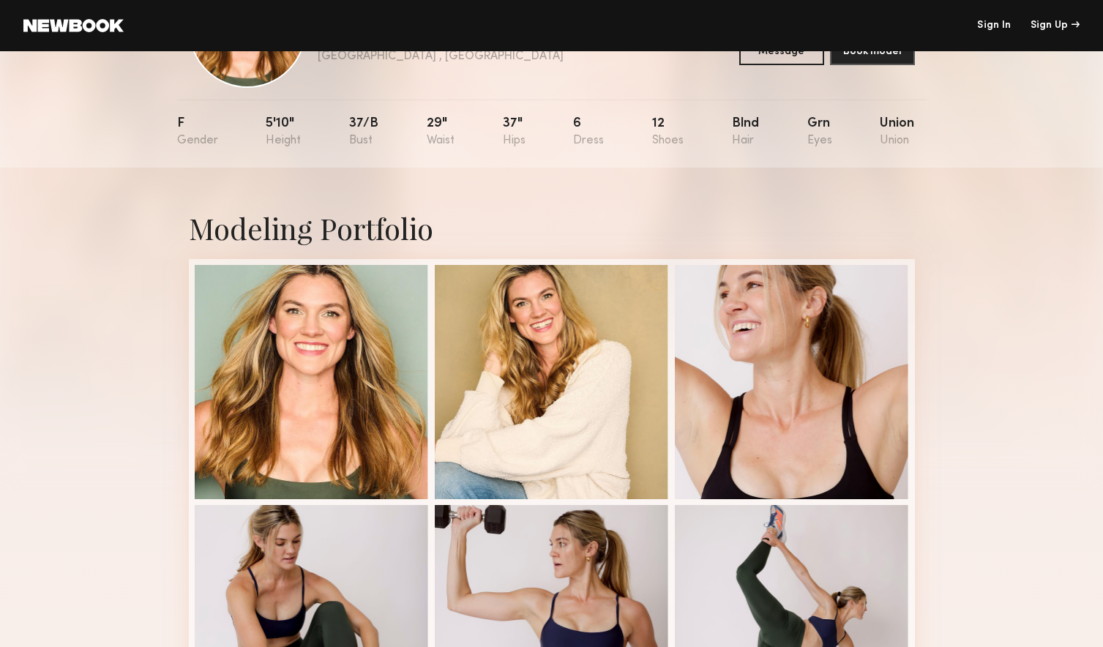
scroll to position [130, 0]
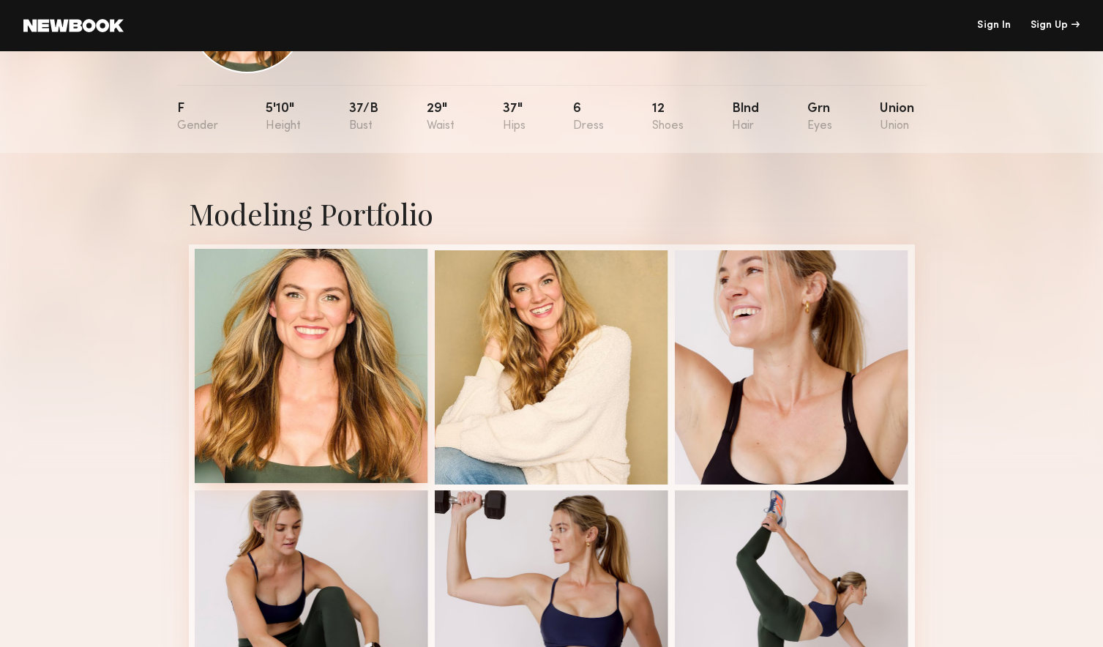
click at [354, 348] on div at bounding box center [312, 366] width 234 height 234
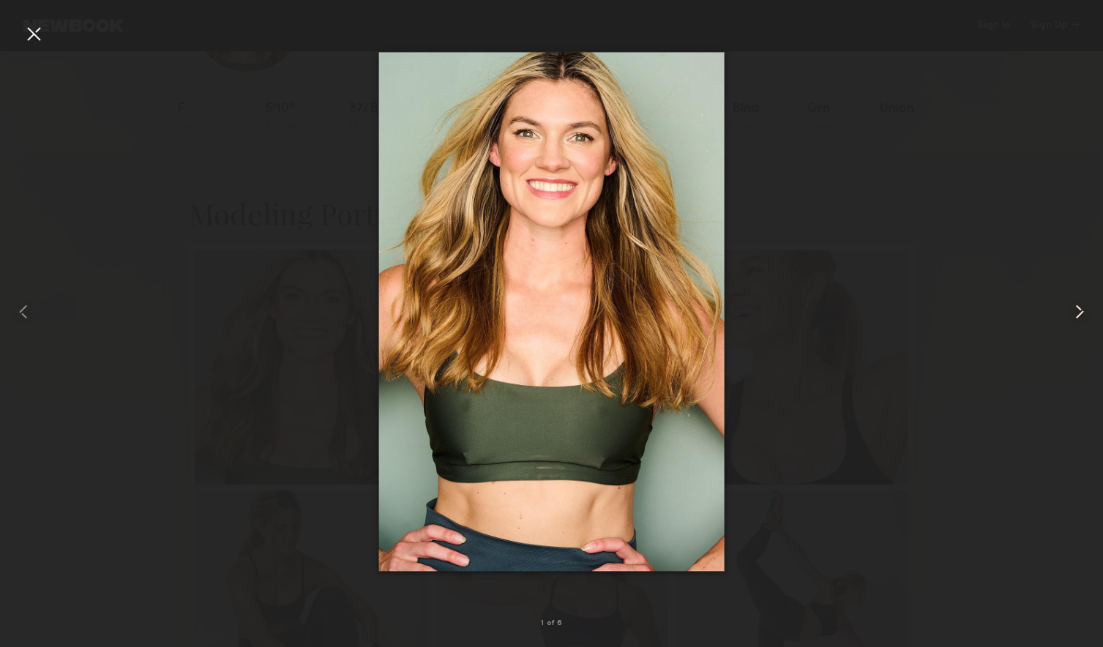
click at [1077, 313] on common-icon at bounding box center [1079, 311] width 23 height 23
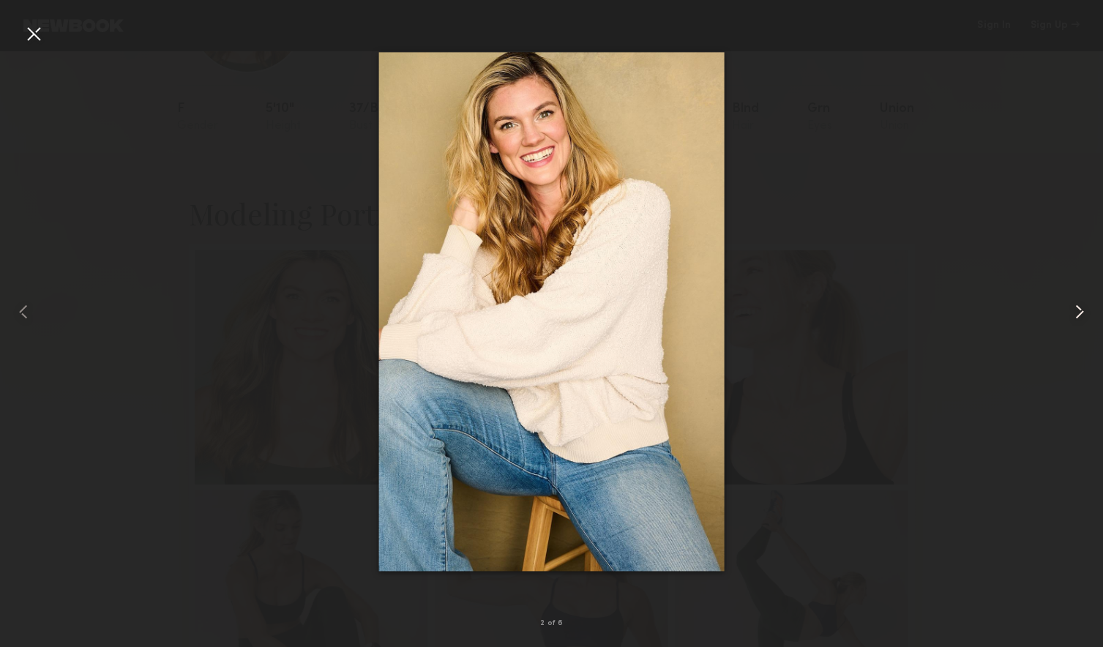
click at [1077, 313] on common-icon at bounding box center [1079, 311] width 23 height 23
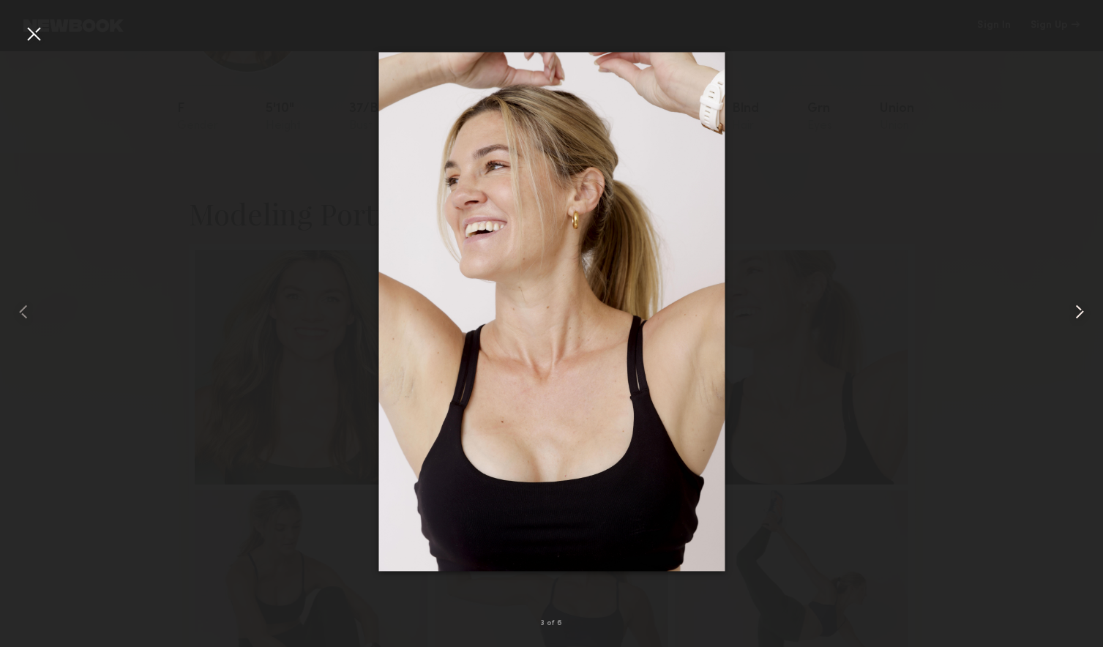
click at [1077, 312] on common-icon at bounding box center [1079, 311] width 23 height 23
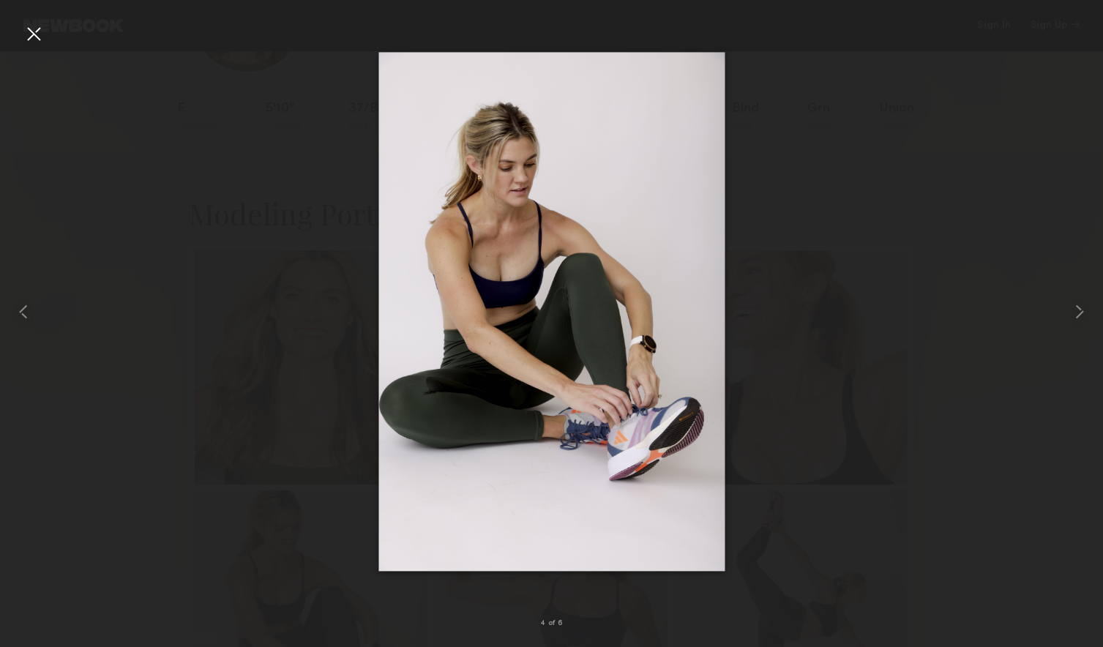
click at [34, 35] on div at bounding box center [33, 33] width 23 height 23
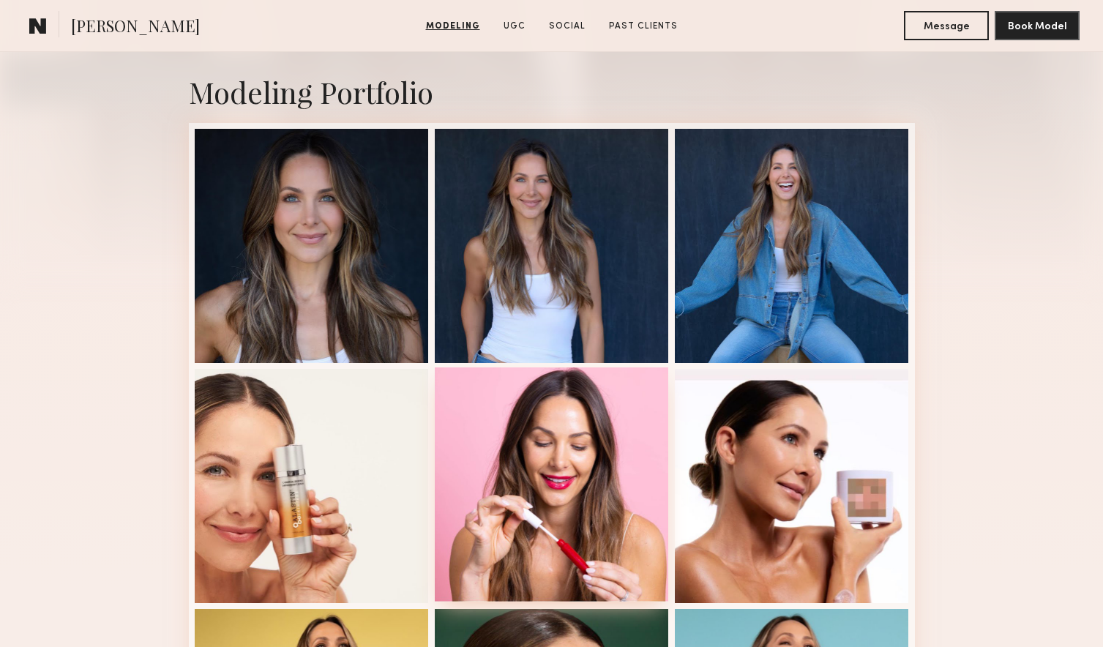
scroll to position [302, 0]
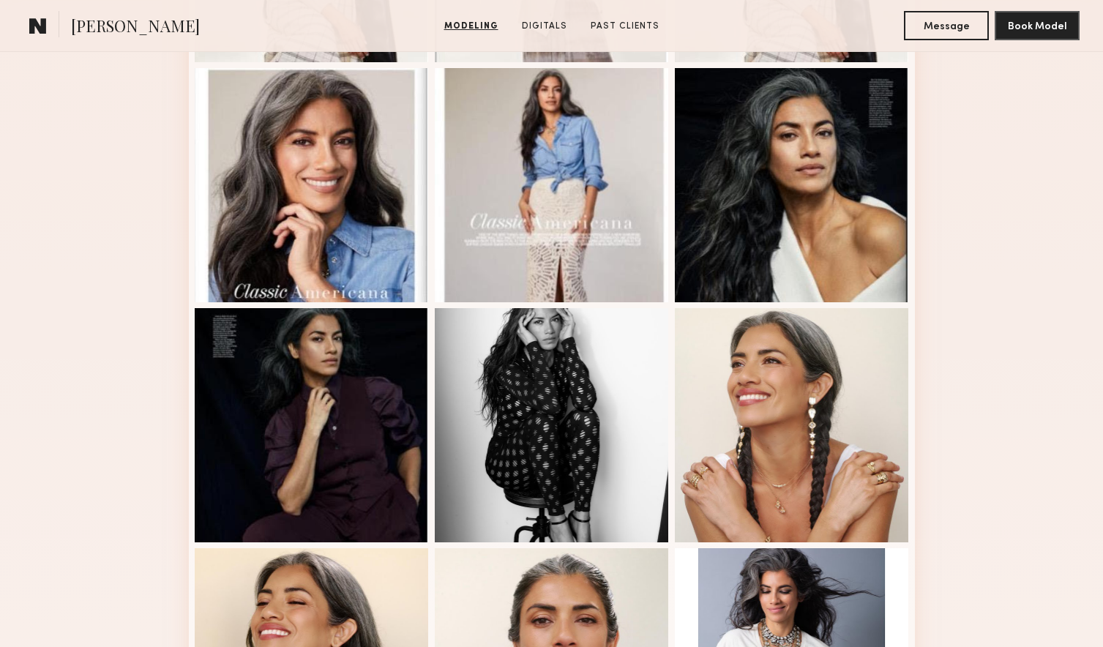
scroll to position [604, 0]
click at [845, 468] on div at bounding box center [792, 424] width 234 height 234
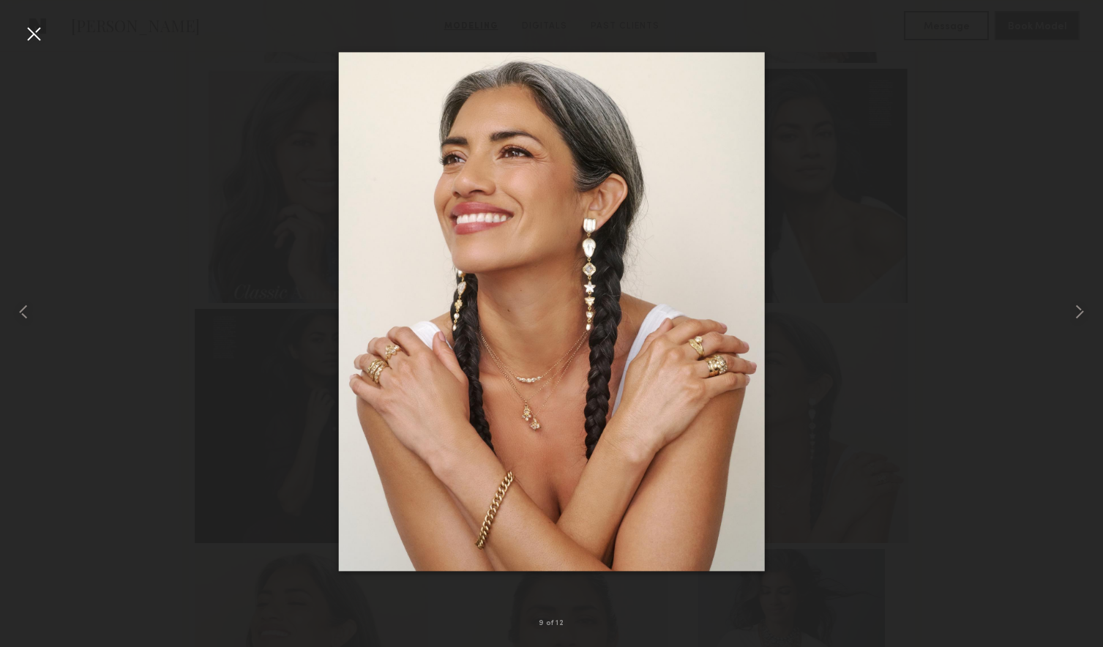
click at [33, 38] on div at bounding box center [33, 33] width 23 height 23
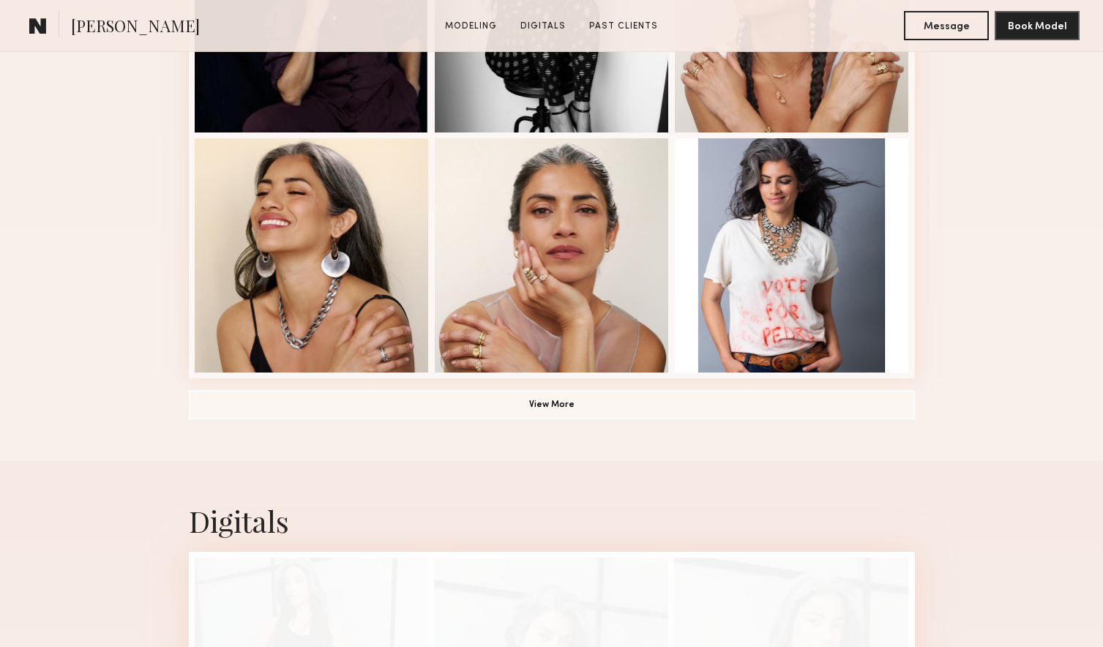
scroll to position [1019, 0]
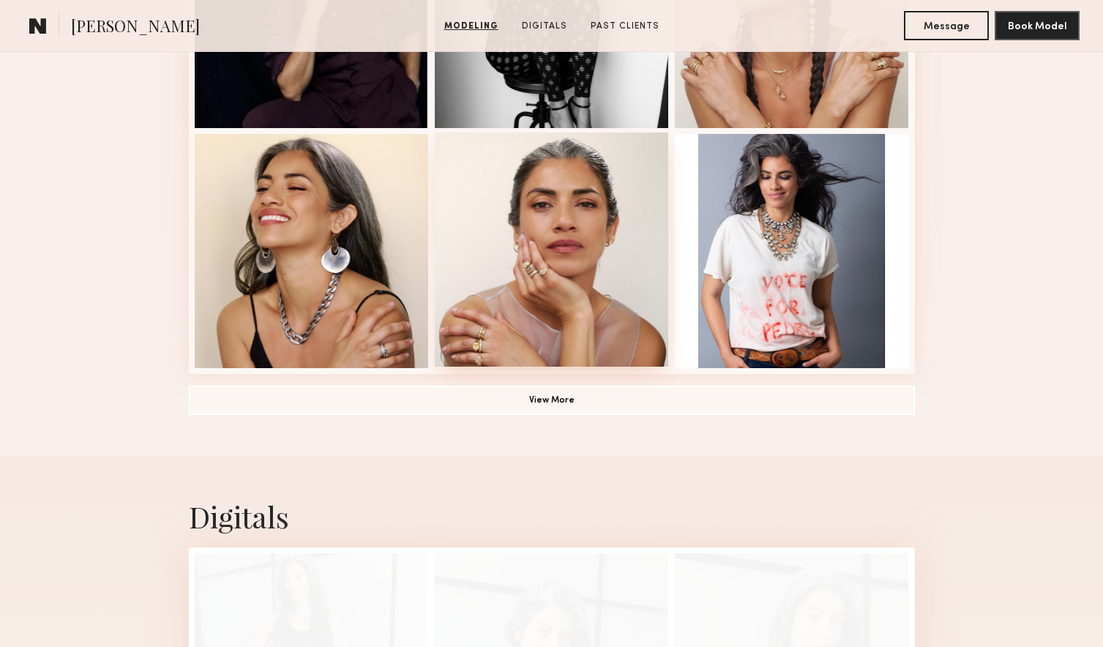
click at [528, 236] on div at bounding box center [552, 249] width 234 height 234
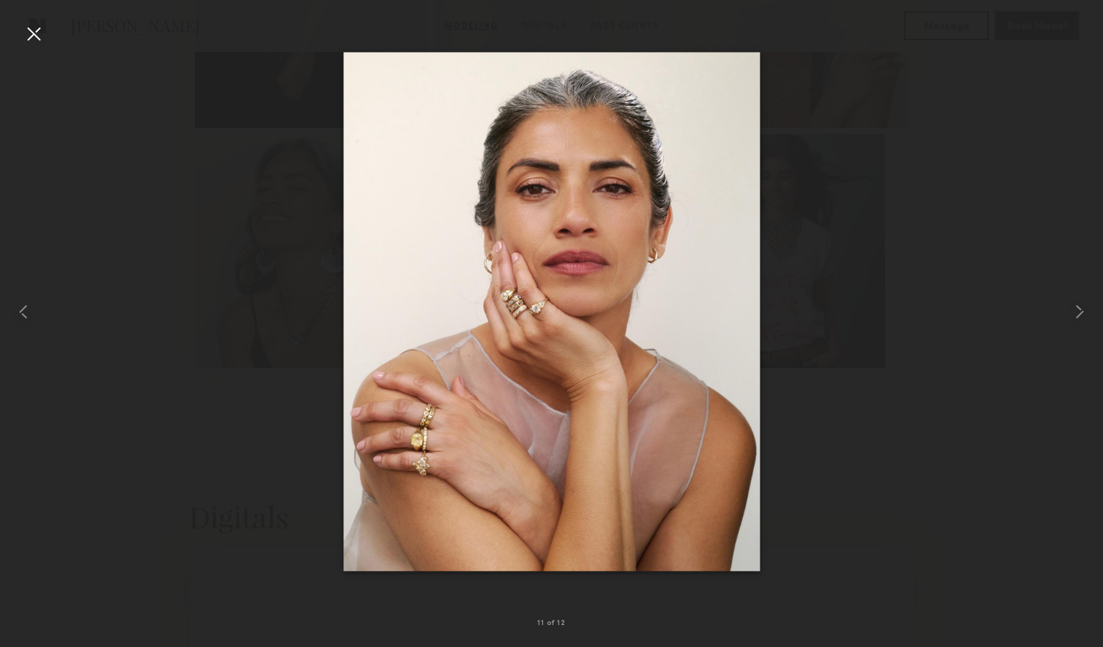
click at [29, 37] on div at bounding box center [33, 33] width 23 height 23
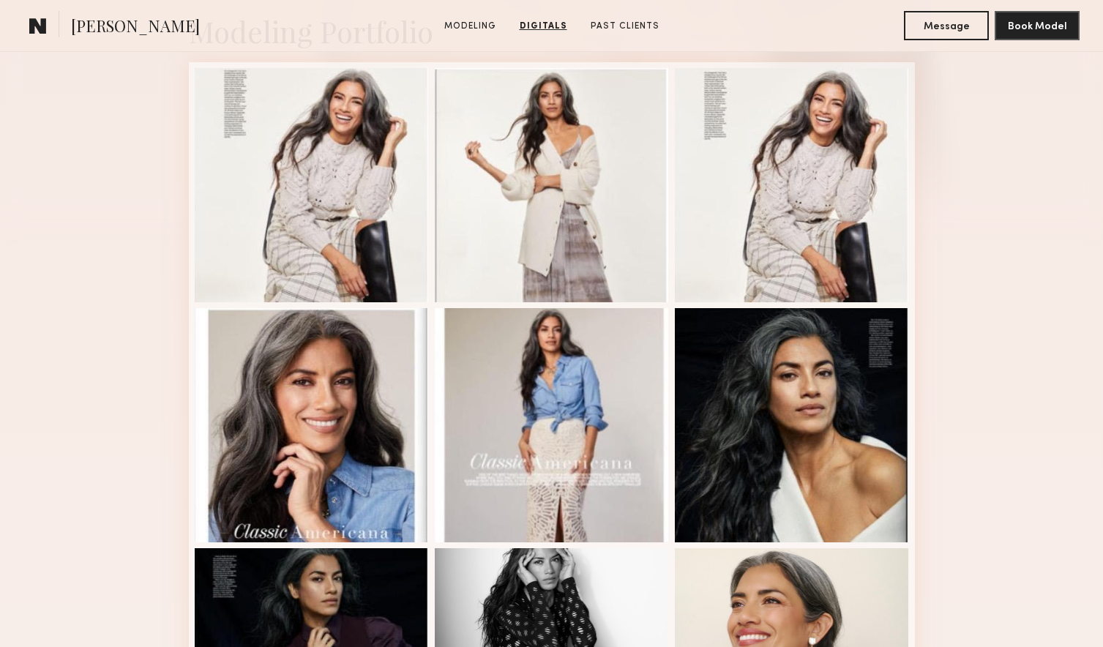
scroll to position [211, 0]
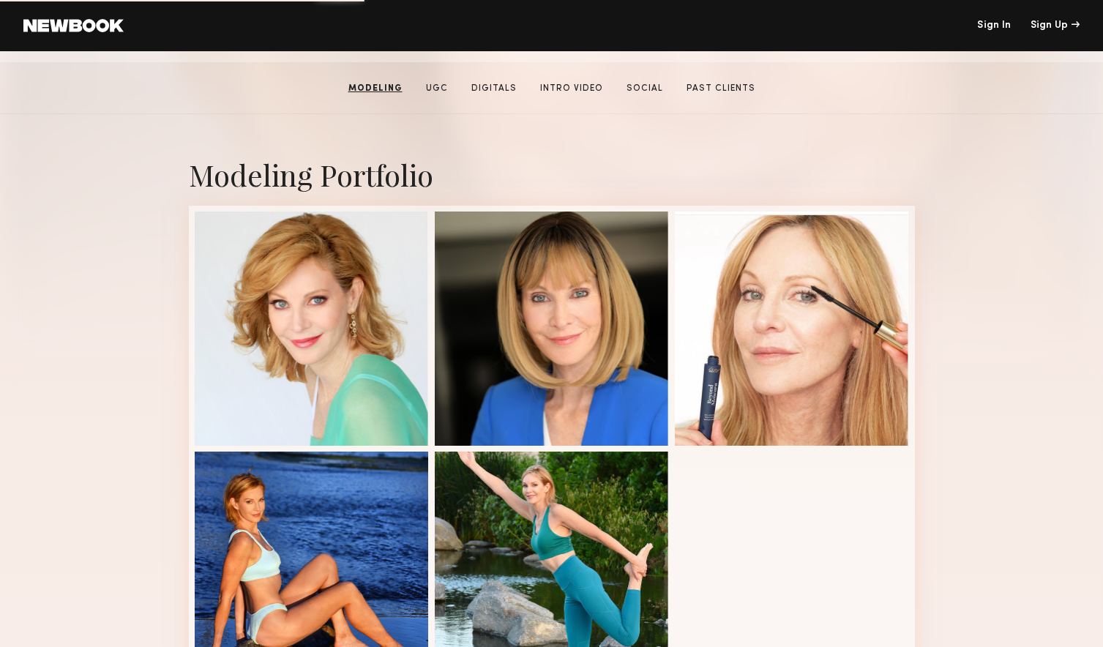
scroll to position [232, 0]
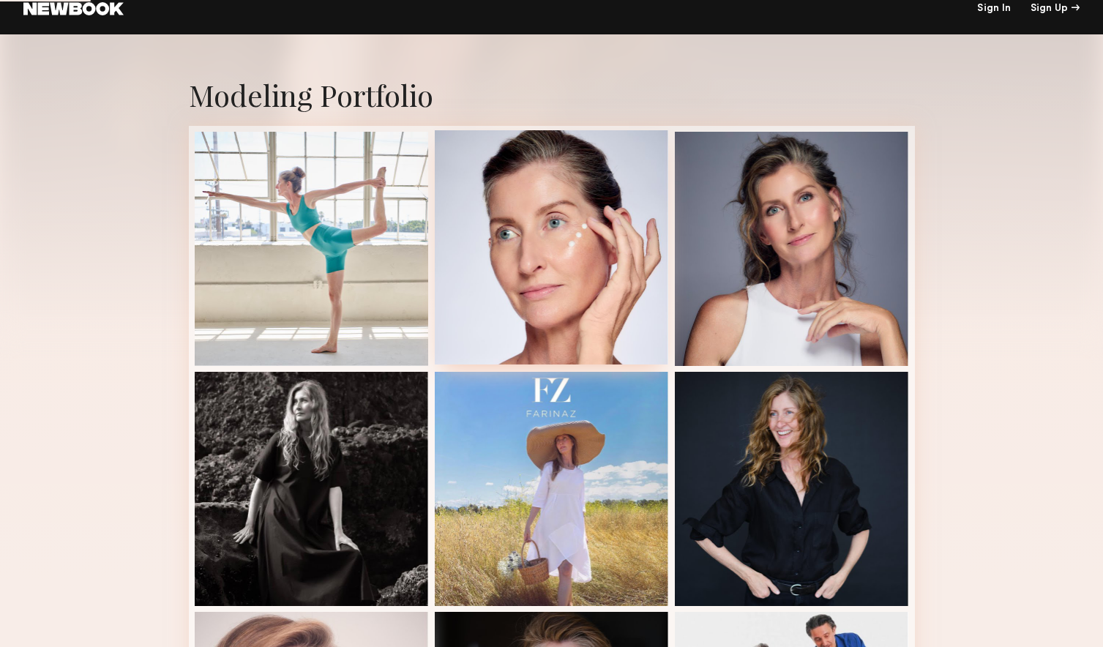
scroll to position [266, 0]
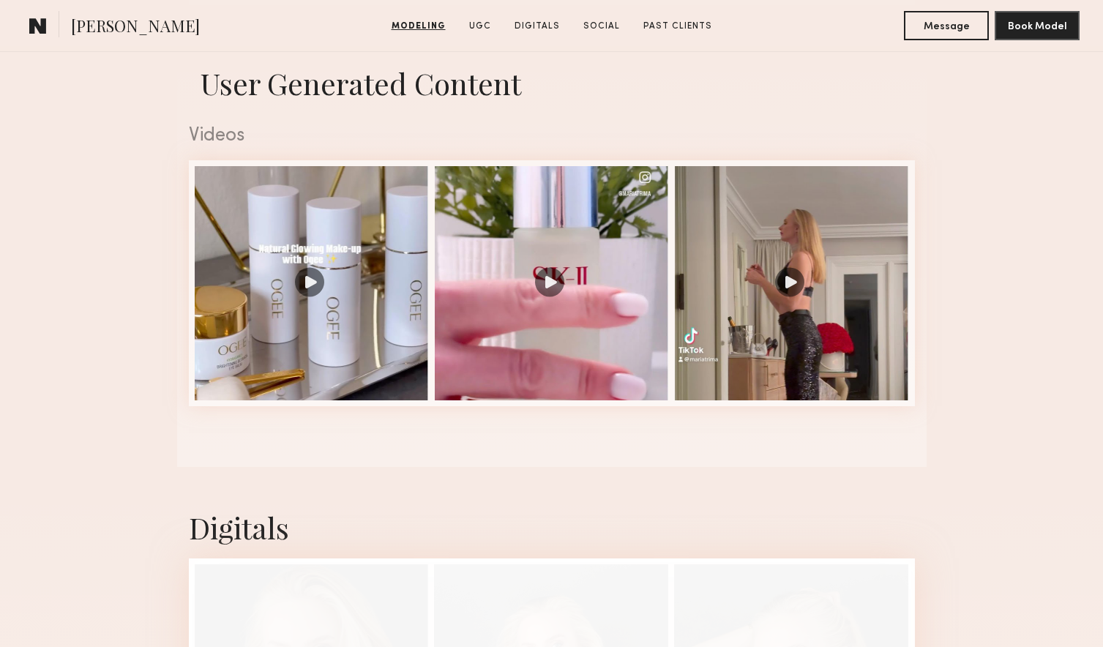
scroll to position [1416, 0]
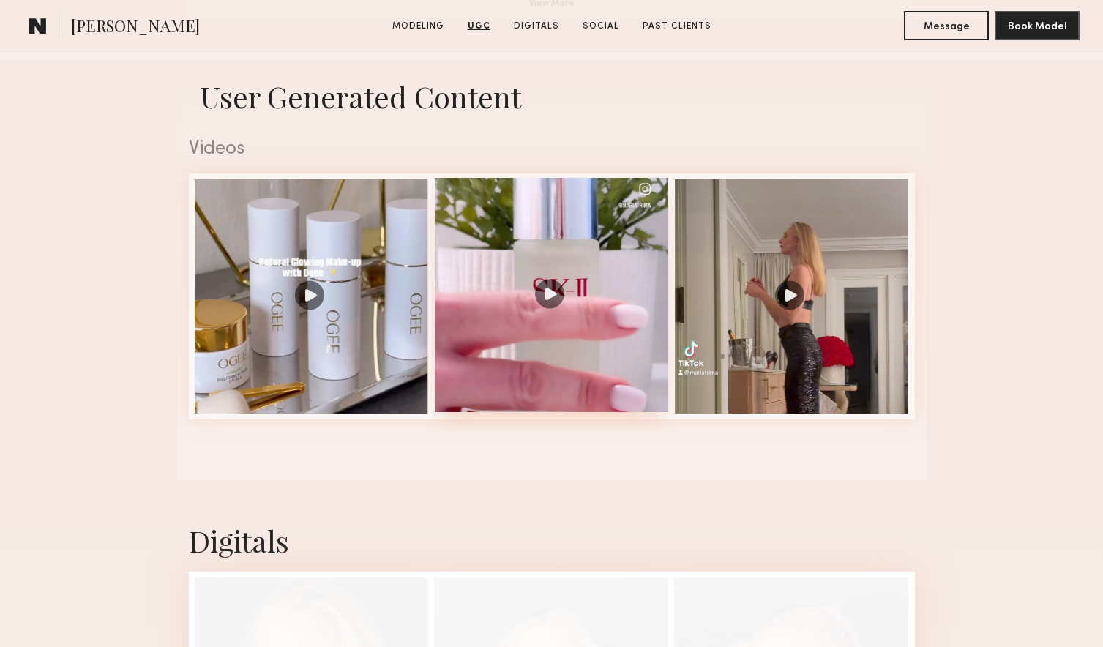
click at [547, 296] on div at bounding box center [552, 295] width 234 height 234
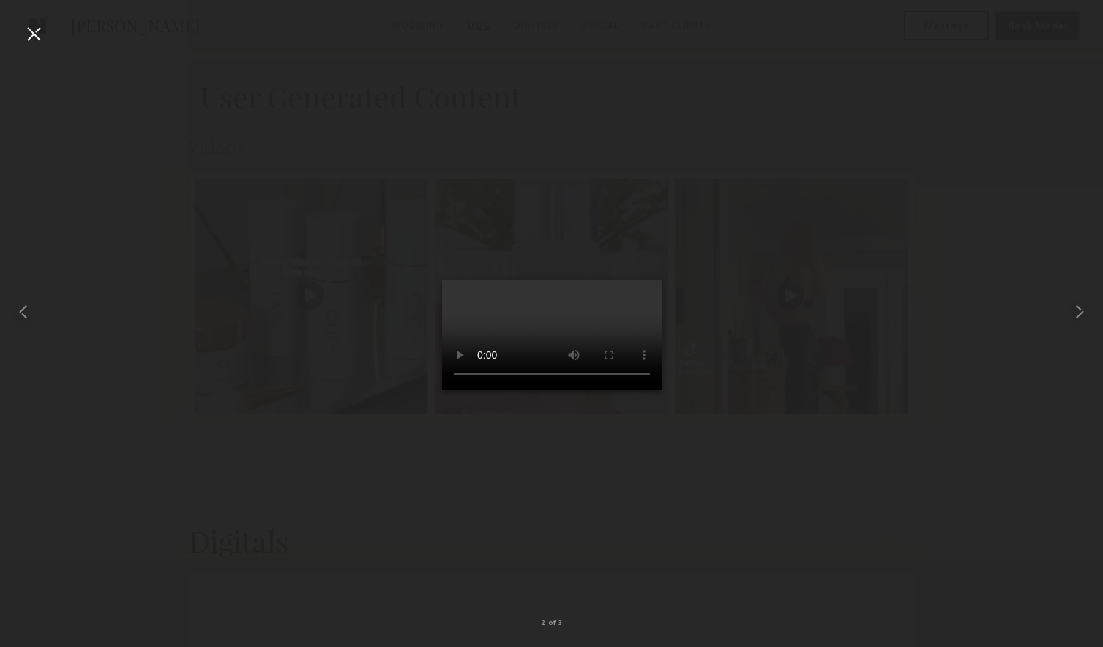
click at [34, 34] on div at bounding box center [33, 33] width 23 height 23
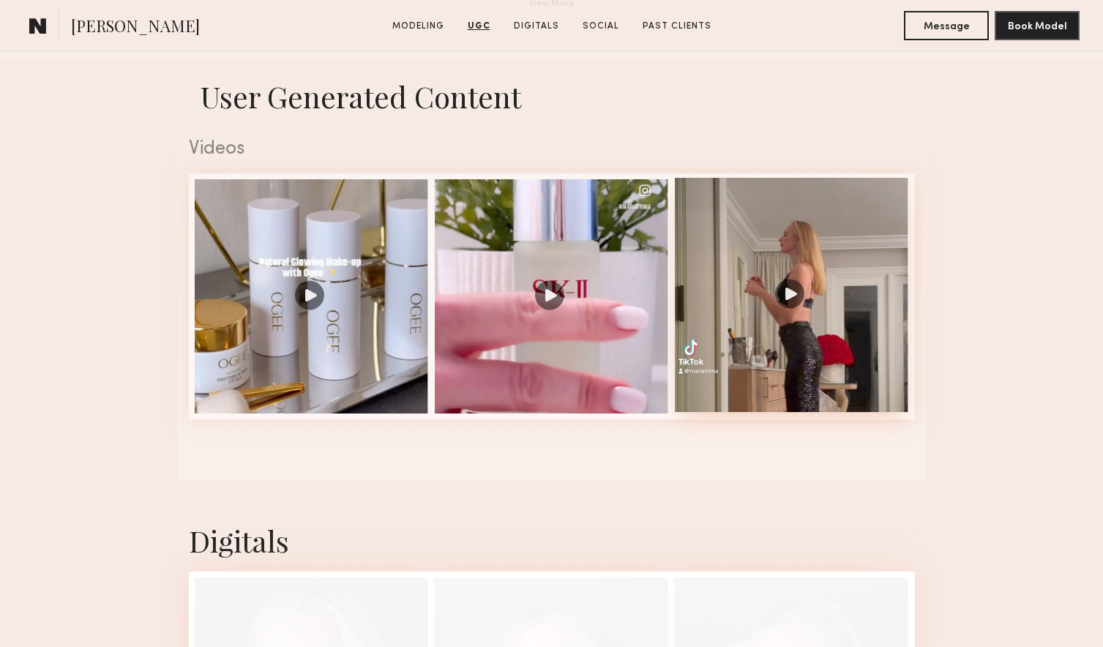
click at [781, 310] on div at bounding box center [792, 295] width 234 height 234
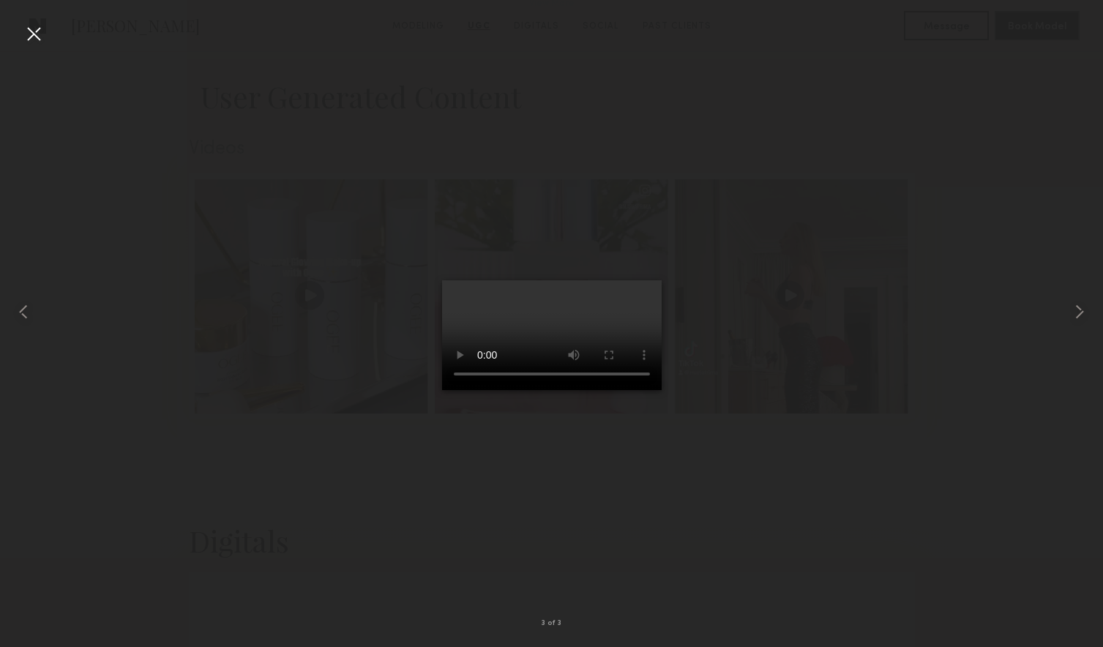
click at [31, 34] on div at bounding box center [33, 33] width 23 height 23
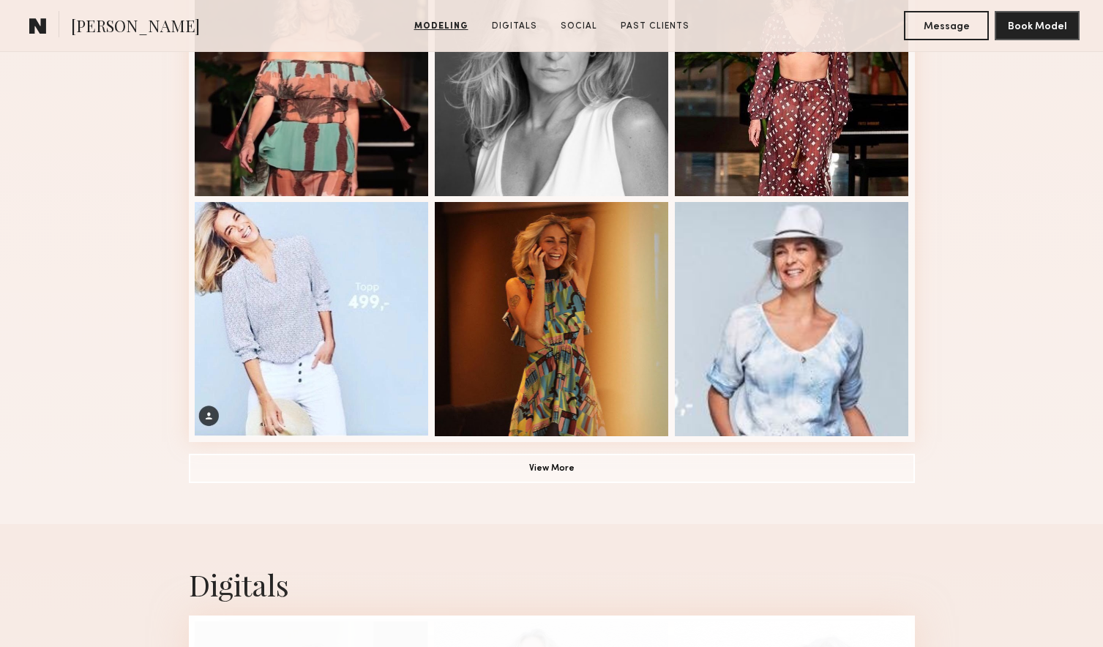
scroll to position [952, 0]
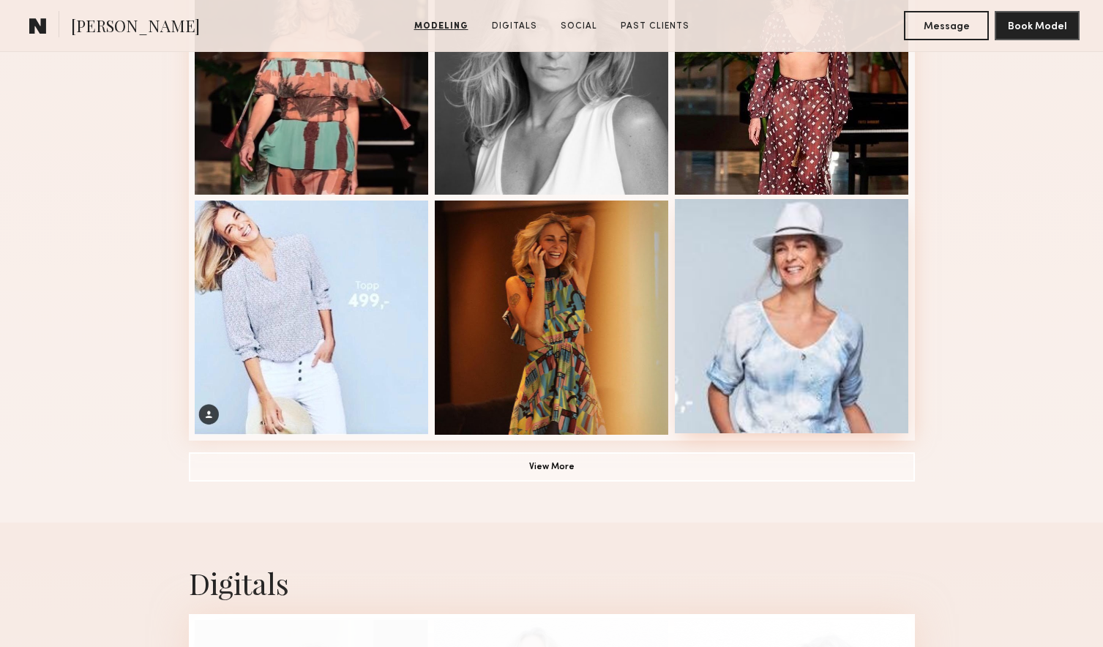
click at [785, 381] on div at bounding box center [792, 316] width 234 height 234
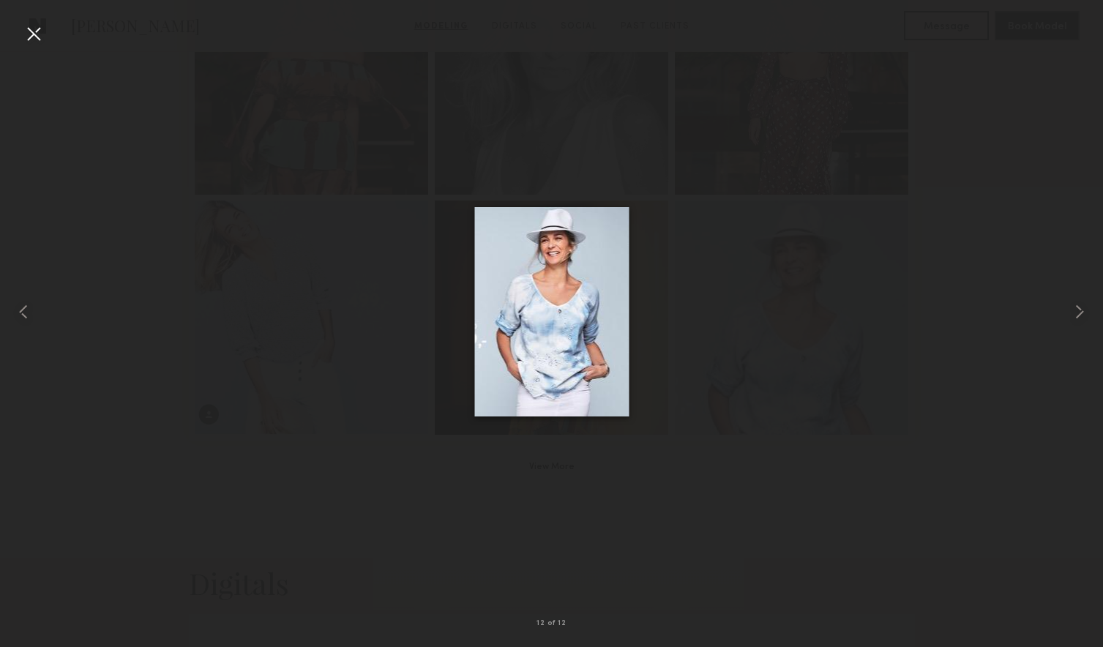
click at [36, 36] on div at bounding box center [33, 33] width 23 height 23
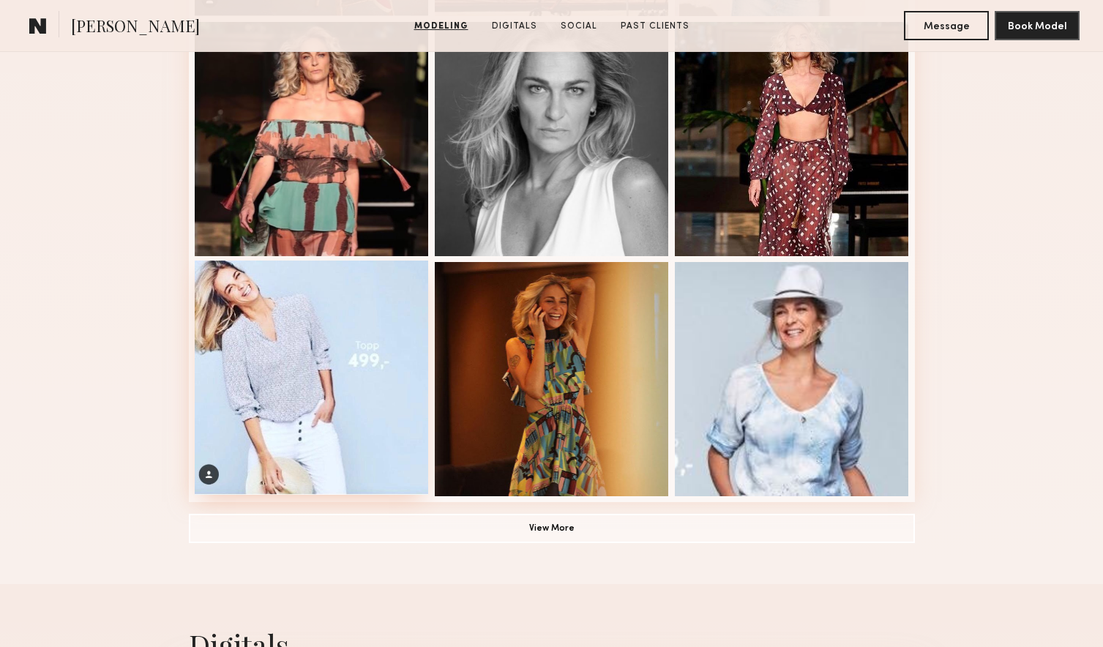
scroll to position [872, 0]
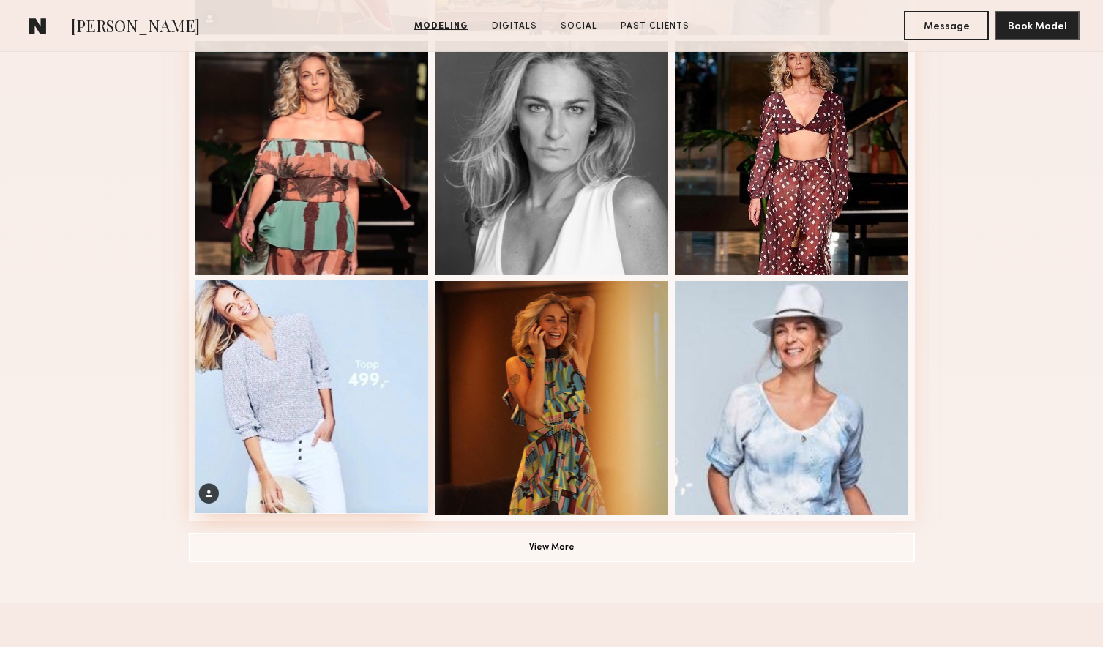
click at [307, 294] on div at bounding box center [312, 397] width 234 height 234
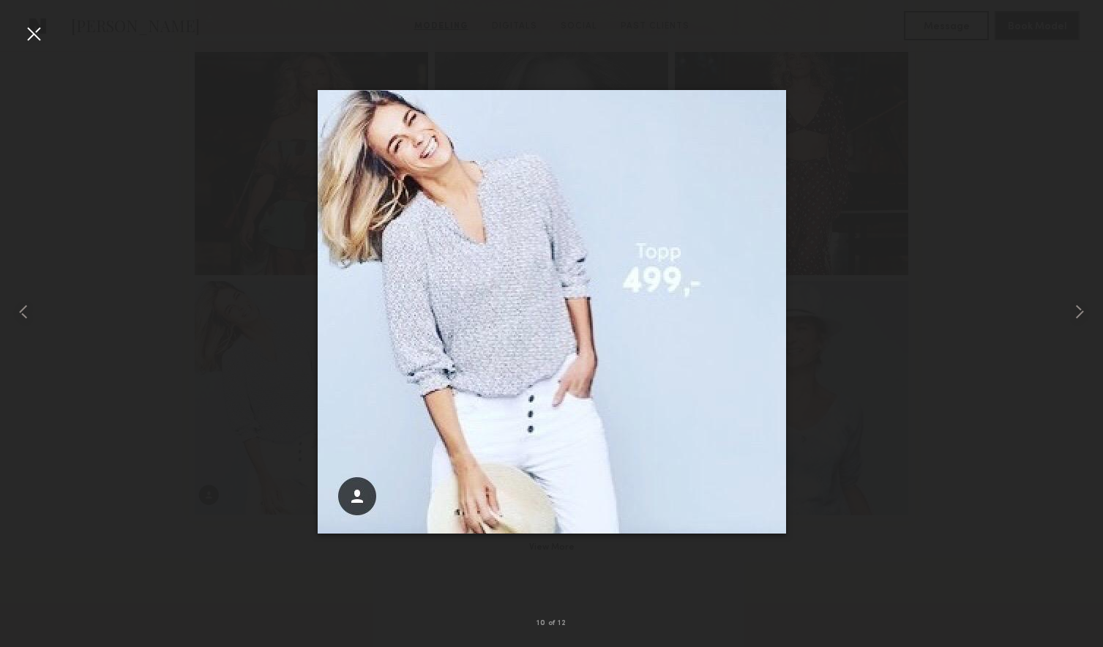
click at [29, 34] on div at bounding box center [33, 33] width 23 height 23
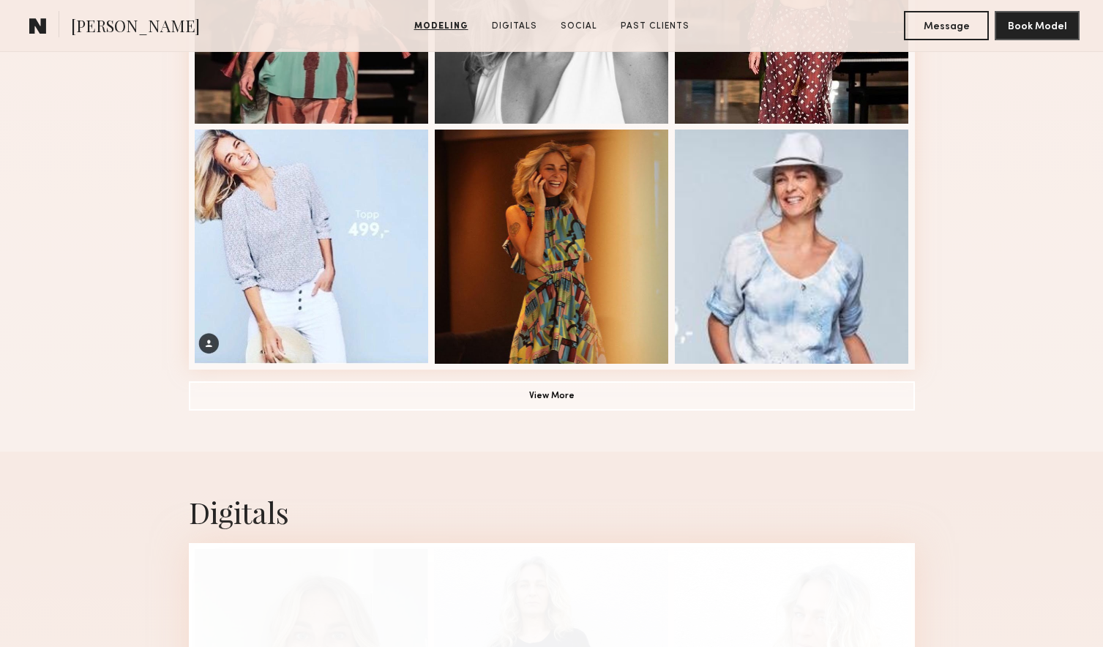
scroll to position [1029, 0]
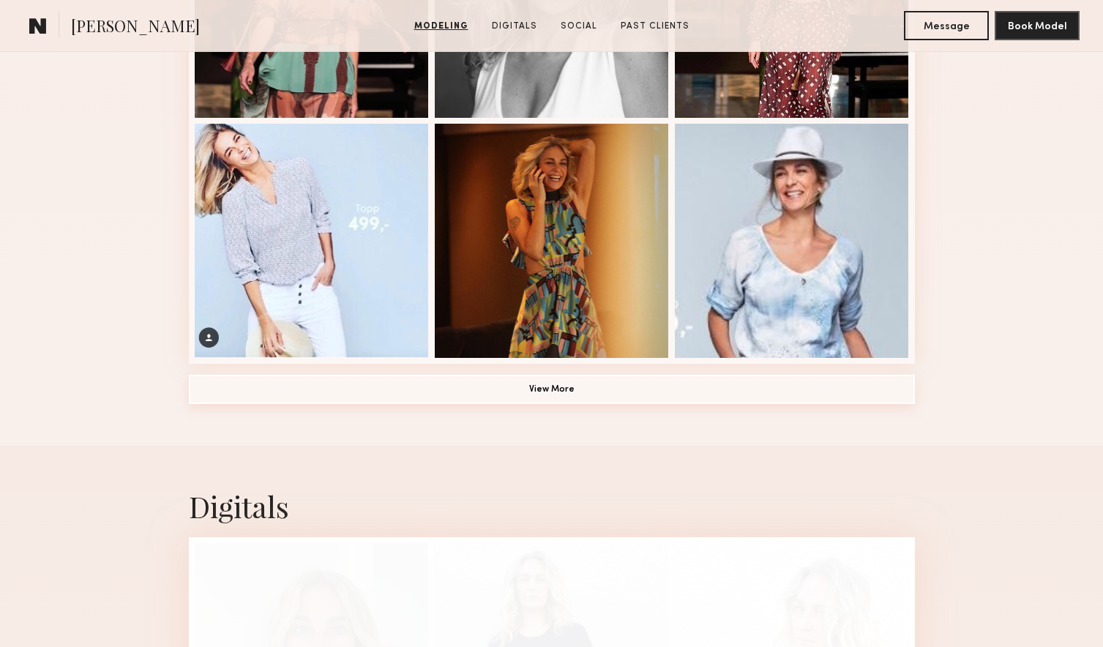
click at [547, 395] on button "View More" at bounding box center [552, 389] width 726 height 29
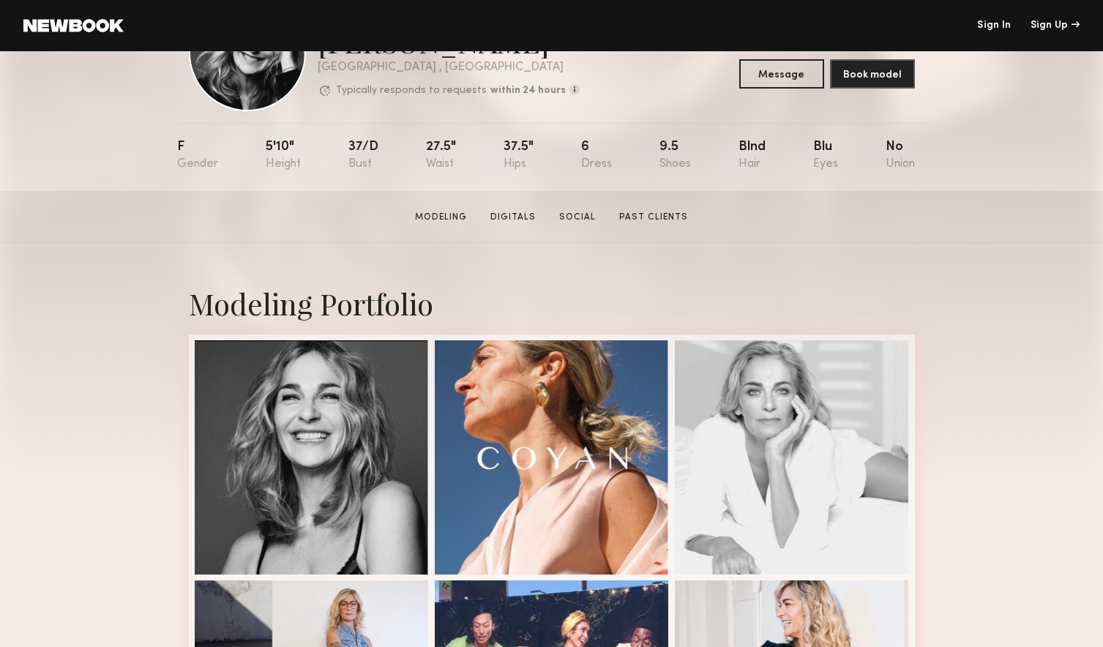
scroll to position [0, 0]
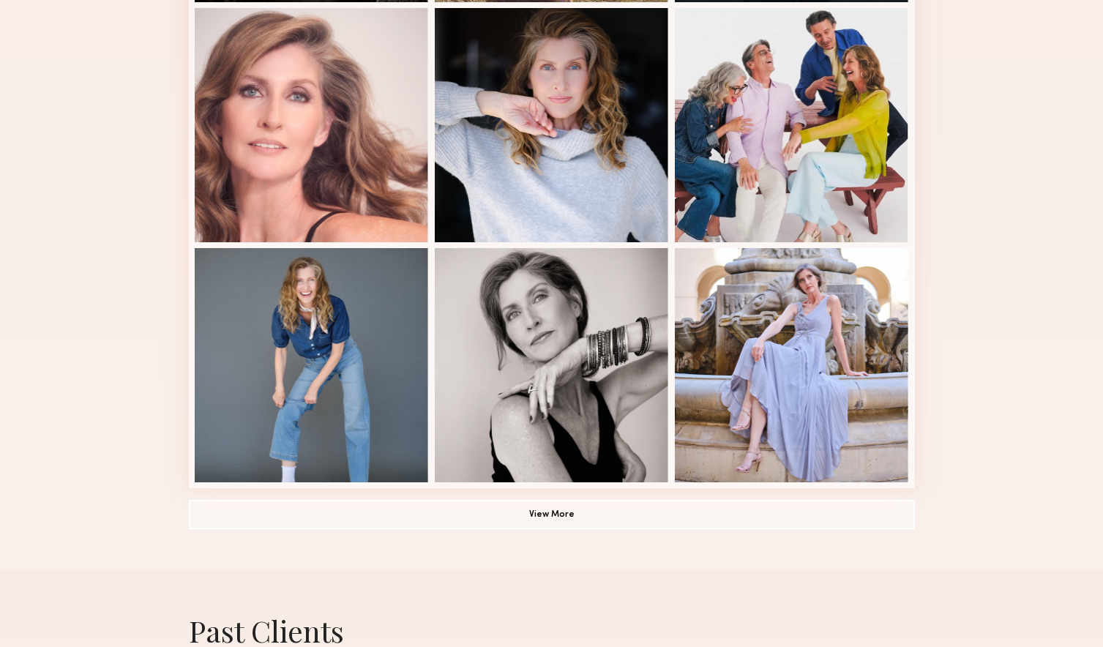
scroll to position [853, 0]
click at [490, 517] on button "View More" at bounding box center [552, 512] width 726 height 29
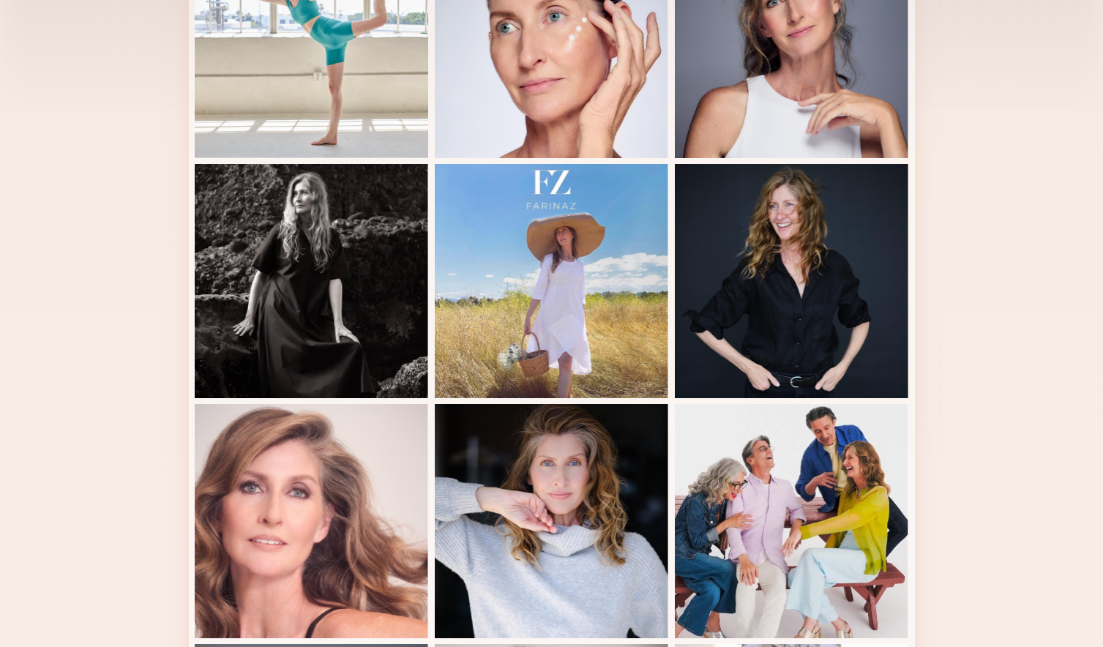
scroll to position [0, 0]
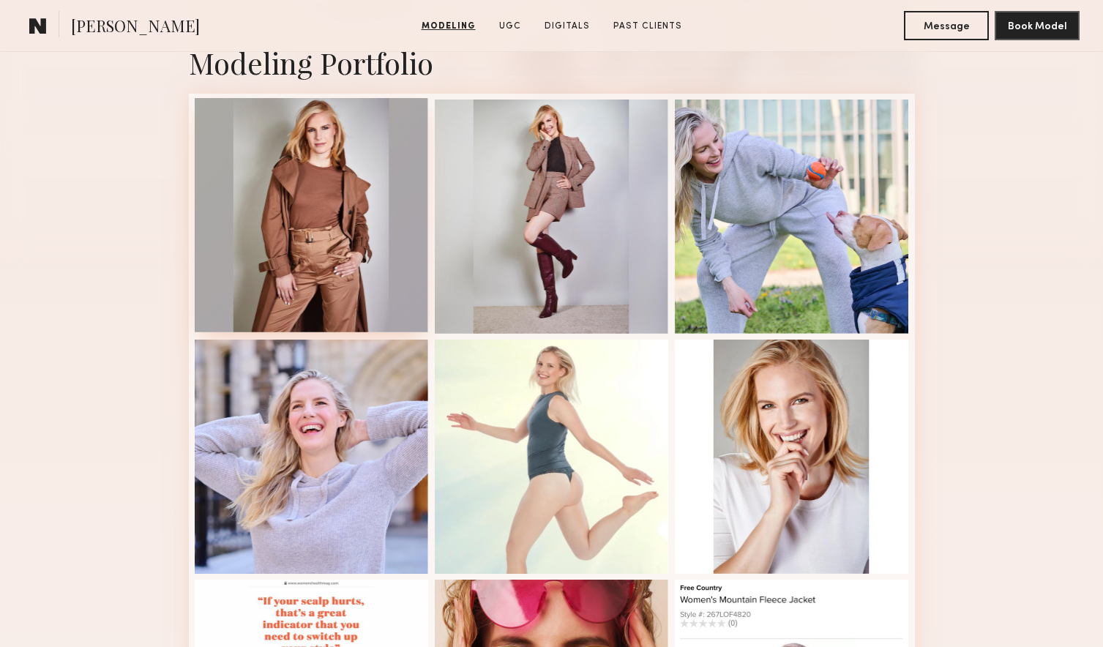
scroll to position [351, 0]
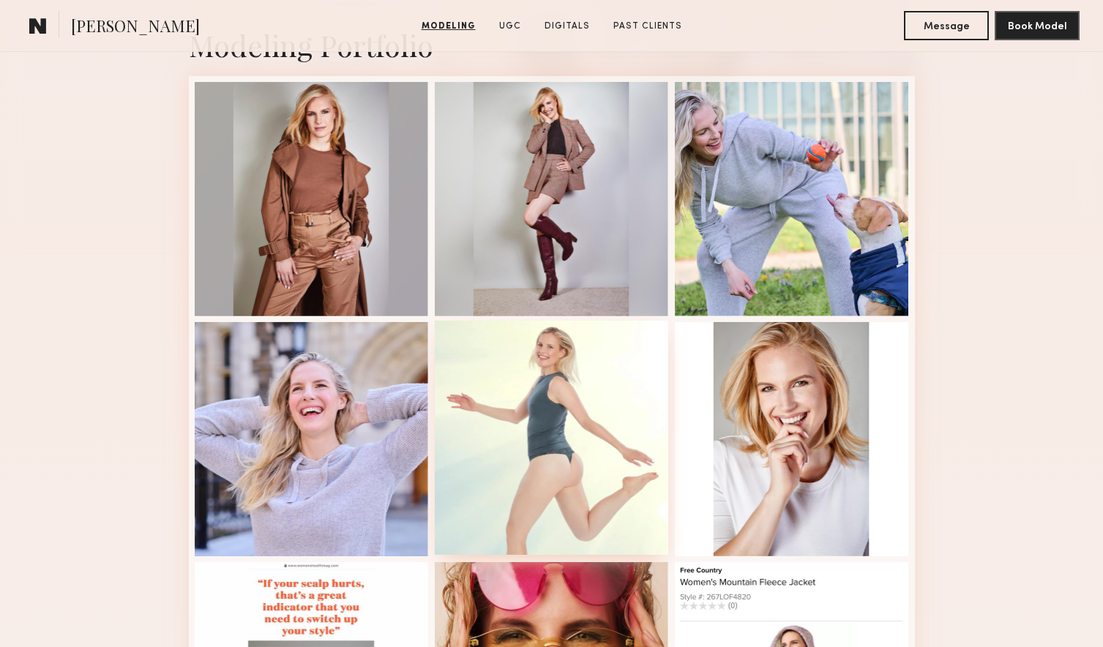
click at [550, 498] on div at bounding box center [552, 438] width 234 height 234
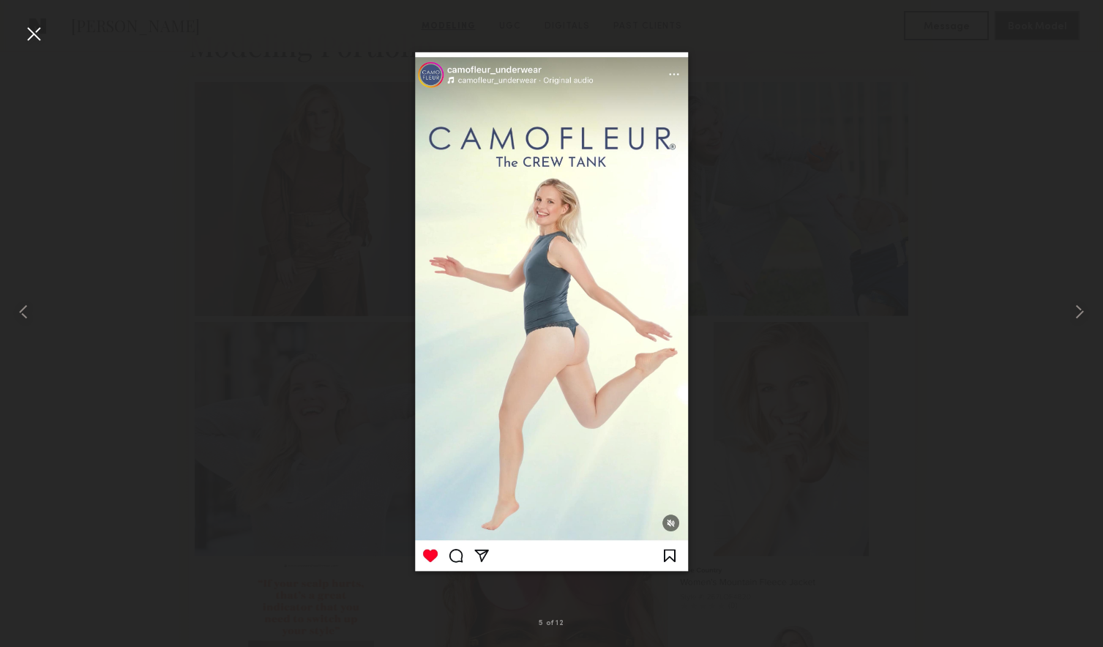
click at [34, 29] on div at bounding box center [33, 33] width 23 height 23
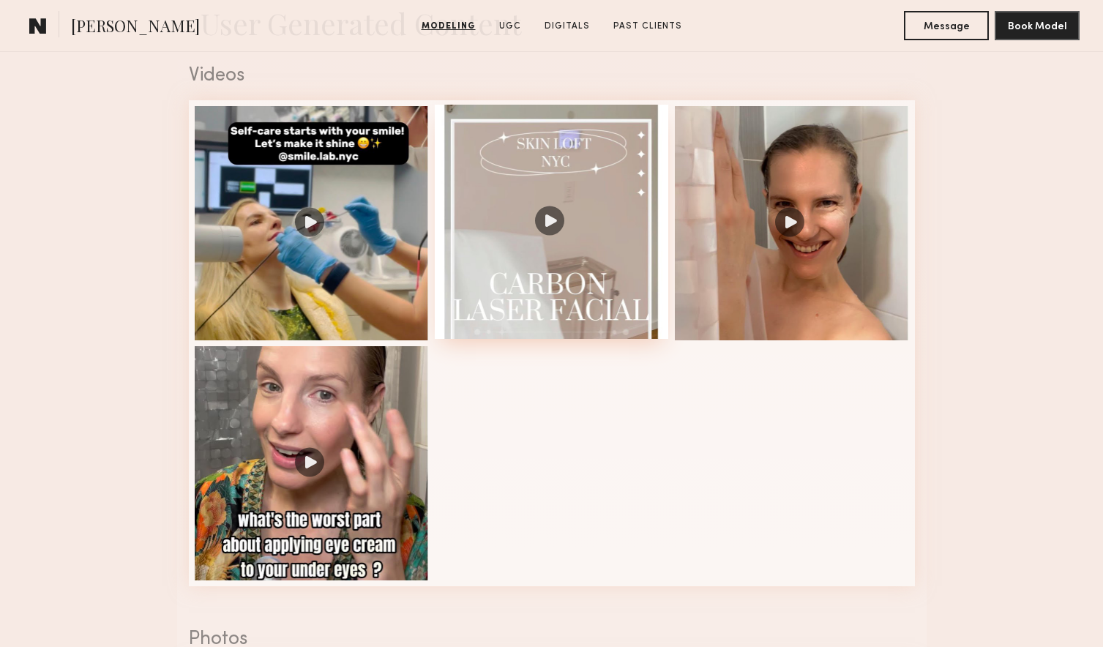
scroll to position [1495, 0]
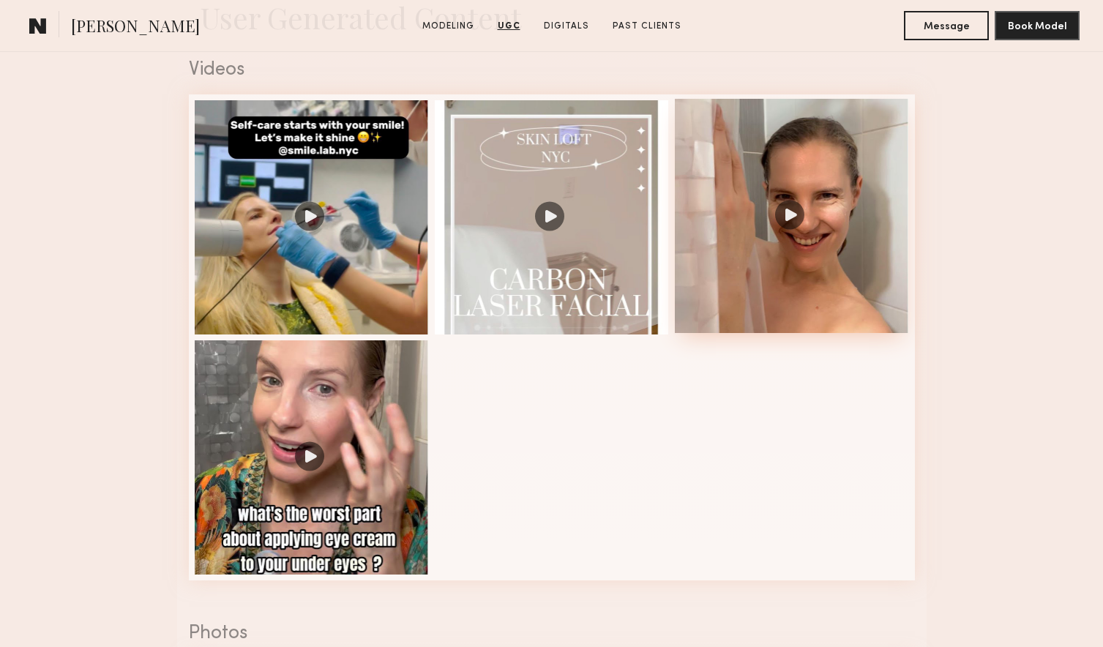
click at [804, 223] on div at bounding box center [792, 216] width 234 height 234
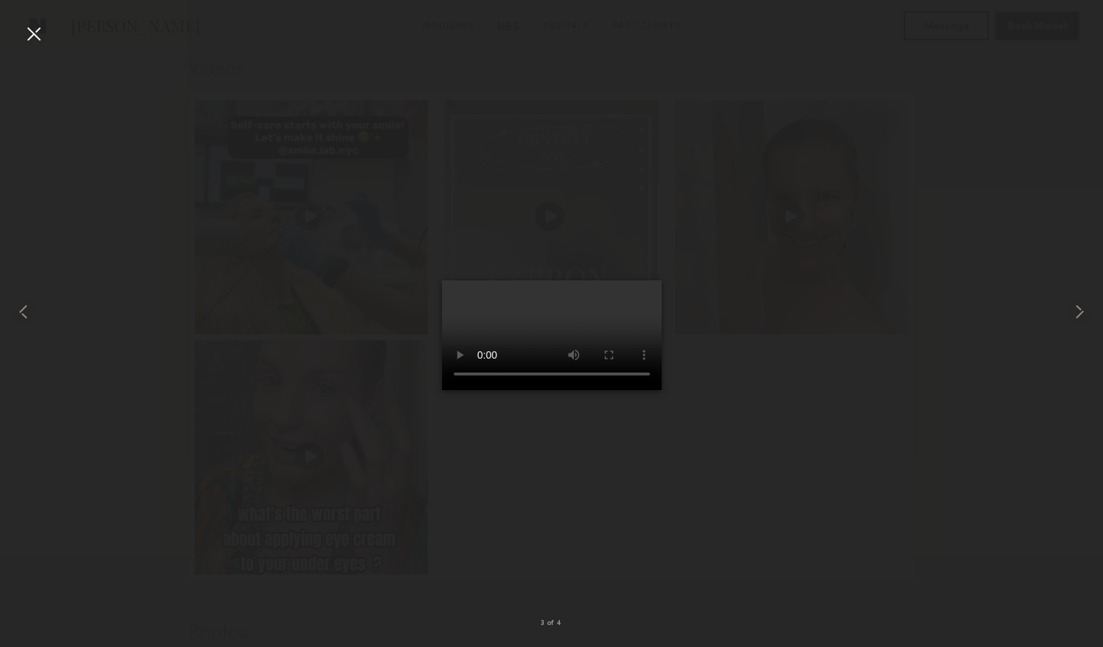
click at [37, 36] on div at bounding box center [33, 33] width 23 height 23
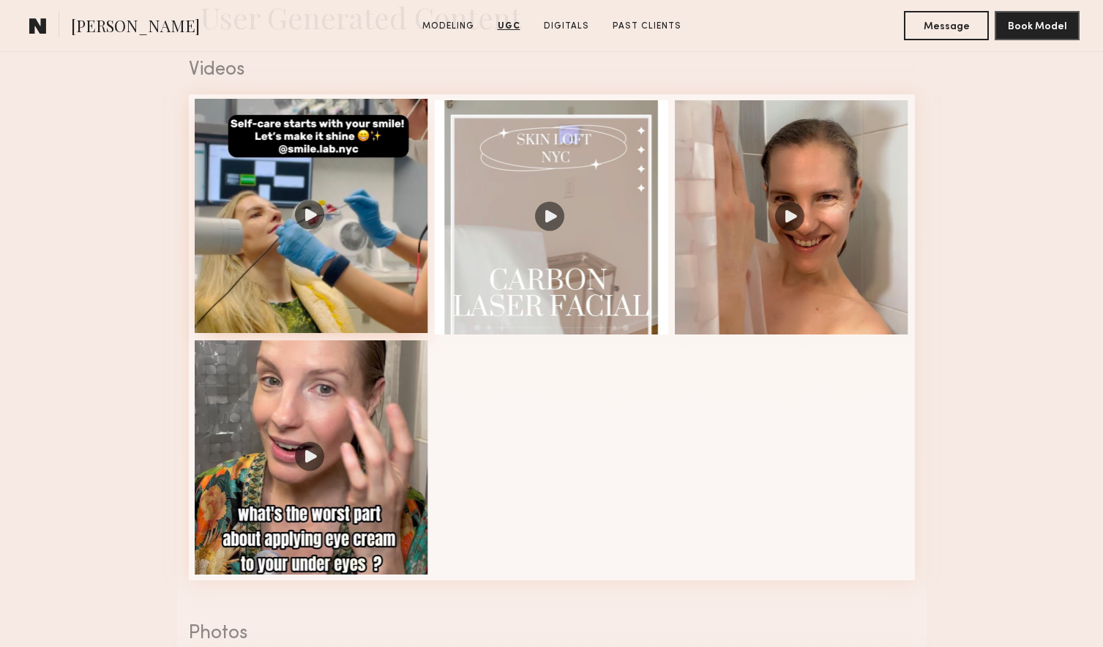
click at [320, 220] on div at bounding box center [312, 216] width 234 height 234
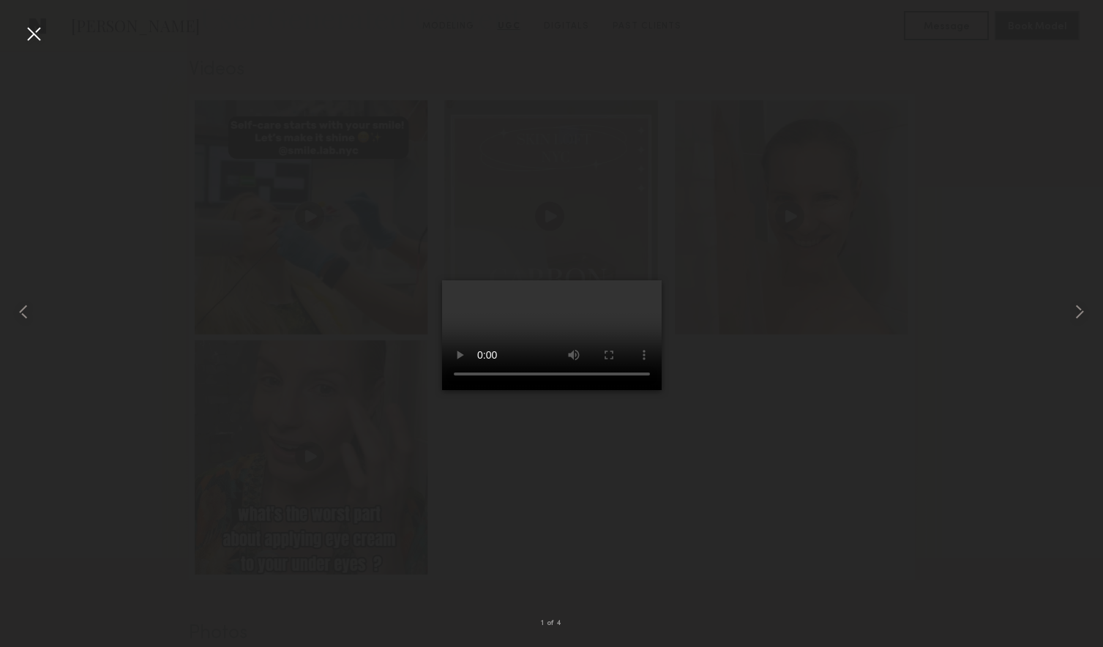
click at [33, 29] on div at bounding box center [33, 33] width 23 height 23
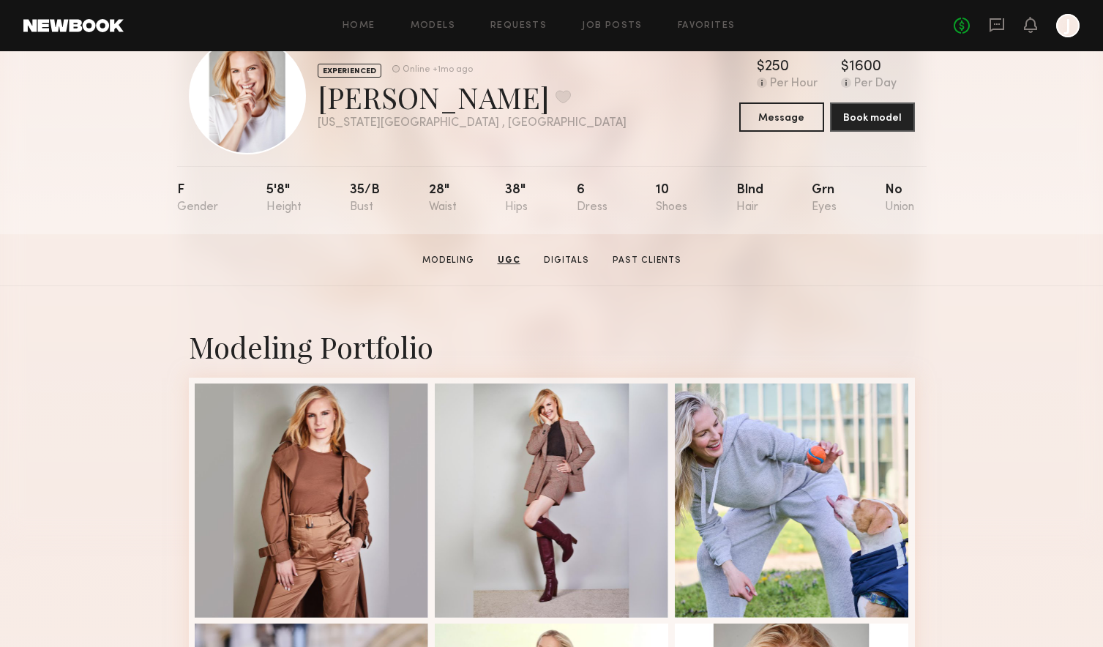
scroll to position [0, 0]
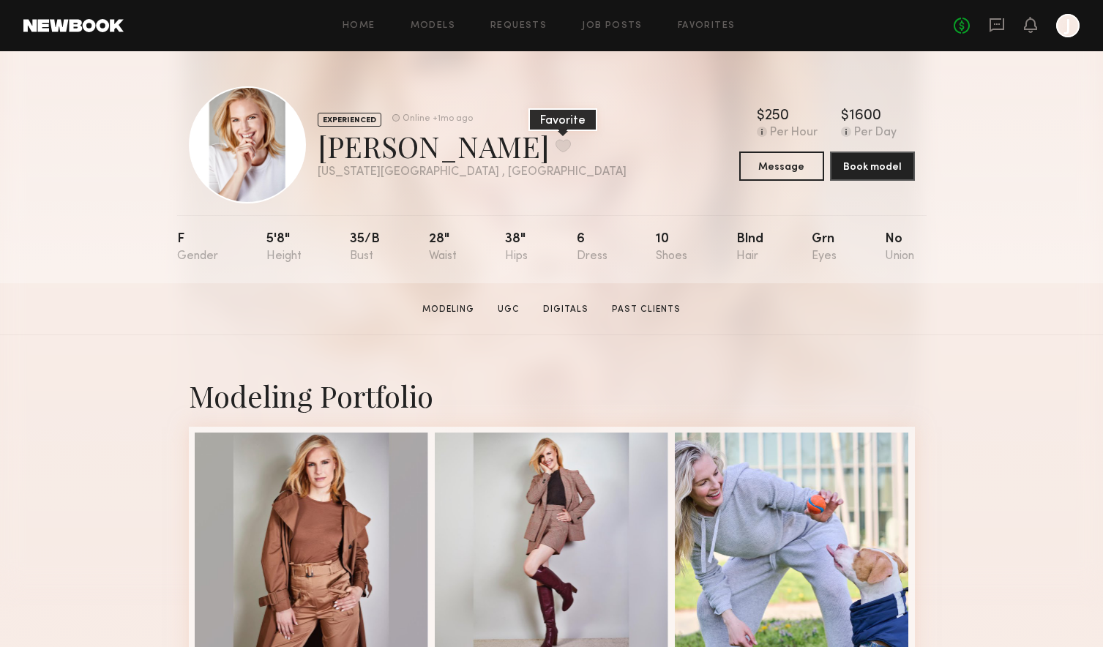
click at [556, 149] on button at bounding box center [563, 145] width 15 height 13
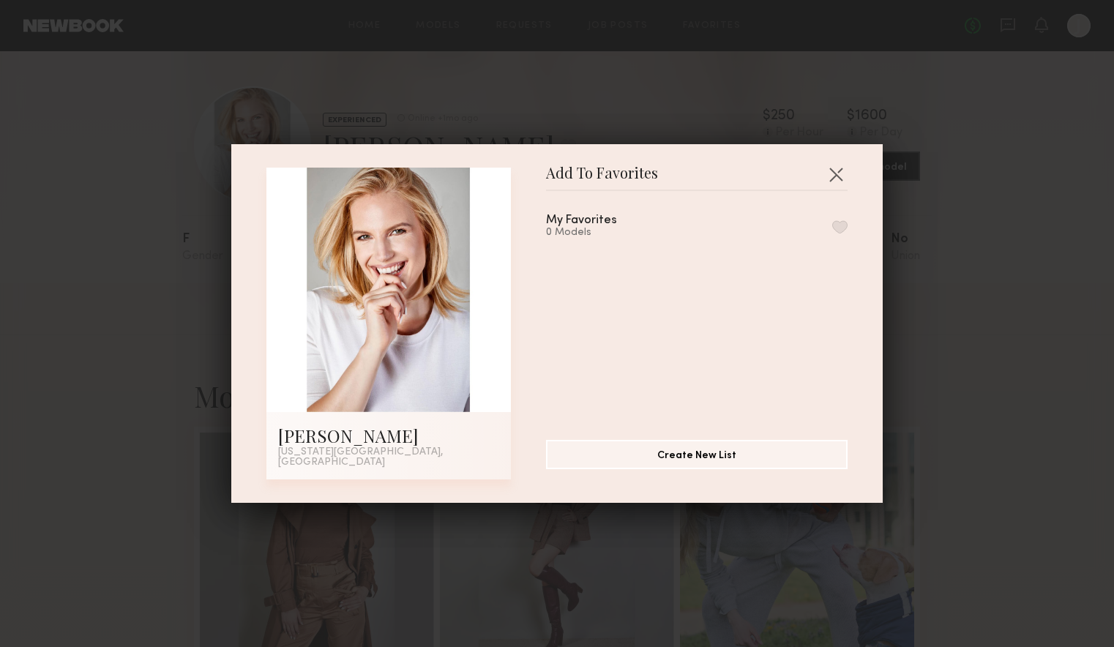
click at [832, 233] on button "button" at bounding box center [839, 226] width 15 height 13
click at [837, 173] on button "button" at bounding box center [835, 173] width 23 height 23
